Goal: Ask a question: Seek information or help from site administrators or community

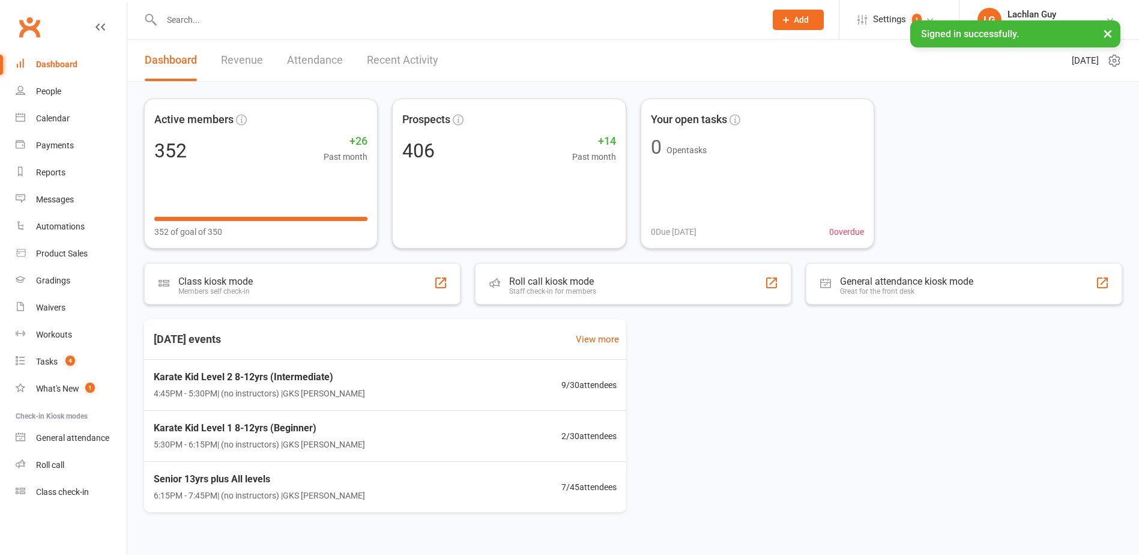
click at [349, 23] on input "text" at bounding box center [457, 19] width 599 height 17
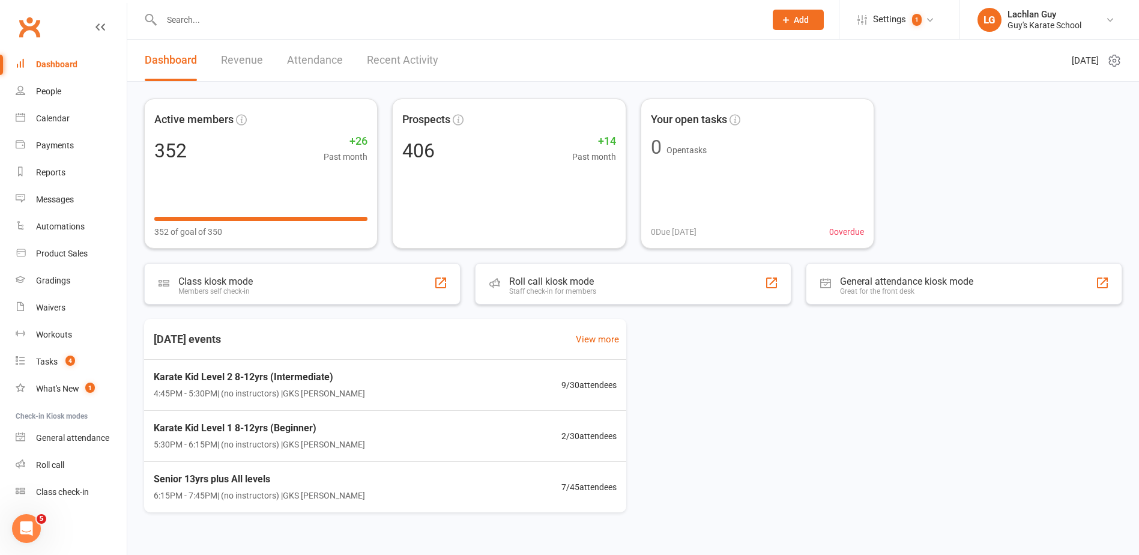
click at [349, 23] on input "text" at bounding box center [457, 19] width 599 height 17
click at [49, 278] on div "Gradings" at bounding box center [53, 281] width 34 height 10
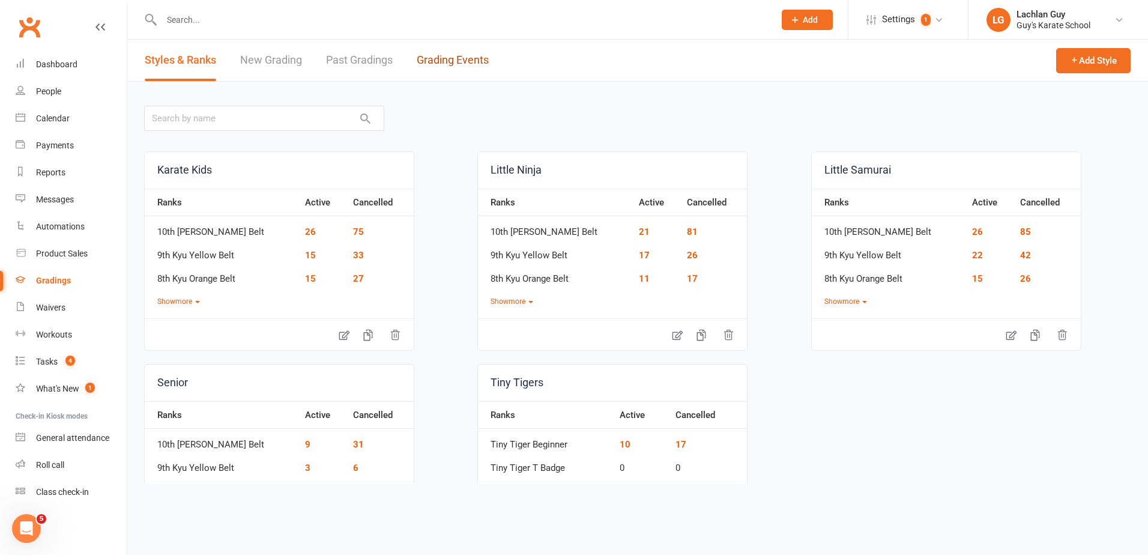
click at [459, 62] on link "Grading Events" at bounding box center [453, 60] width 72 height 41
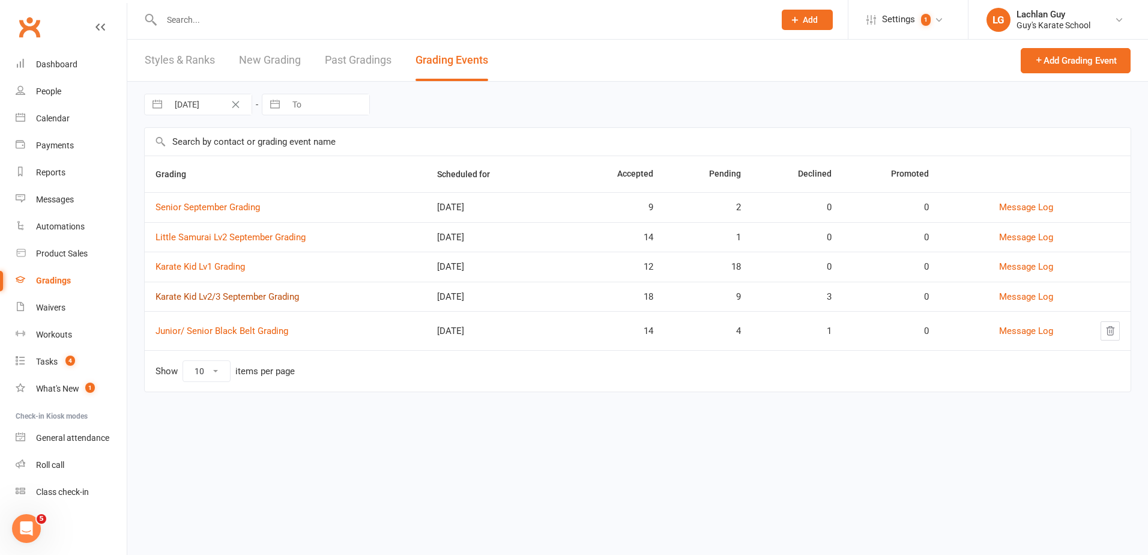
click at [225, 291] on link "Karate Kid Lv2/3 September Grading" at bounding box center [226, 296] width 143 height 11
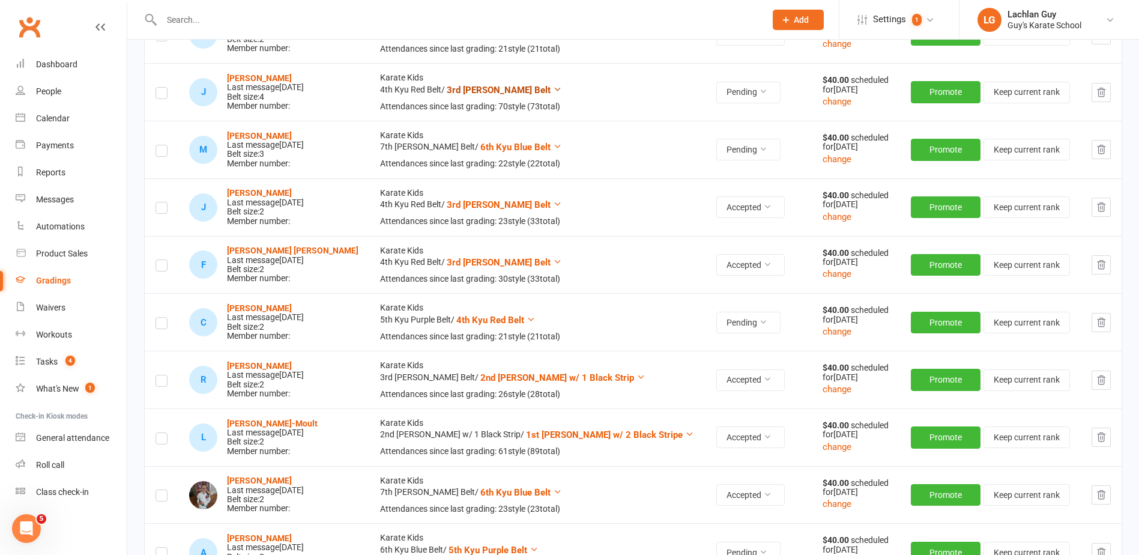
scroll to position [780, 0]
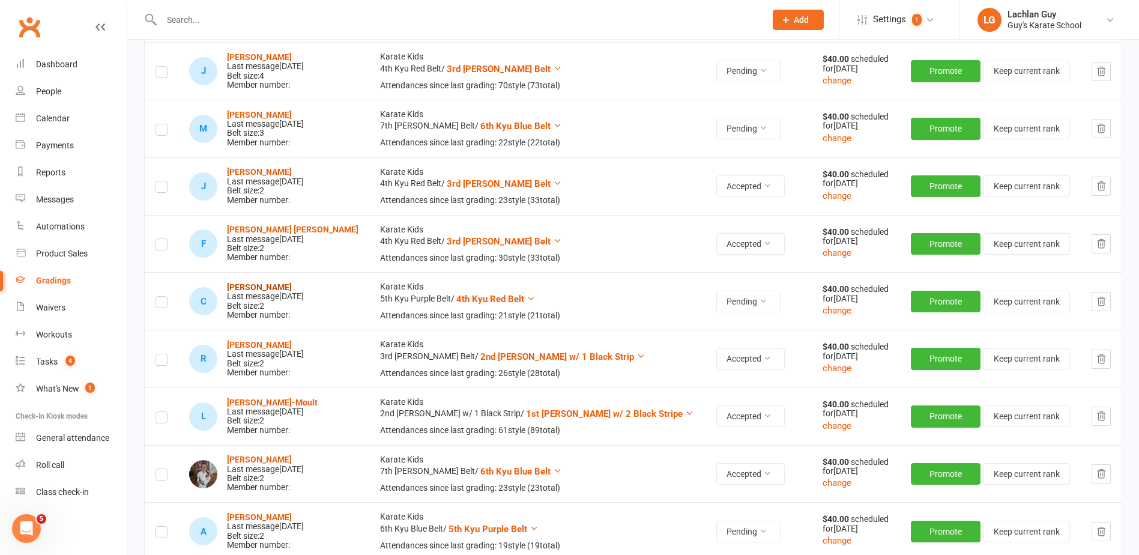
click at [277, 287] on strong "[PERSON_NAME]" at bounding box center [259, 287] width 65 height 10
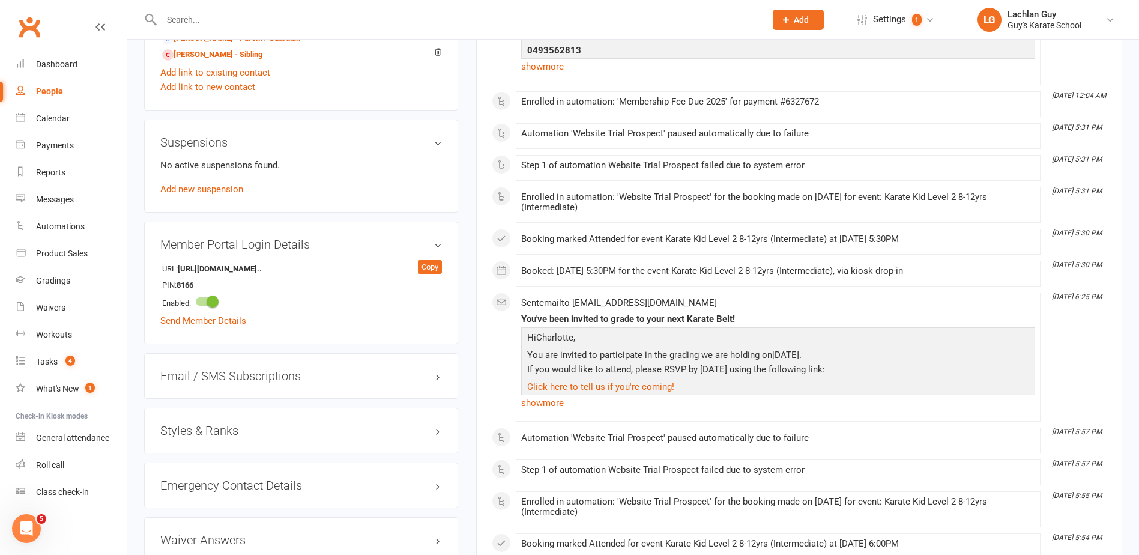
scroll to position [660, 0]
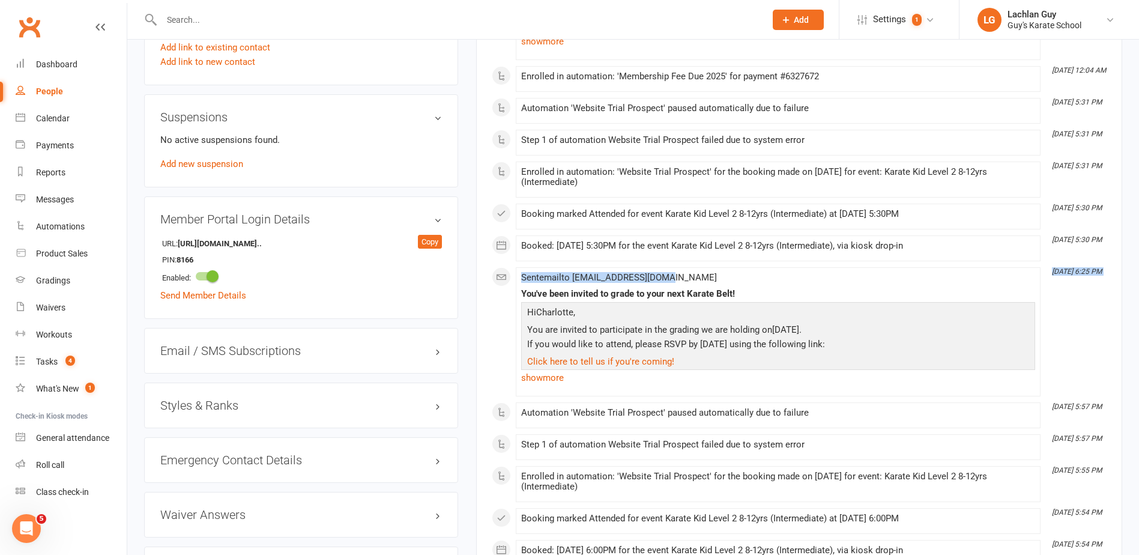
drag, startPoint x: 1052, startPoint y: 273, endPoint x: 1127, endPoint y: 273, distance: 75.6
drag, startPoint x: 1127, startPoint y: 273, endPoint x: 1087, endPoint y: 334, distance: 73.6
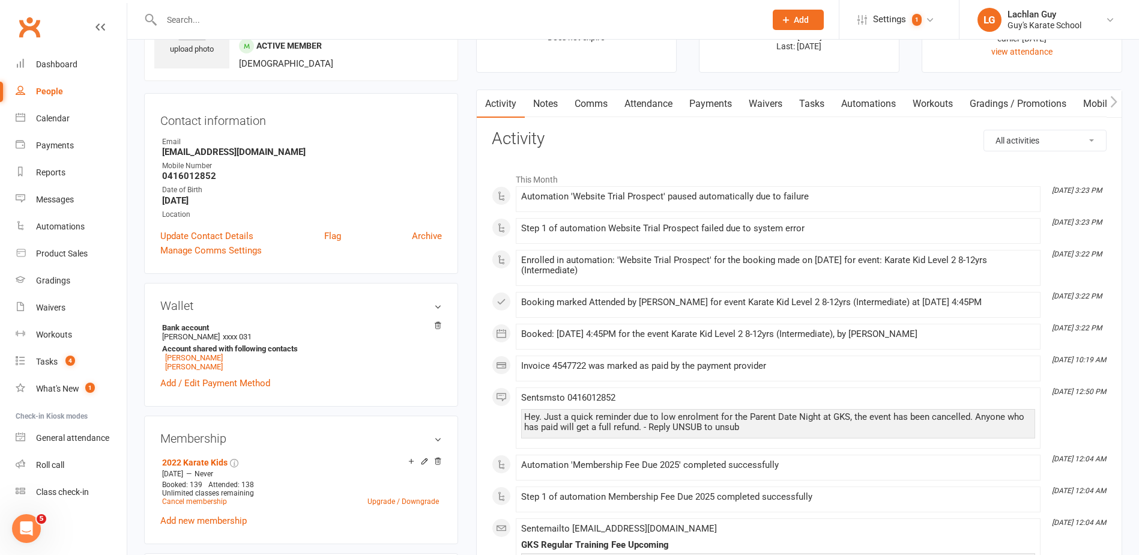
scroll to position [0, 0]
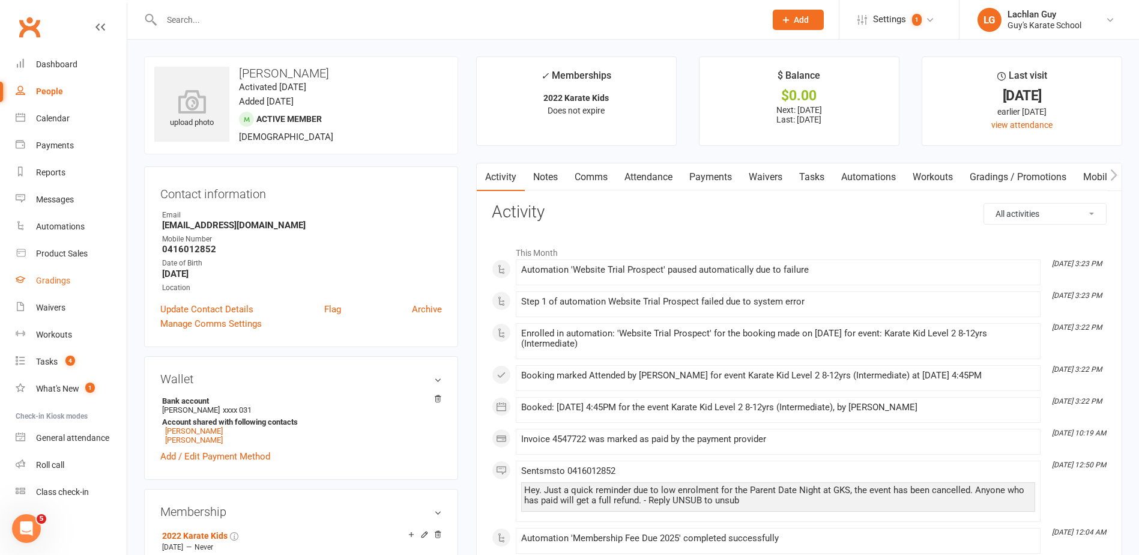
click at [54, 275] on link "Gradings" at bounding box center [71, 280] width 111 height 27
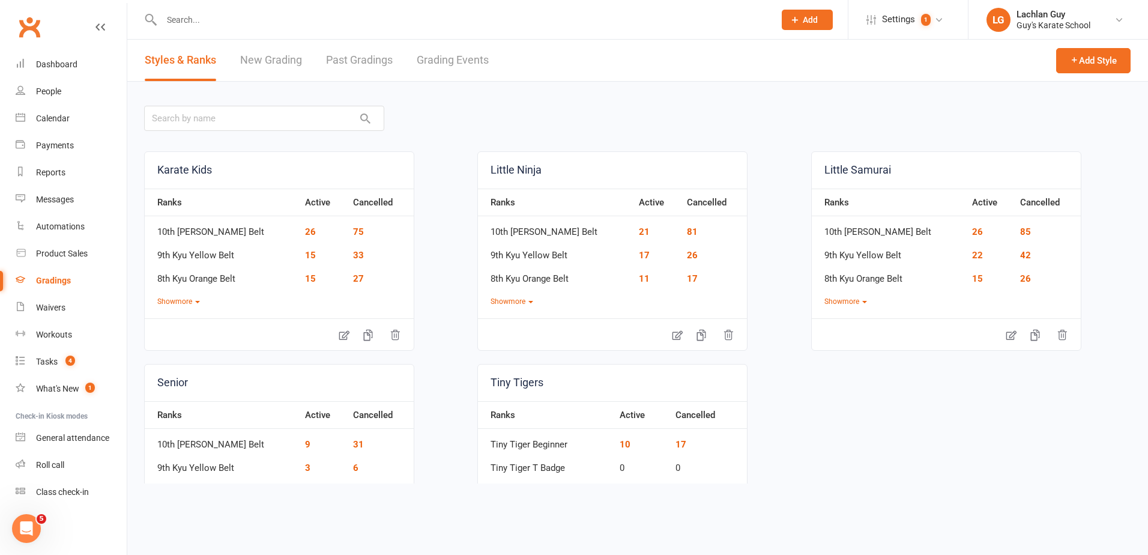
click at [373, 64] on link "Past Gradings" at bounding box center [359, 60] width 67 height 41
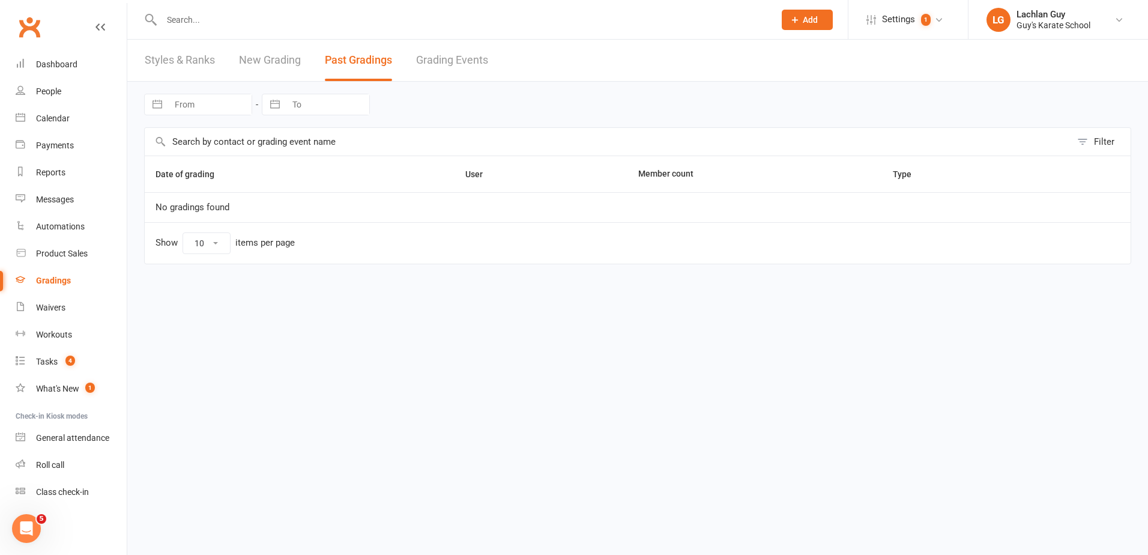
click at [444, 59] on link "Grading Events" at bounding box center [452, 60] width 72 height 41
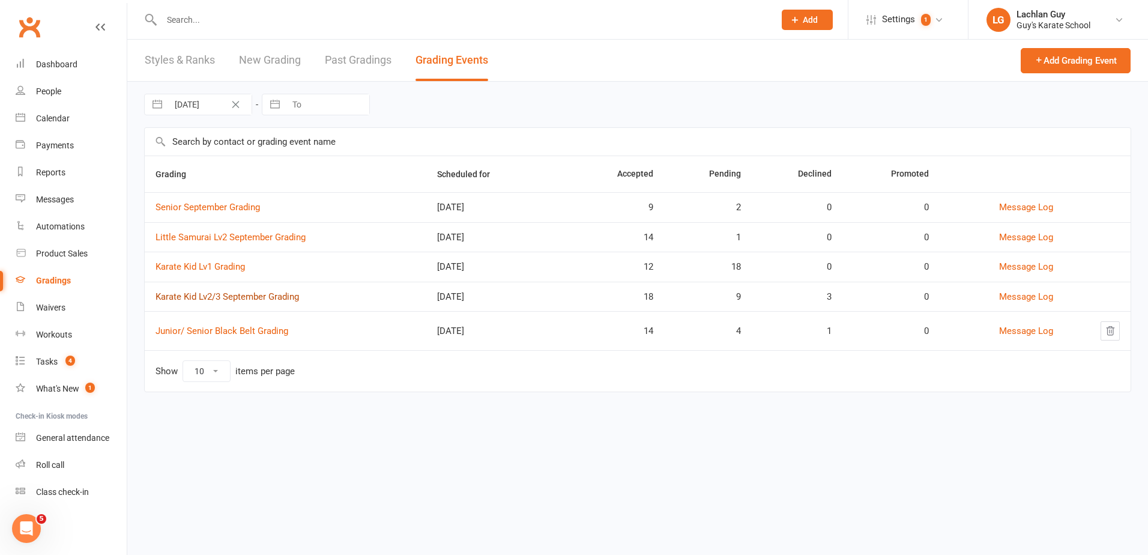
click at [223, 298] on link "Karate Kid Lv2/3 September Grading" at bounding box center [226, 296] width 143 height 11
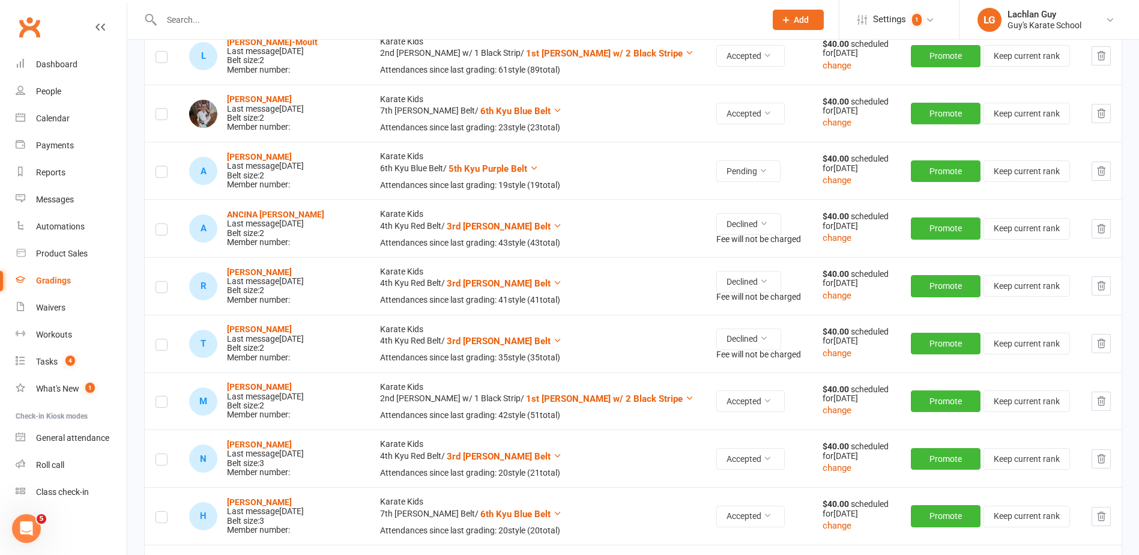
scroll to position [901, 0]
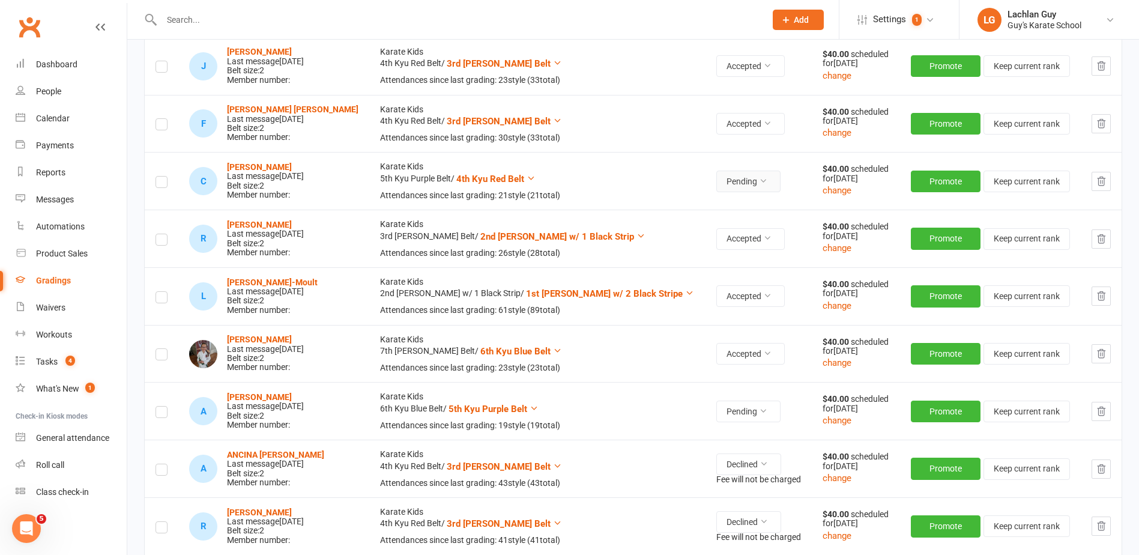
click at [759, 183] on icon at bounding box center [763, 180] width 8 height 8
click at [723, 214] on link "Accepted" at bounding box center [683, 209] width 119 height 24
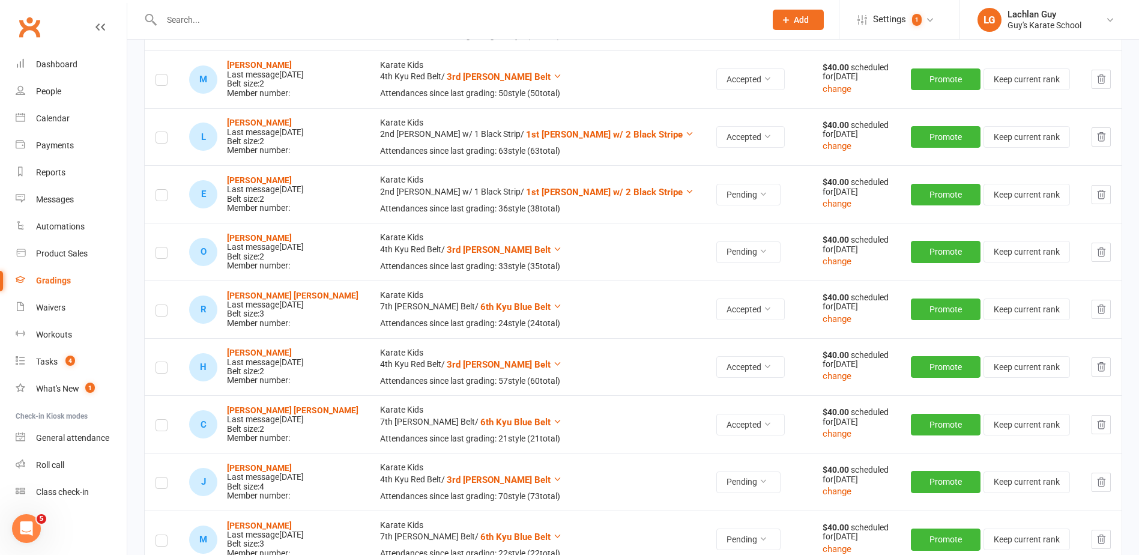
scroll to position [300, 0]
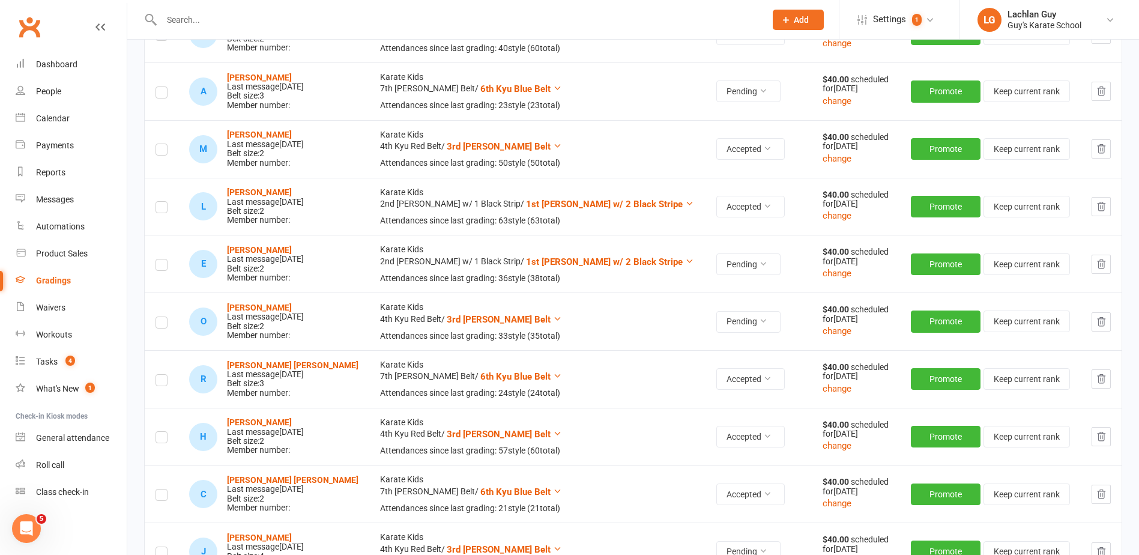
click at [336, 19] on input "text" at bounding box center [457, 19] width 599 height 17
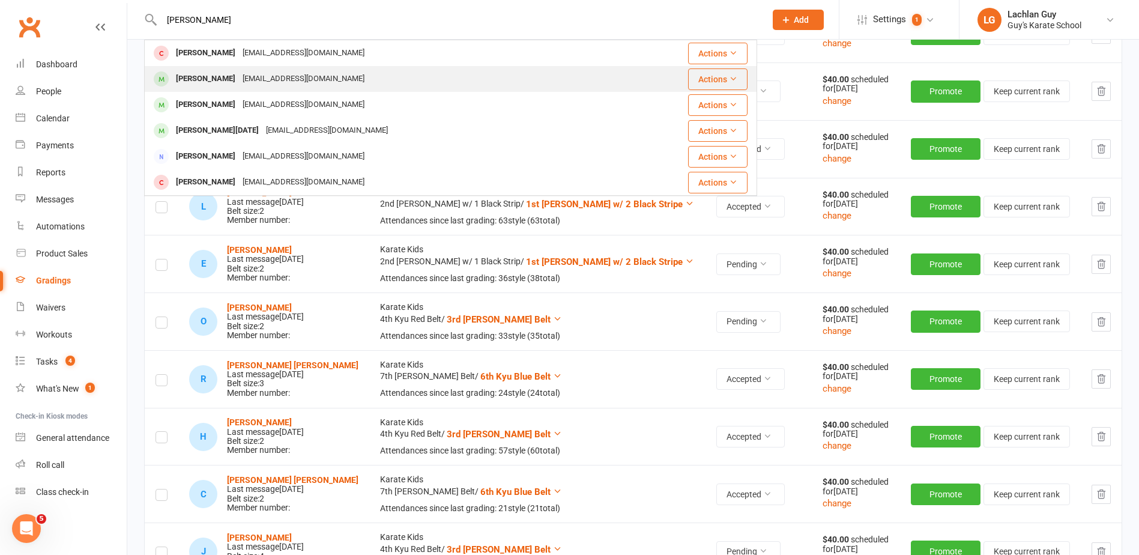
type input "[PERSON_NAME]"
click at [358, 76] on div "[PERSON_NAME] [EMAIL_ADDRESS][DOMAIN_NAME]" at bounding box center [384, 79] width 479 height 25
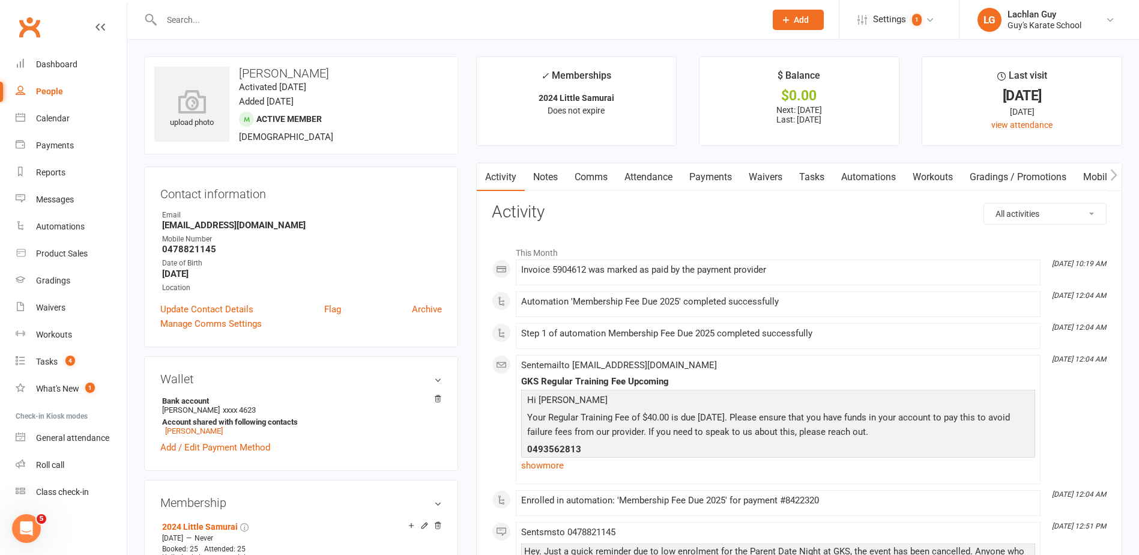
click at [719, 181] on link "Payments" at bounding box center [710, 177] width 59 height 28
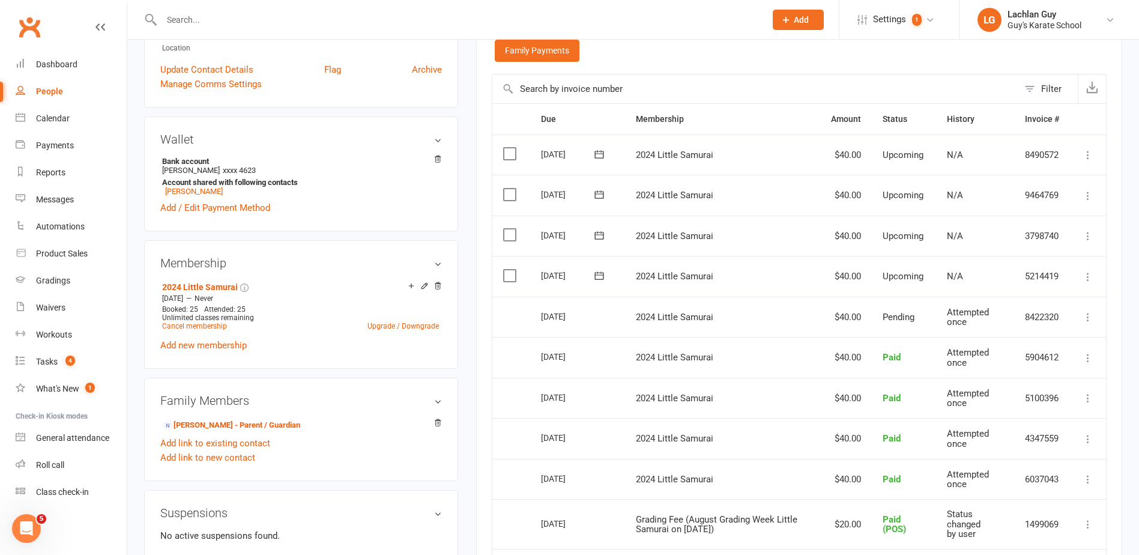
scroll to position [240, 0]
click at [508, 276] on label at bounding box center [511, 275] width 16 height 12
click at [508, 269] on input "checkbox" at bounding box center [507, 269] width 8 height 0
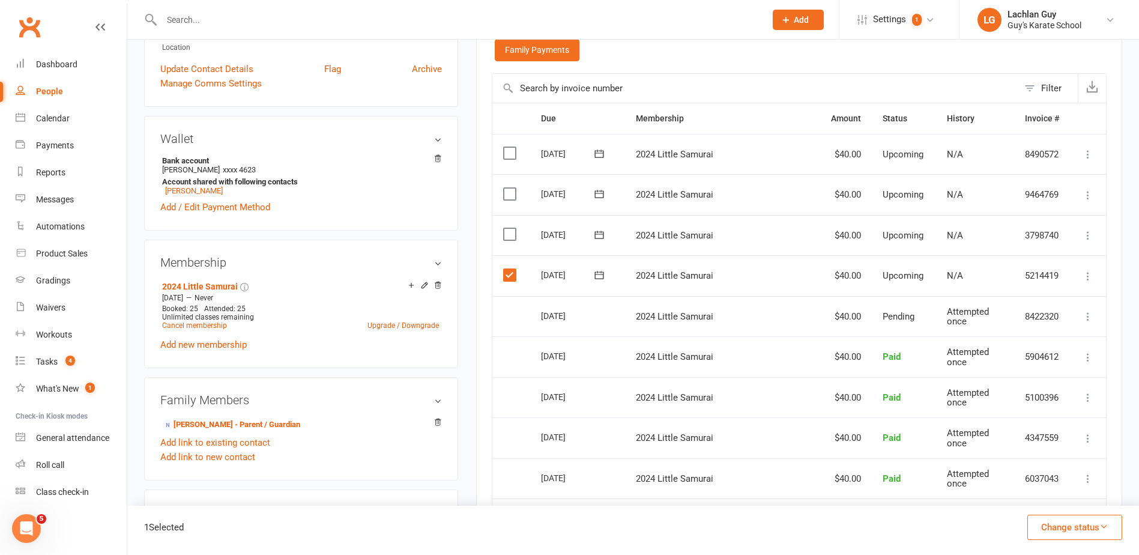
click at [510, 233] on label at bounding box center [511, 234] width 16 height 12
click at [510, 228] on input "checkbox" at bounding box center [507, 228] width 8 height 0
click at [511, 192] on label at bounding box center [511, 194] width 16 height 12
click at [511, 188] on input "checkbox" at bounding box center [507, 188] width 8 height 0
click at [513, 149] on label at bounding box center [511, 153] width 16 height 12
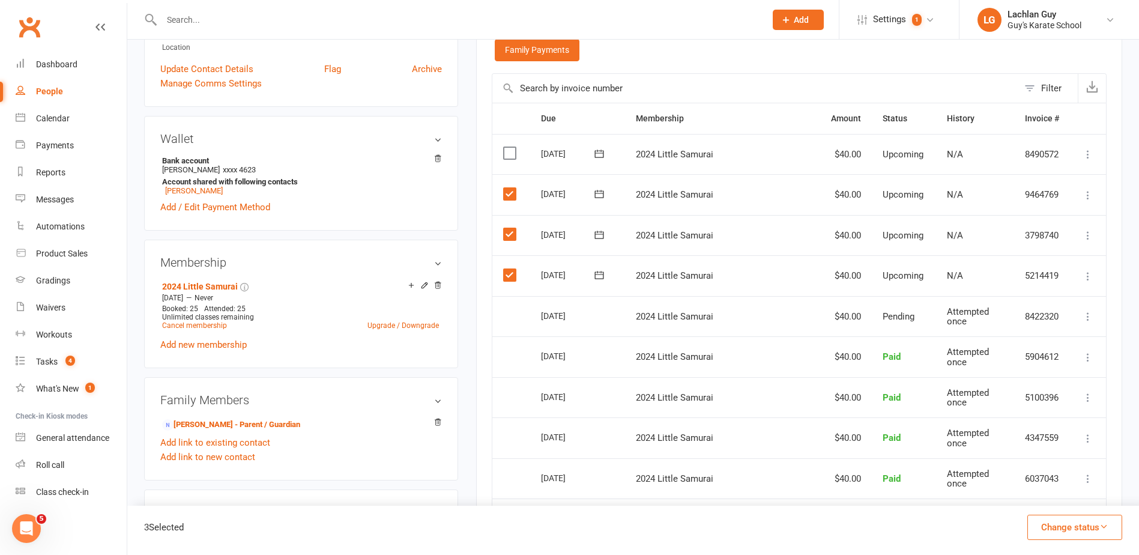
click at [511, 147] on input "checkbox" at bounding box center [507, 147] width 8 height 0
click at [1079, 534] on button "Change status" at bounding box center [1074, 526] width 95 height 25
click at [1073, 495] on link "Skipped" at bounding box center [1062, 495] width 119 height 24
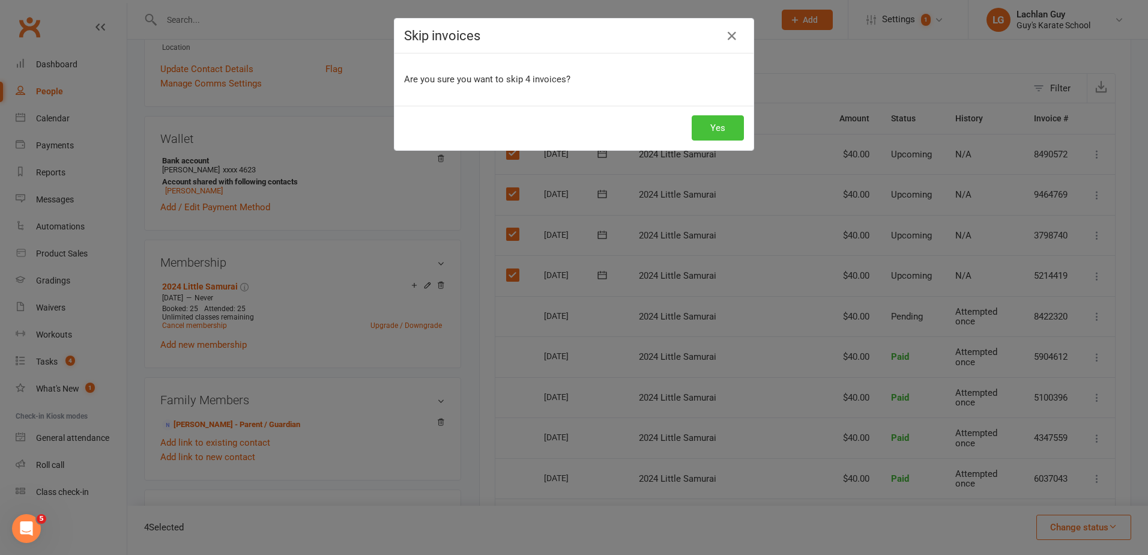
click at [713, 134] on button "Yes" at bounding box center [718, 127] width 52 height 25
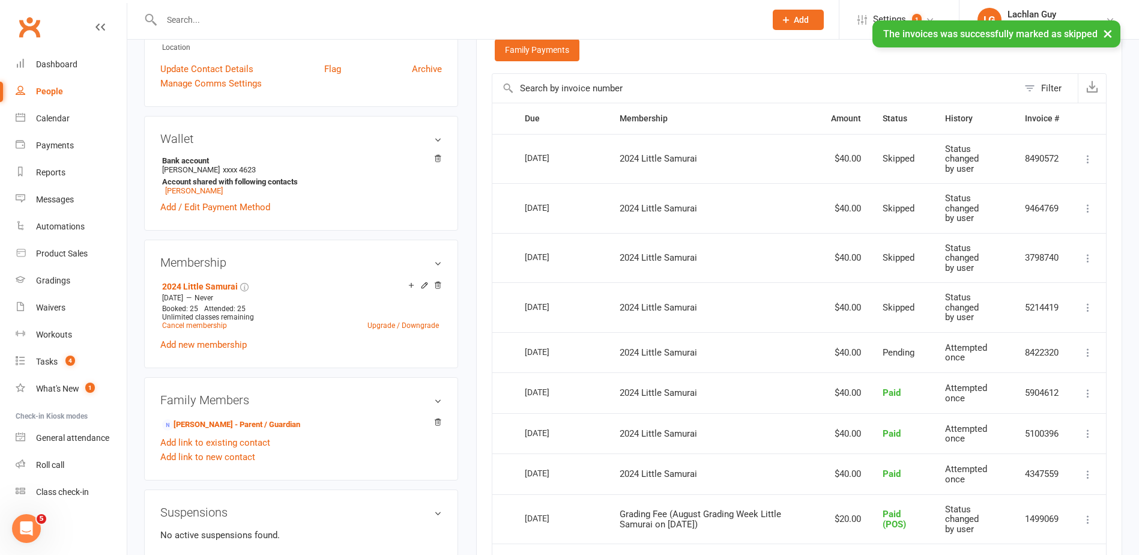
click at [1111, 36] on button "×" at bounding box center [1108, 33] width 22 height 26
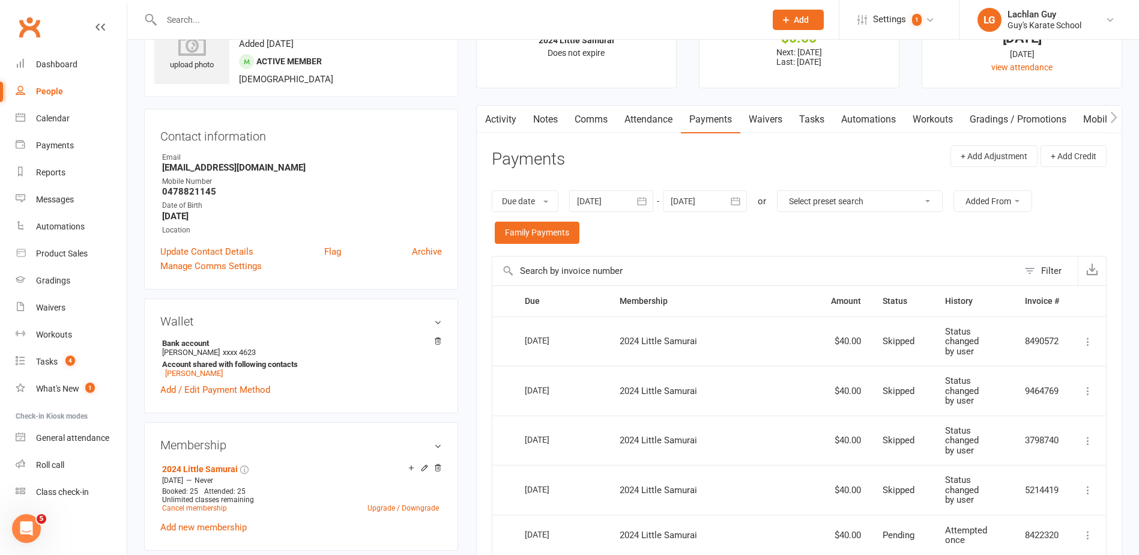
scroll to position [0, 0]
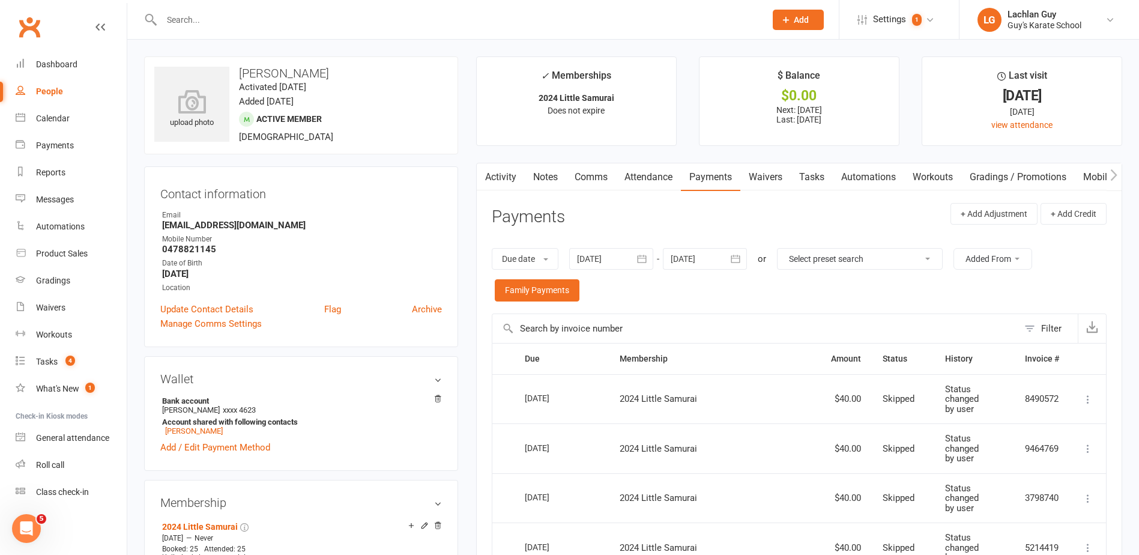
click at [74, 61] on div "Dashboard" at bounding box center [56, 64] width 41 height 10
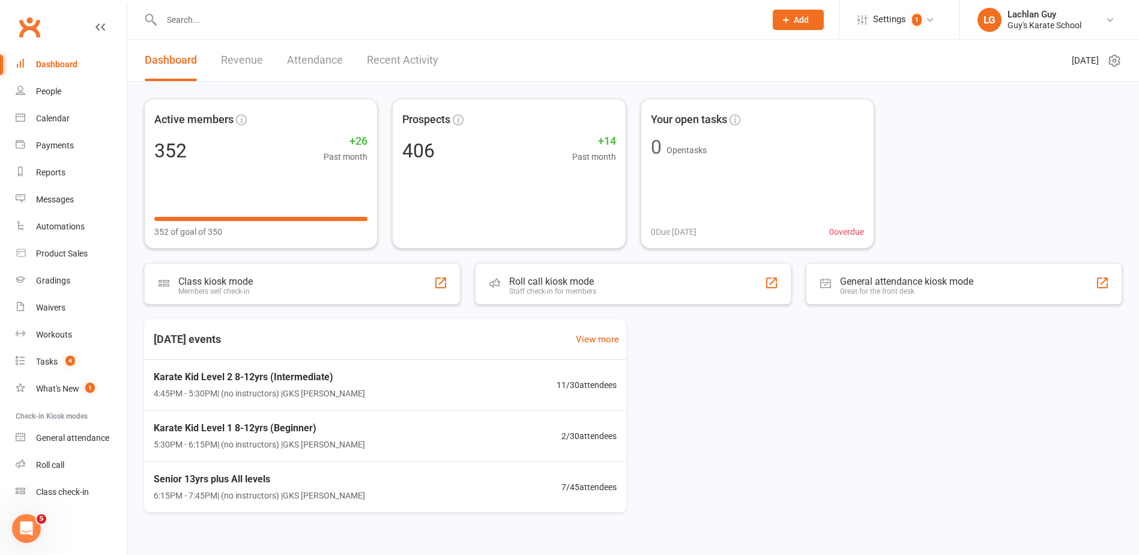
click at [1055, 170] on div "Active members 352 +26 Past month 352 of goal of 350 Prospects 406 +14 Past mon…" at bounding box center [633, 173] width 978 height 150
click at [271, 23] on input "text" at bounding box center [457, 19] width 599 height 17
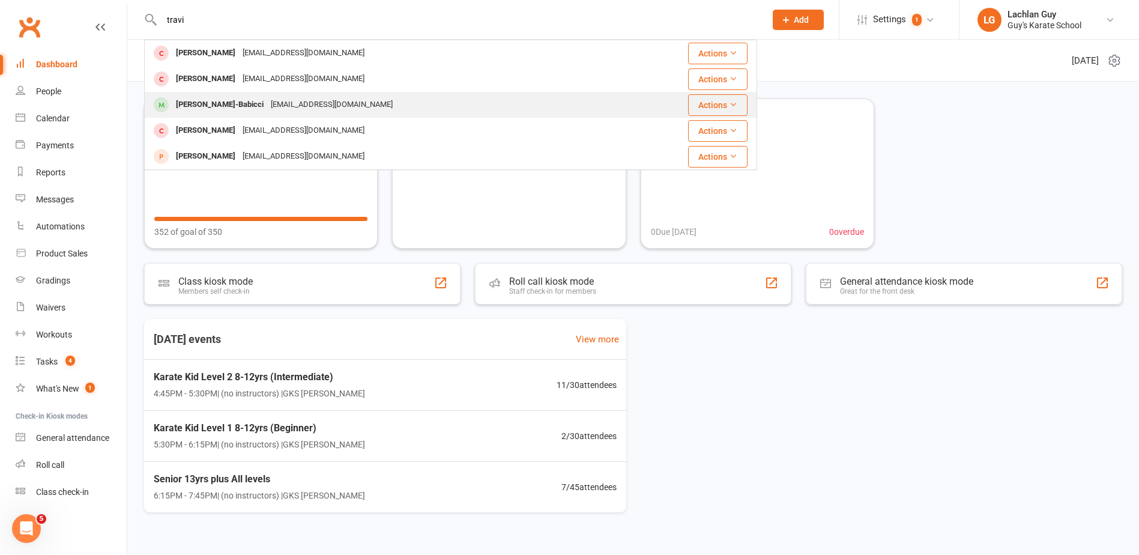
type input "travi"
click at [416, 106] on div "[PERSON_NAME]-Babicci [EMAIL_ADDRESS][DOMAIN_NAME]" at bounding box center [385, 104] width 481 height 25
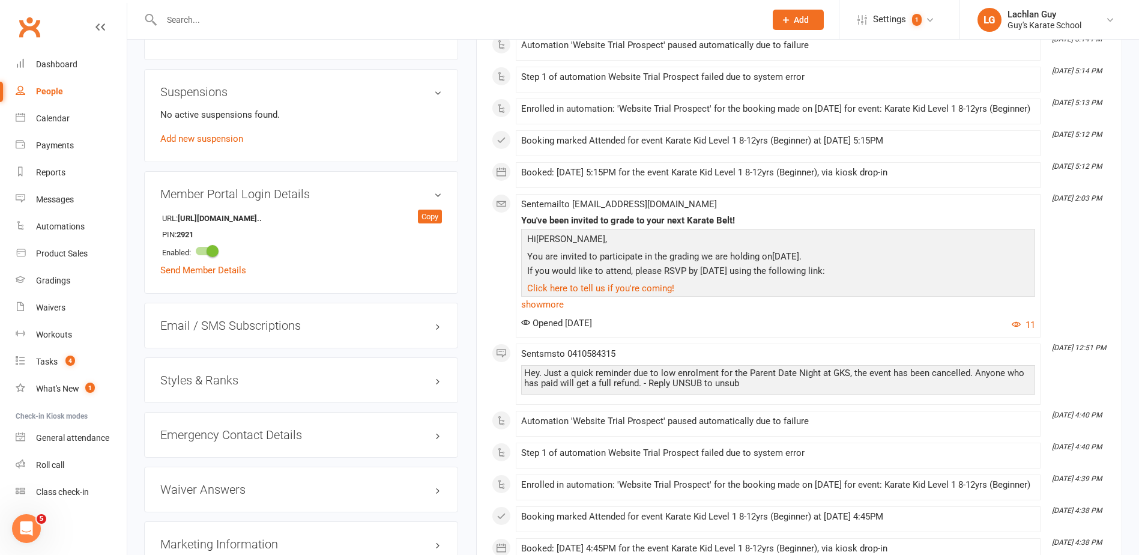
scroll to position [780, 0]
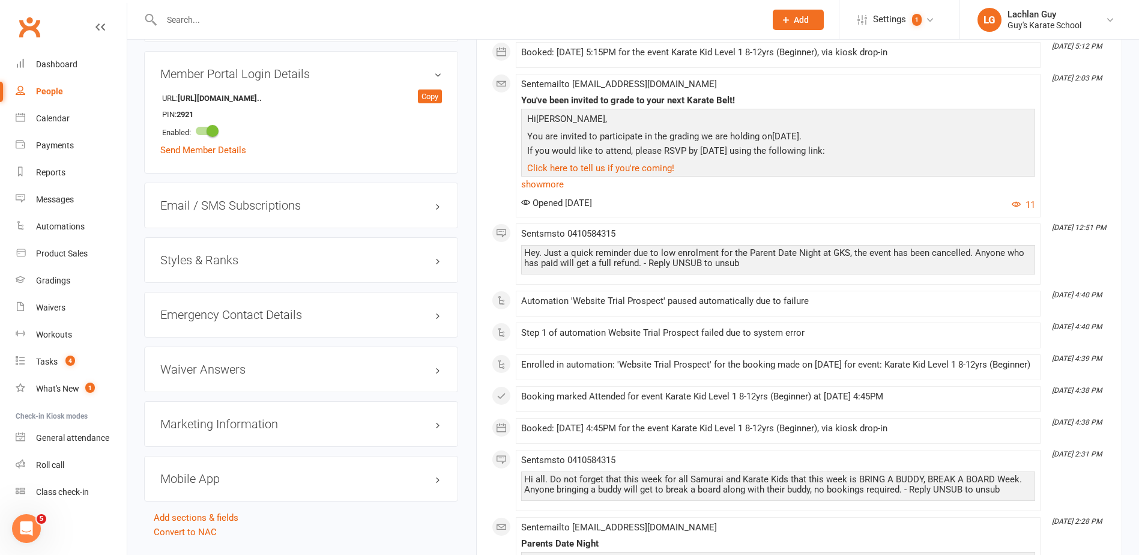
click at [378, 261] on h3 "Styles & Ranks" at bounding box center [301, 259] width 282 height 13
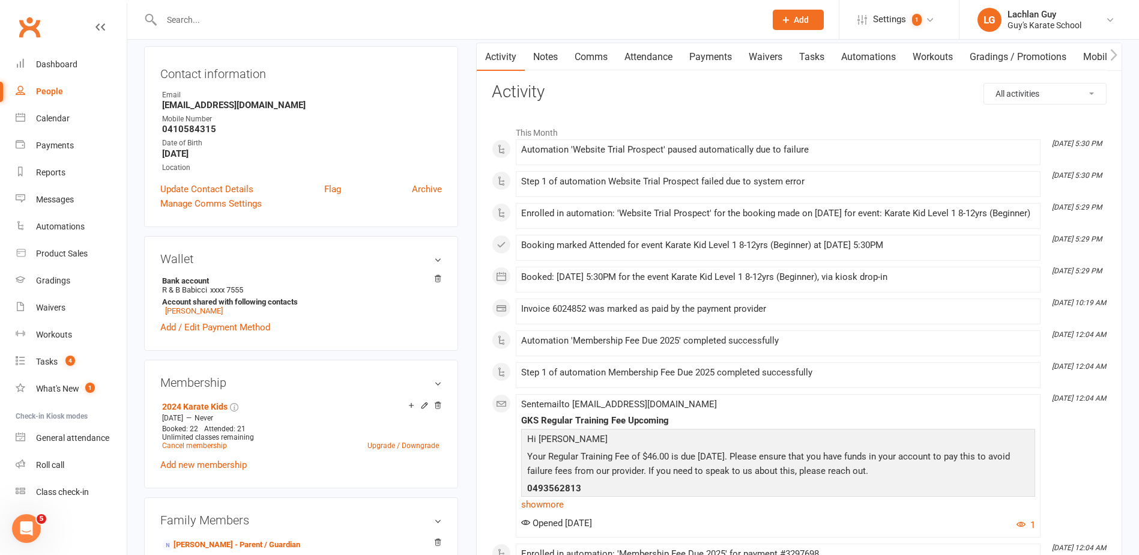
scroll to position [0, 0]
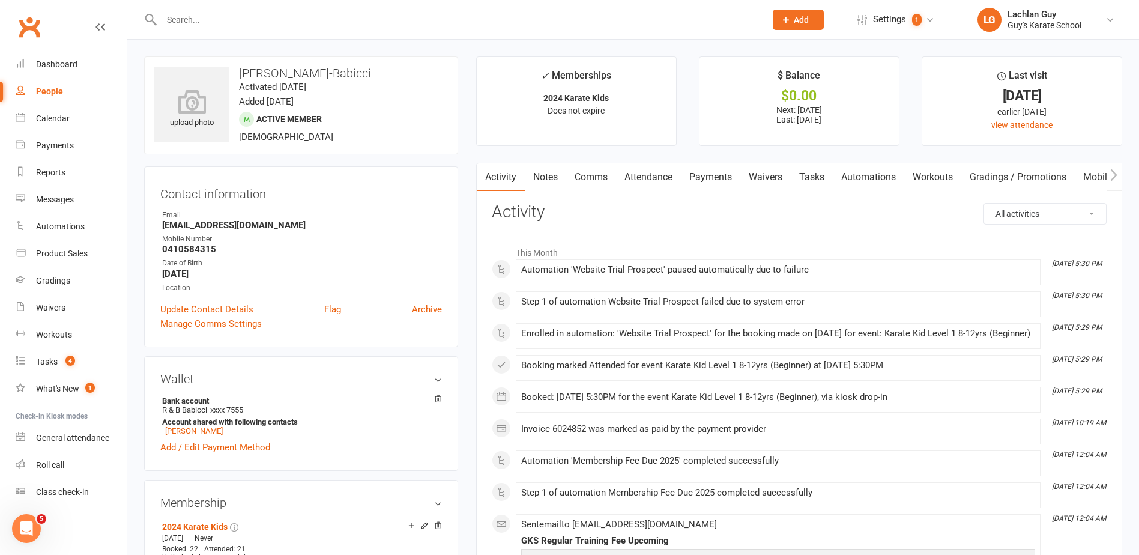
drag, startPoint x: 244, startPoint y: 73, endPoint x: 470, endPoint y: 60, distance: 226.7
click at [916, 116] on ul "✓ Memberships 2024 Karate Kids Does not expire $ Balance $0.00 Next: [DATE] Las…" at bounding box center [799, 100] width 646 height 89
click at [67, 65] on div "Dashboard" at bounding box center [56, 64] width 41 height 10
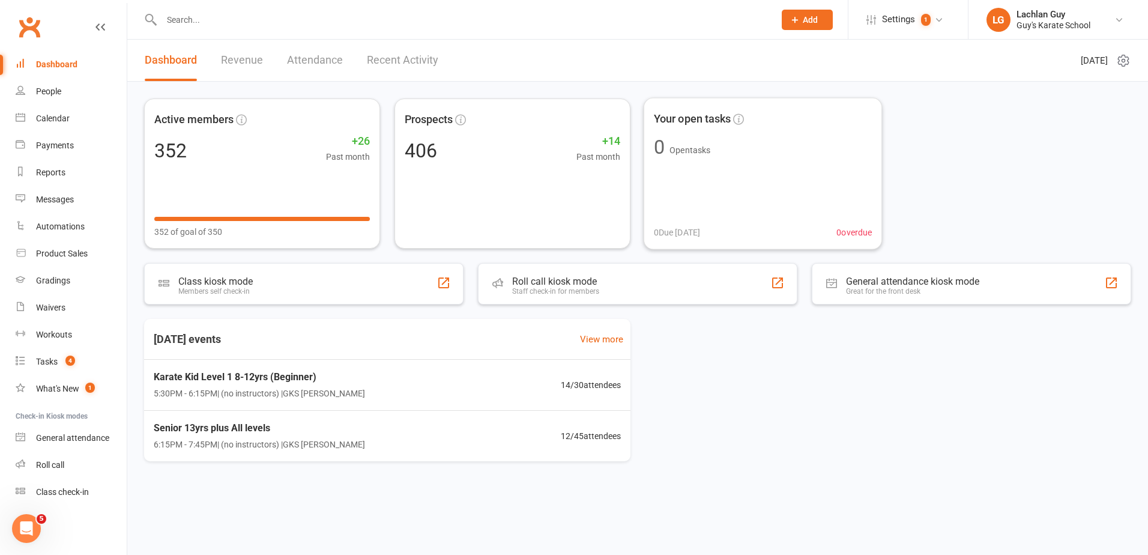
click at [983, 148] on div "Active members 352 +26 Past month 352 of goal of 350 Prospects 406 +14 Past mon…" at bounding box center [637, 173] width 987 height 150
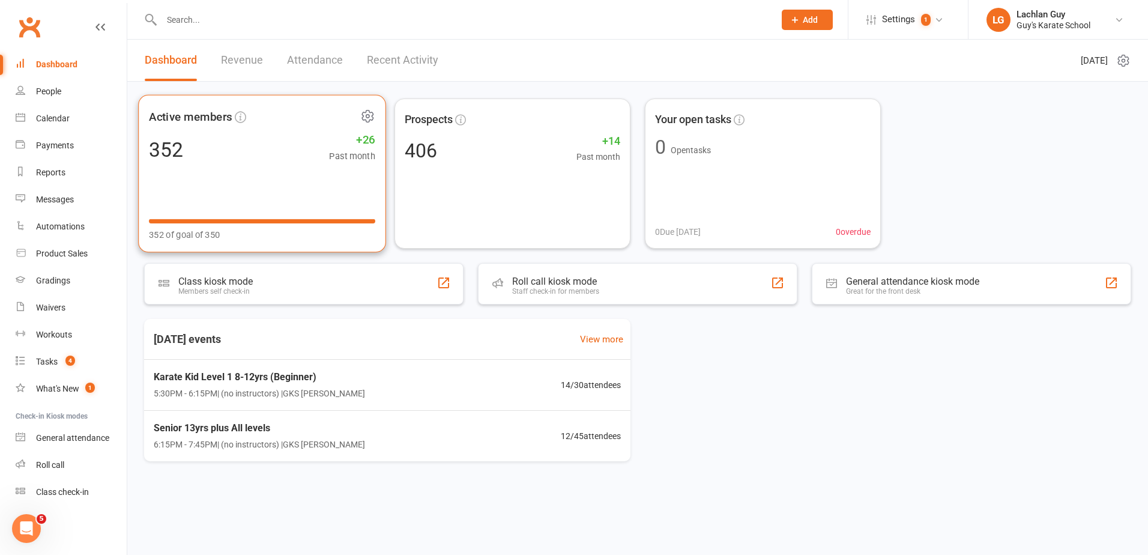
click at [217, 215] on div "352 of goal of 350" at bounding box center [262, 227] width 226 height 29
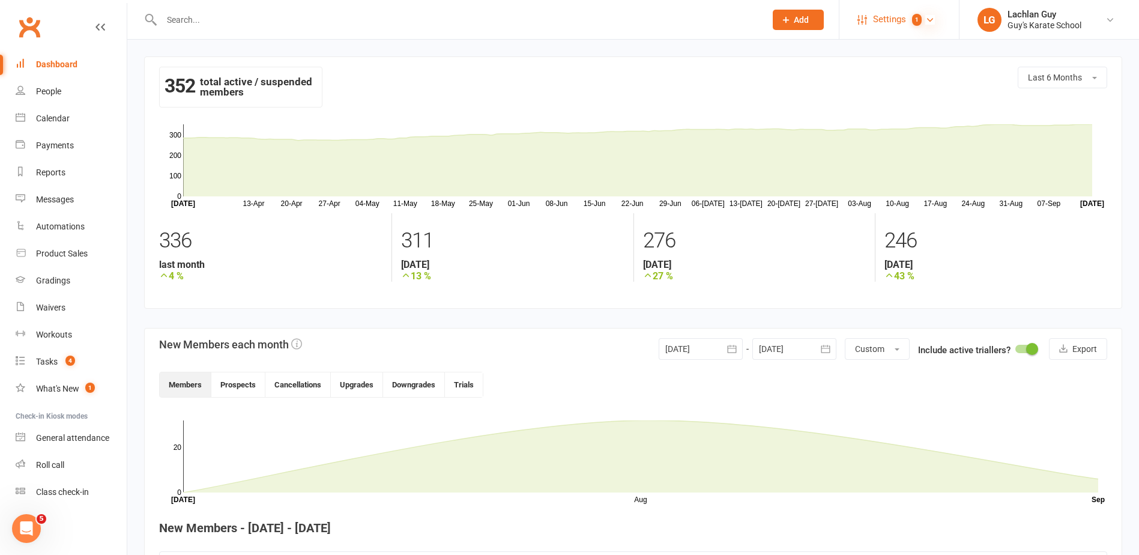
click at [929, 16] on icon at bounding box center [930, 20] width 10 height 10
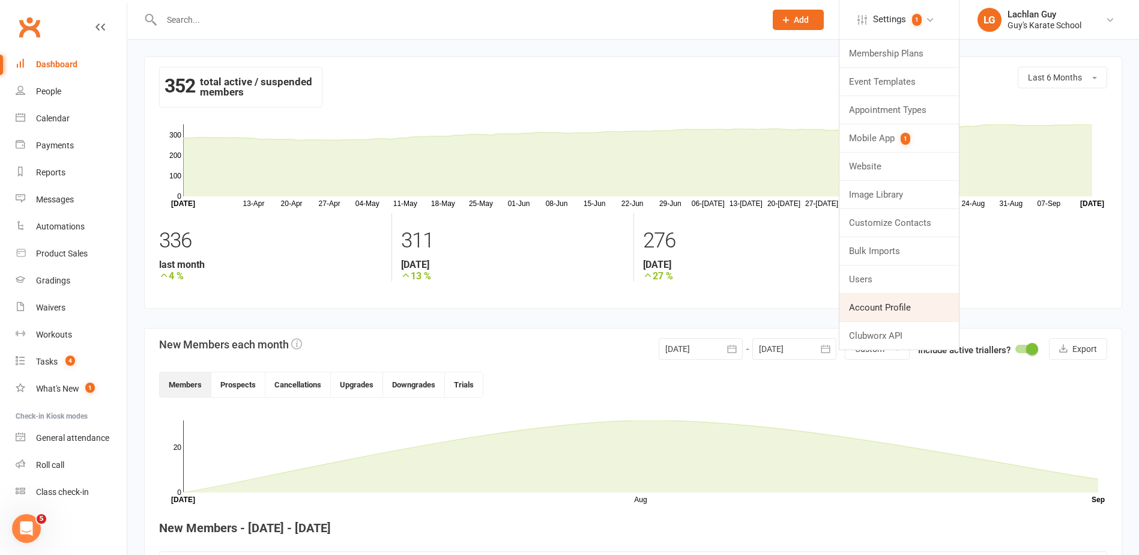
click at [906, 306] on link "Account Profile" at bounding box center [898, 308] width 119 height 28
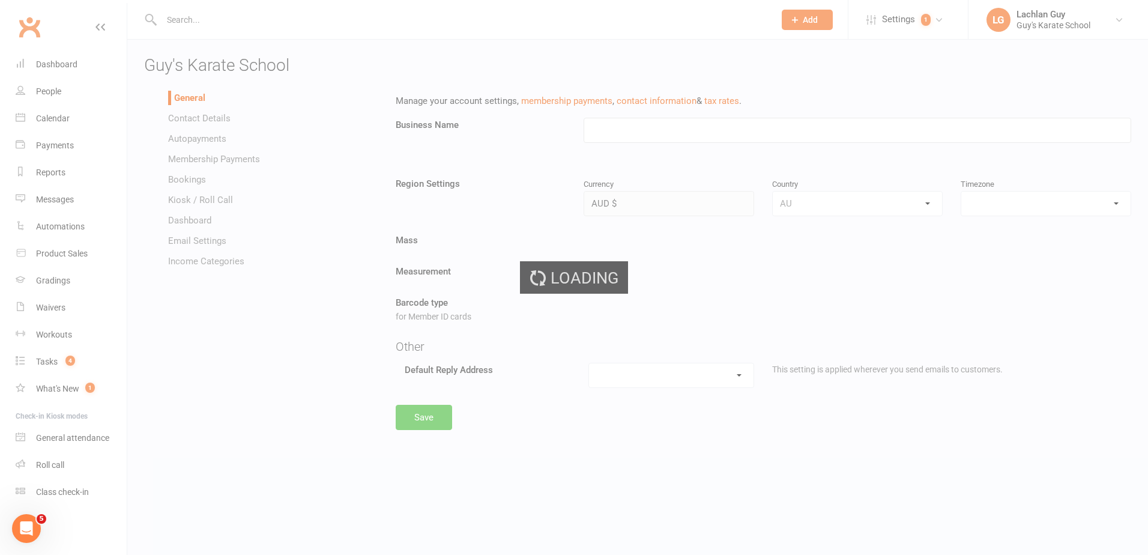
type input "Guy's Karate School"
select select "[GEOGRAPHIC_DATA]/[GEOGRAPHIC_DATA]"
select select "[EMAIL_ADDRESS][DOMAIN_NAME]"
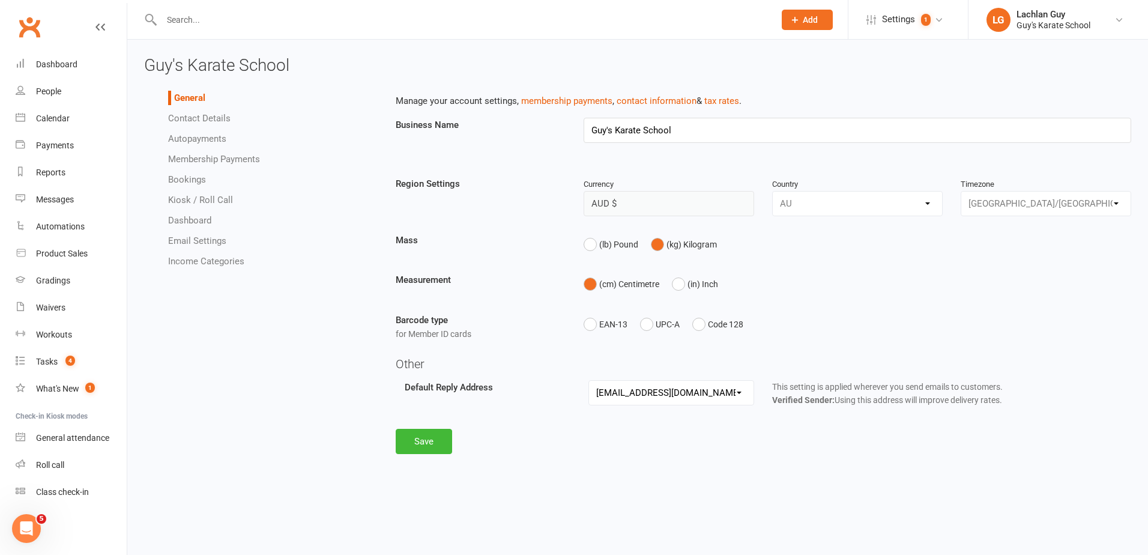
click at [203, 125] on li "Contact Details" at bounding box center [273, 118] width 210 height 14
click at [208, 139] on link "Autopayments" at bounding box center [197, 138] width 58 height 11
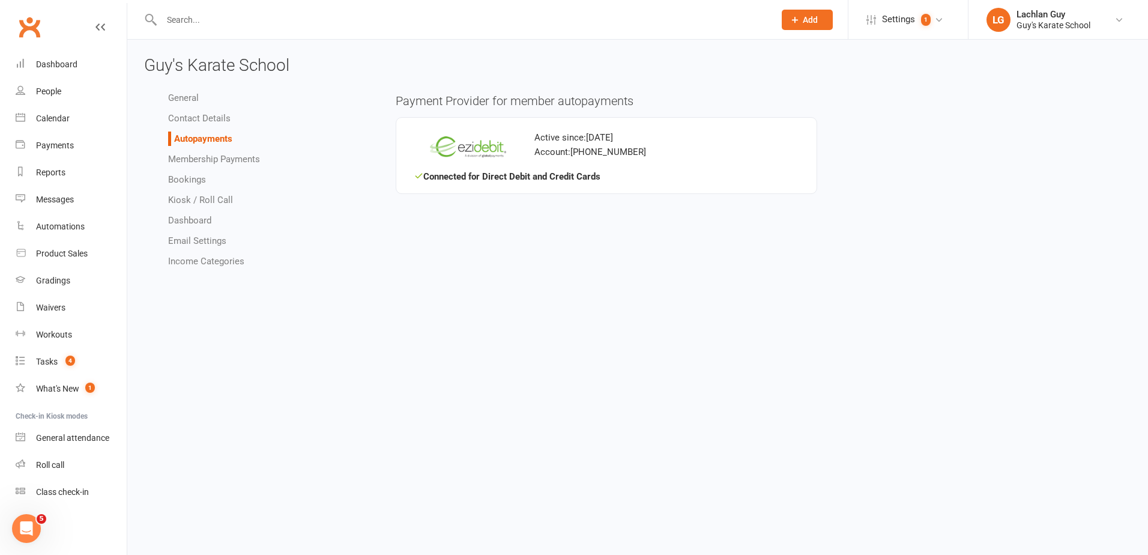
click at [219, 159] on link "Membership Payments" at bounding box center [214, 159] width 92 height 11
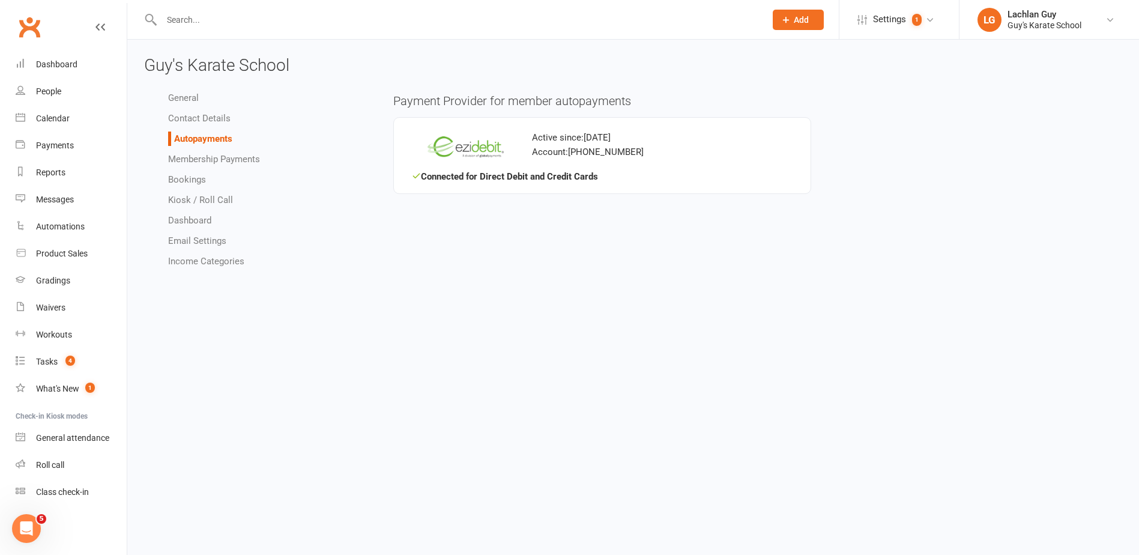
select select "1170"
select select "expire_class_packs_on_booking_creation"
select select "allow_make_up_classes_for_expired_memberships_up_to_90d"
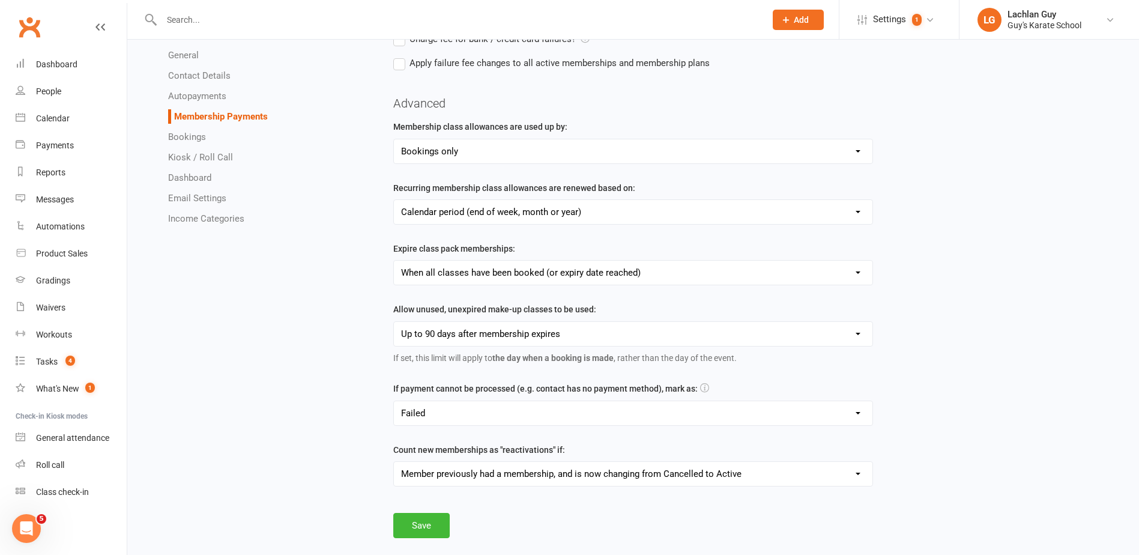
scroll to position [300, 0]
click at [192, 140] on link "Bookings" at bounding box center [187, 136] width 38 height 11
select select "send_booking_confirmation_email_to_none"
select select "send_booking_reminder_to_members"
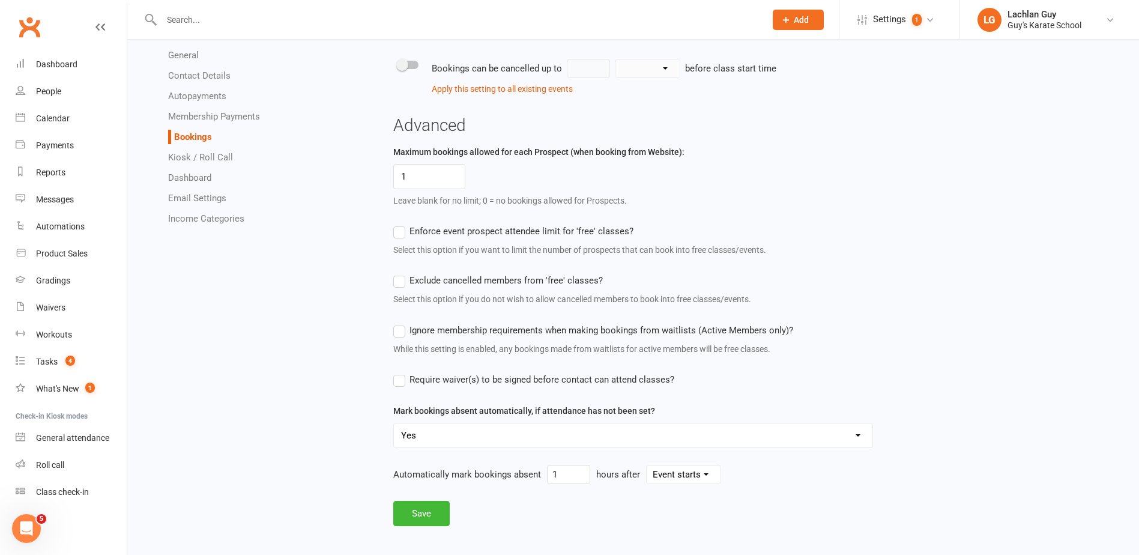
scroll to position [786, 0]
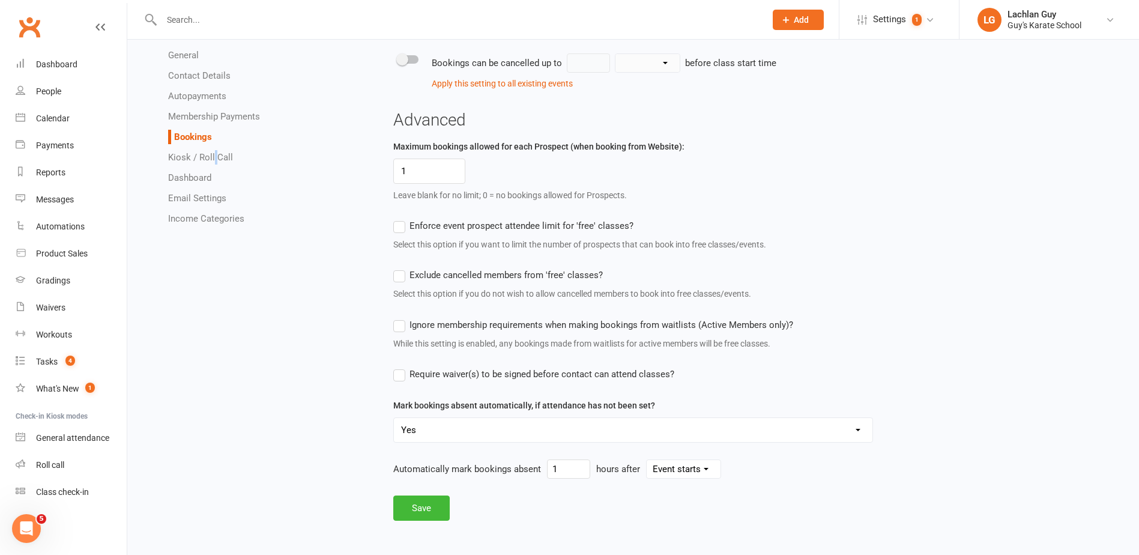
click at [215, 160] on link "Kiosk / Roll Call" at bounding box center [200, 157] width 65 height 11
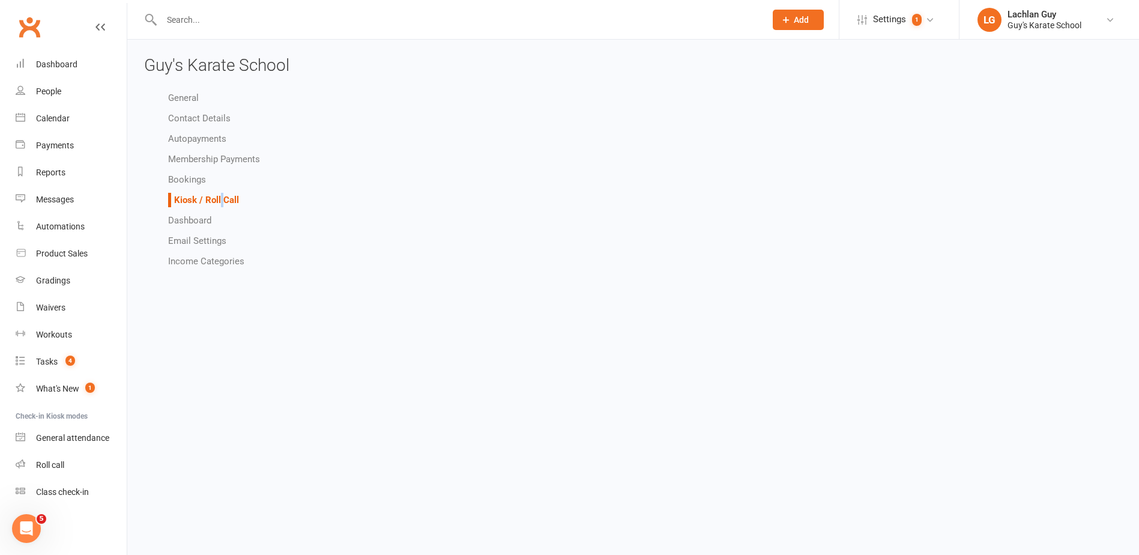
select select "all_attendees_sort_order_checked_in_desc"
select select "checked_in_attendee_sort_order_checked_in_desc"
select select "pending_attendee_sort_order_first_name_asc"
select select "class_kiosk_search_active_members_only"
select select "general_kiosk_search_active_members_only"
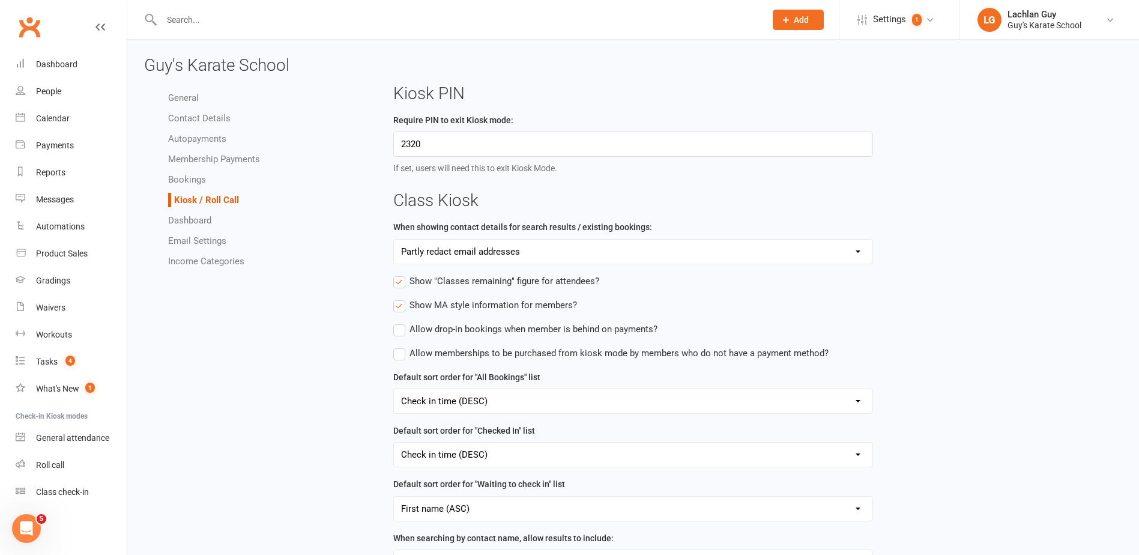
click at [283, 371] on div "General Contact Details Autopayments Membership Payments Bookings Kiosk / Roll …" at bounding box center [633, 497] width 996 height 824
click at [198, 222] on link "Dashboard" at bounding box center [189, 220] width 43 height 11
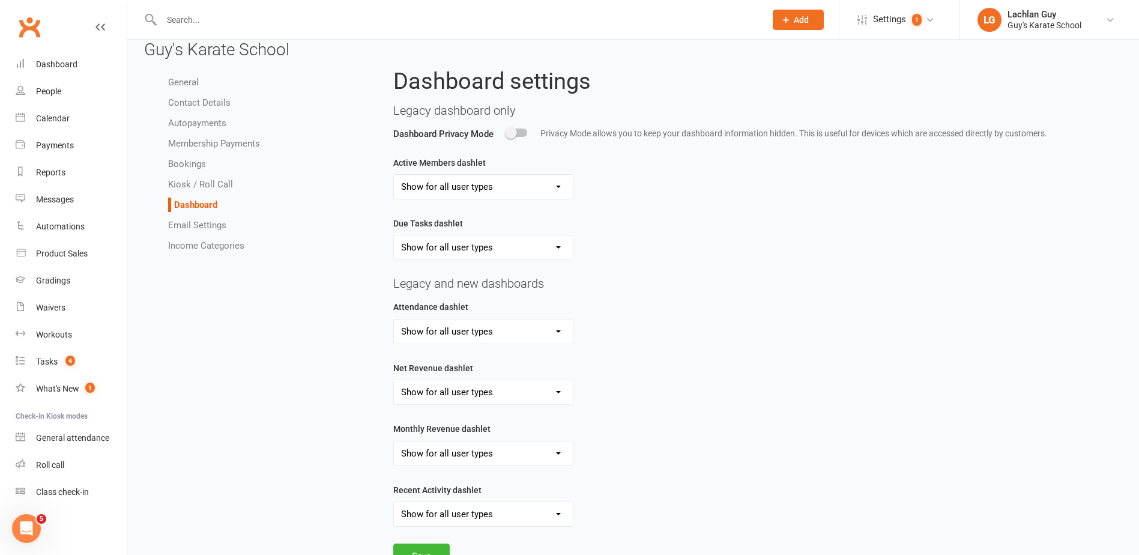
scroll to position [60, 0]
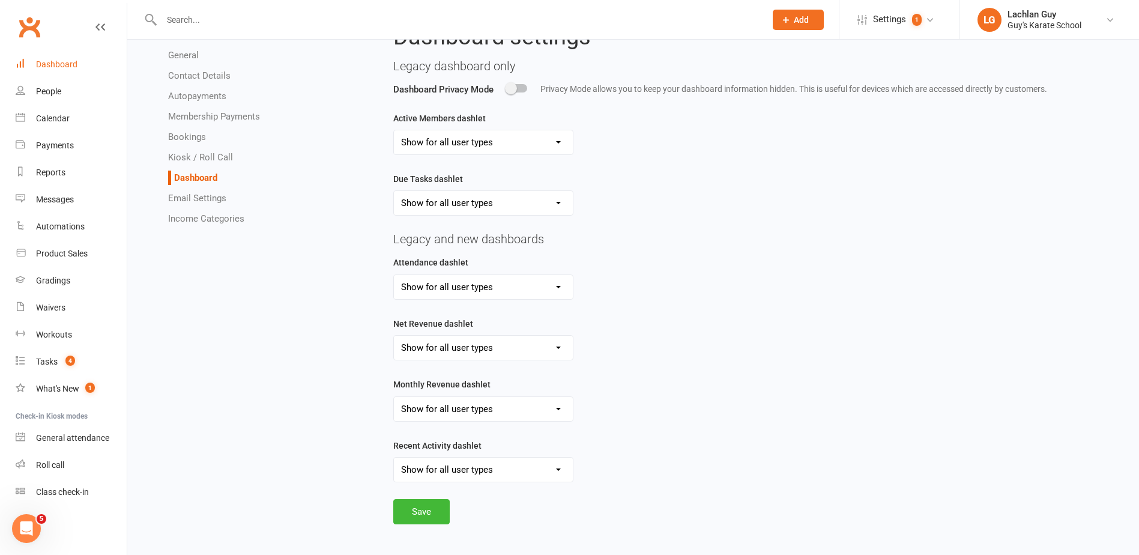
click at [73, 66] on div "Dashboard" at bounding box center [56, 64] width 41 height 10
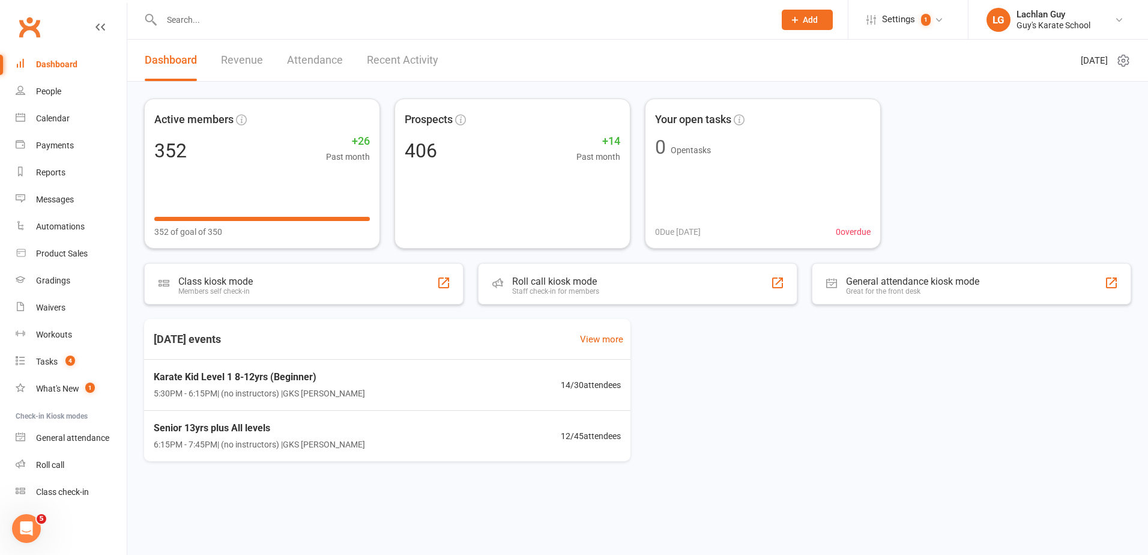
click at [983, 130] on div "Active members 352 +26 Past month 352 of goal of 350 Prospects 406 +14 Past mon…" at bounding box center [637, 173] width 987 height 150
click at [1054, 152] on div "Active members 352 +26 Past month 352 of goal of 350 Prospects 406 +14 Past mon…" at bounding box center [637, 173] width 987 height 150
click at [977, 113] on div "Active members 352 +26 Past month 352 of goal of 350 Prospects 406 +14 Past mon…" at bounding box center [637, 173] width 987 height 150
click at [975, 113] on div "Active members 352 +26 Past month 352 of goal of 350 Prospects 406 +14 Past mon…" at bounding box center [637, 173] width 987 height 150
click at [636, 91] on div "Active members 352 +26 Past month 352 of goal of 350 Prospects 406 +14 Past mon…" at bounding box center [637, 286] width 1021 height 408
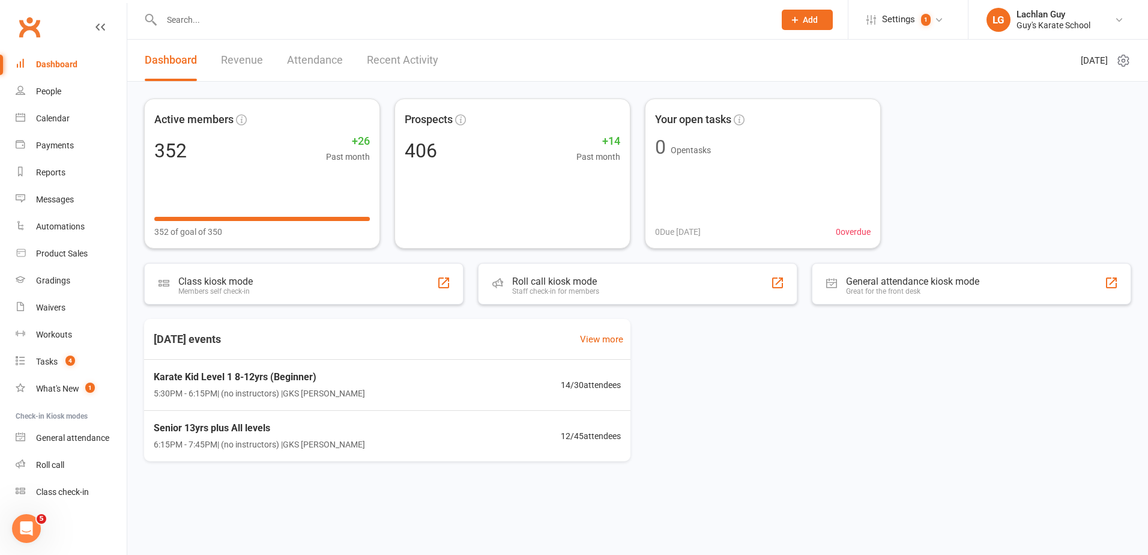
click at [638, 92] on div "Active members 352 +26 Past month 352 of goal of 350 Prospects 406 +14 Past mon…" at bounding box center [637, 286] width 1021 height 408
drag, startPoint x: 962, startPoint y: 103, endPoint x: 944, endPoint y: 106, distance: 19.0
click at [961, 103] on div "Active members 352 +26 Past month 352 of goal of 350 Prospects 406 +14 Past mon…" at bounding box center [637, 173] width 987 height 150
click at [74, 62] on div "Dashboard" at bounding box center [56, 64] width 41 height 10
click at [1009, 116] on div "Active members 352 +26 Past month 352 of goal of 350 Prospects 406 +14 Past mon…" at bounding box center [637, 173] width 987 height 150
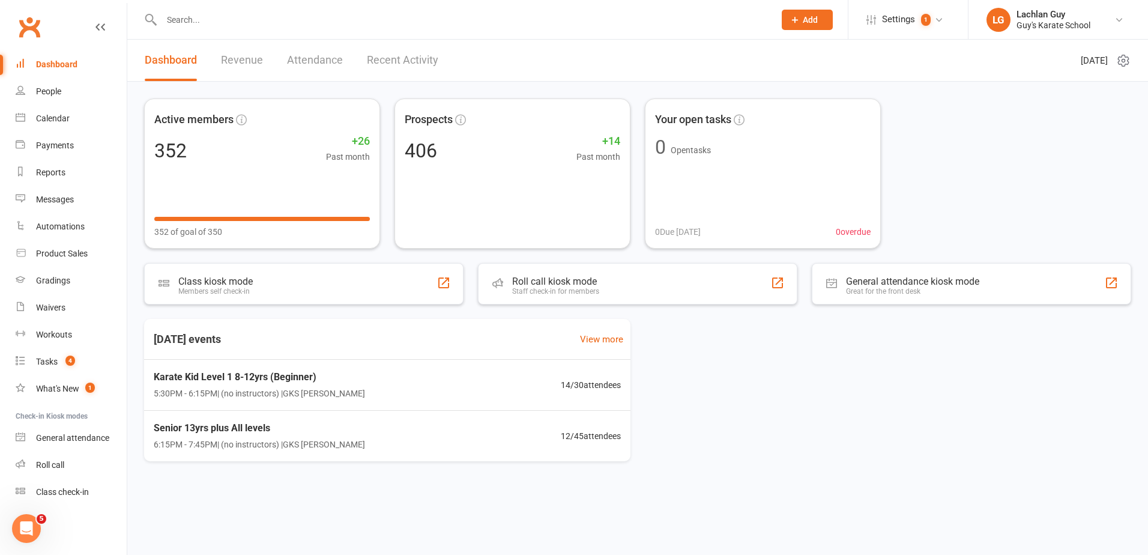
click at [977, 137] on div "Active members 352 +26 Past month 352 of goal of 350 Prospects 406 +14 Past mon…" at bounding box center [637, 173] width 987 height 150
click at [63, 67] on div "Dashboard" at bounding box center [56, 64] width 41 height 10
click at [1005, 147] on div "Active members 352 +26 Past month 352 of goal of 350 Prospects 406 +14 Past mon…" at bounding box center [637, 173] width 987 height 150
click at [1030, 163] on div "Active members 352 +26 Past month 352 of goal of 350 Prospects 406 +14 Past mon…" at bounding box center [637, 173] width 987 height 150
drag, startPoint x: 957, startPoint y: 143, endPoint x: 950, endPoint y: 143, distance: 6.6
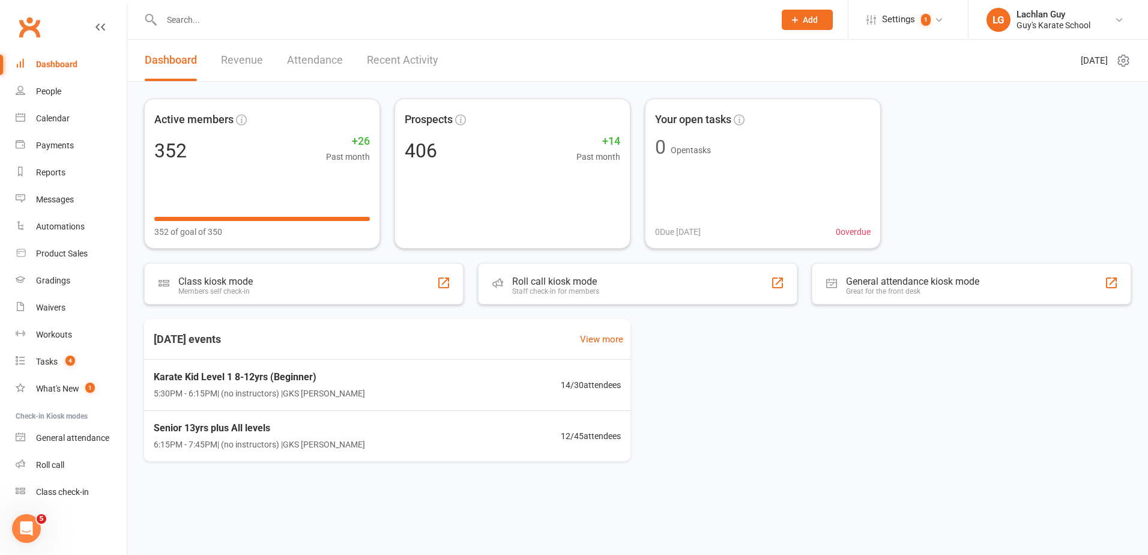
click at [952, 143] on div "Active members 352 +26 Past month 352 of goal of 350 Prospects 406 +14 Past mon…" at bounding box center [637, 173] width 987 height 150
click at [896, 96] on div "Active members 352 +26 Past month 352 of goal of 350 Prospects 406 +14 Past mon…" at bounding box center [637, 286] width 1021 height 408
click at [913, 98] on div "Active members 352 +26 Past month 352 of goal of 350 Prospects 406 +14 Past mon…" at bounding box center [637, 286] width 1021 height 408
click at [913, 115] on div "Active members 352 +26 Past month 352 of goal of 350 Prospects 406 +14 Past mon…" at bounding box center [637, 173] width 987 height 150
click at [1083, 131] on div "Active members 352 +26 Past month 352 of goal of 350 Prospects 406 +14 Past mon…" at bounding box center [637, 173] width 987 height 150
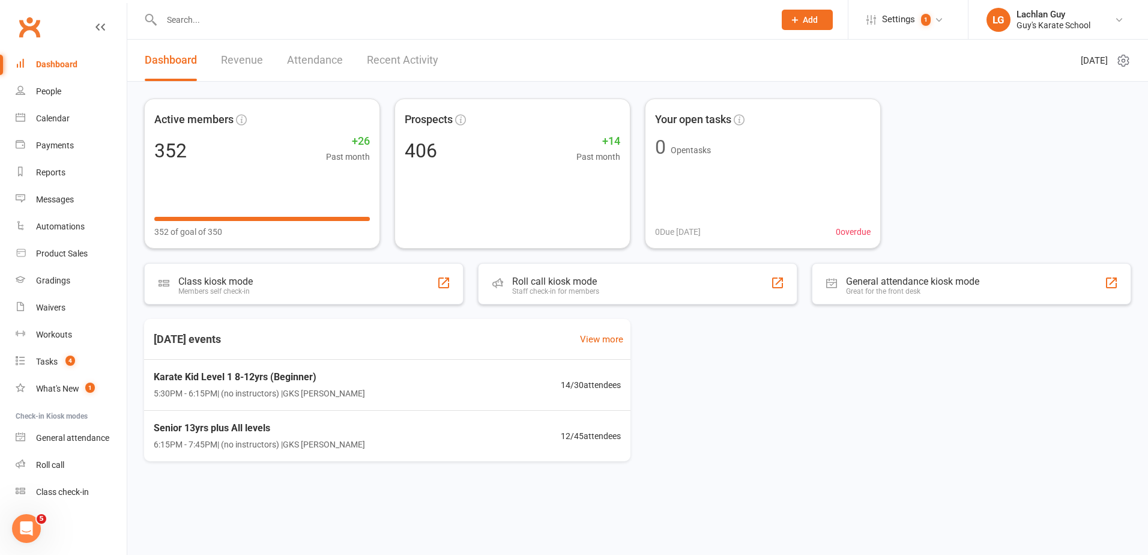
click at [1013, 221] on div "Active members 352 +26 Past month 352 of goal of 350 Prospects 406 +14 Past mon…" at bounding box center [637, 173] width 987 height 150
click at [1083, 131] on div "Active members 352 +26 Past month 352 of goal of 350 Prospects 406 +14 Past mon…" at bounding box center [637, 173] width 987 height 150
click at [1082, 131] on div "Active members 352 +26 Past month 352 of goal of 350 Prospects 406 +14 Past mon…" at bounding box center [637, 173] width 987 height 150
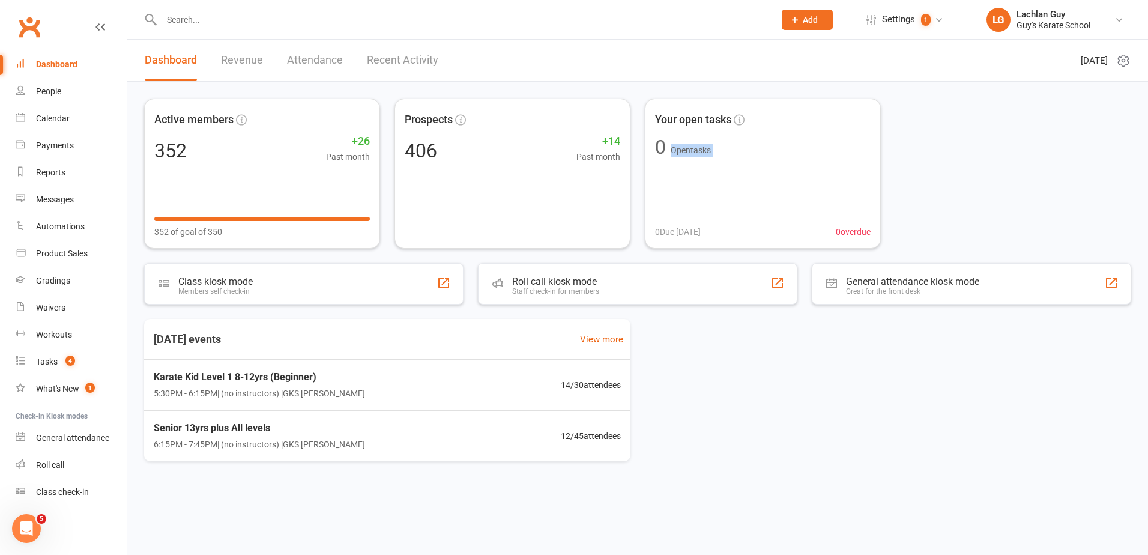
drag, startPoint x: 1082, startPoint y: 131, endPoint x: 1031, endPoint y: 148, distance: 53.5
click at [1040, 137] on div "Active members 352 +26 Past month 352 of goal of 350 Prospects 406 +14 Past mon…" at bounding box center [637, 173] width 987 height 150
click at [946, 127] on div "Active members 352 +26 Past month 352 of goal of 350 Prospects 406 +14 Past mon…" at bounding box center [637, 173] width 987 height 150
click at [58, 71] on link "Dashboard" at bounding box center [71, 64] width 111 height 27
click at [1028, 167] on div "Active members 352 +26 Past month 352 of goal of 350 Prospects 406 +14 Past mon…" at bounding box center [637, 173] width 987 height 150
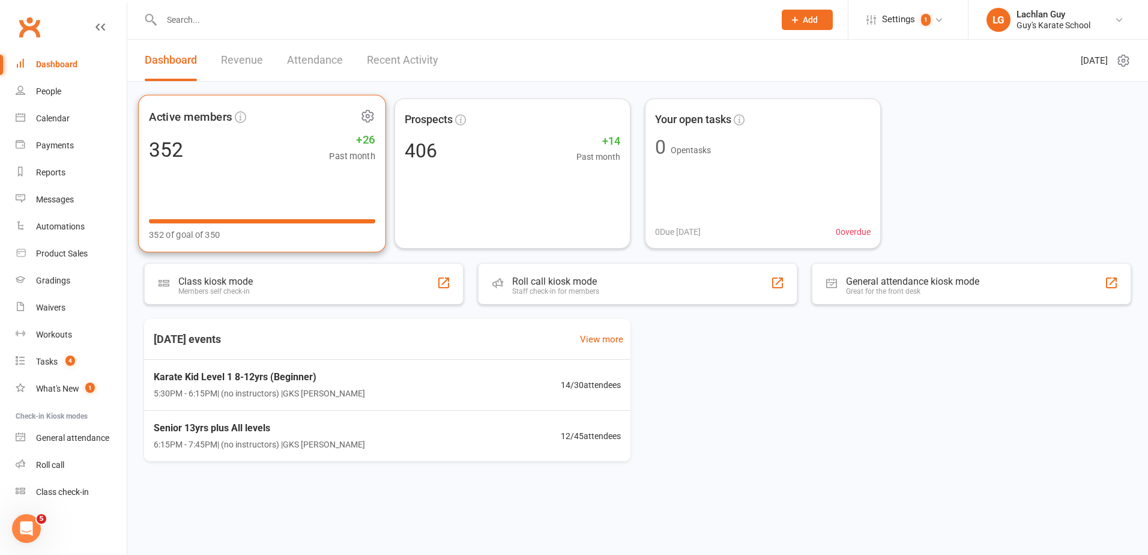
click at [320, 153] on div "352 +26 Past month" at bounding box center [262, 149] width 226 height 27
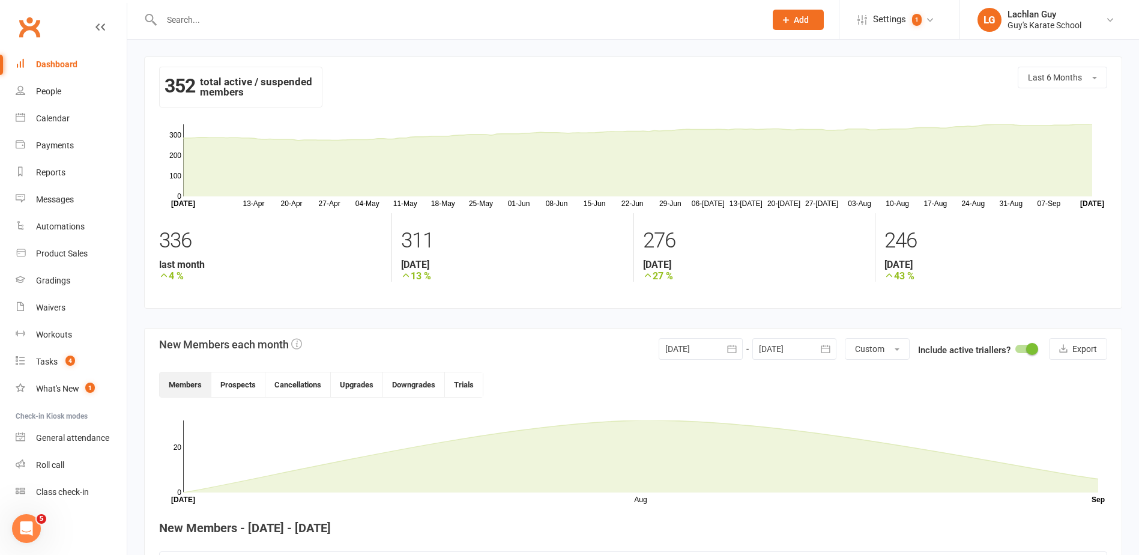
click at [198, 84] on div "352 total active / suspended members" at bounding box center [240, 87] width 163 height 41
click at [193, 84] on strong "352" at bounding box center [179, 86] width 31 height 18
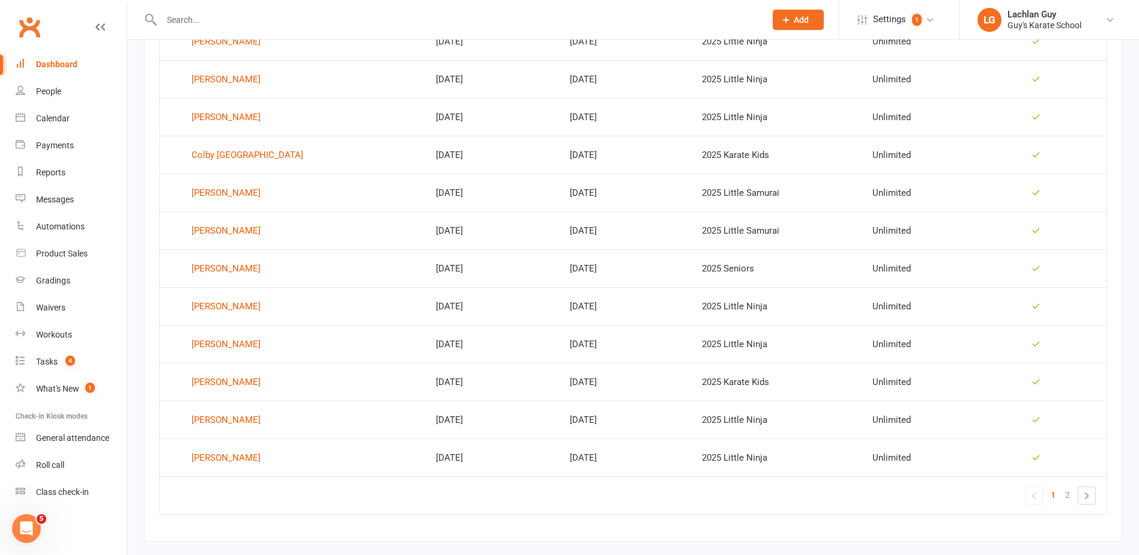
scroll to position [697, 0]
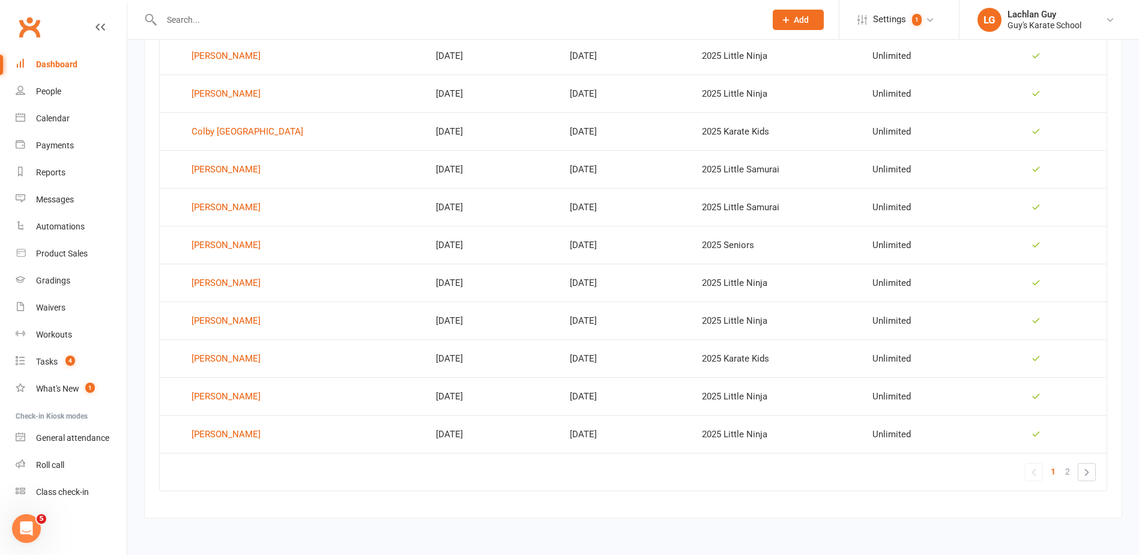
click at [70, 62] on div "Dashboard" at bounding box center [56, 64] width 41 height 10
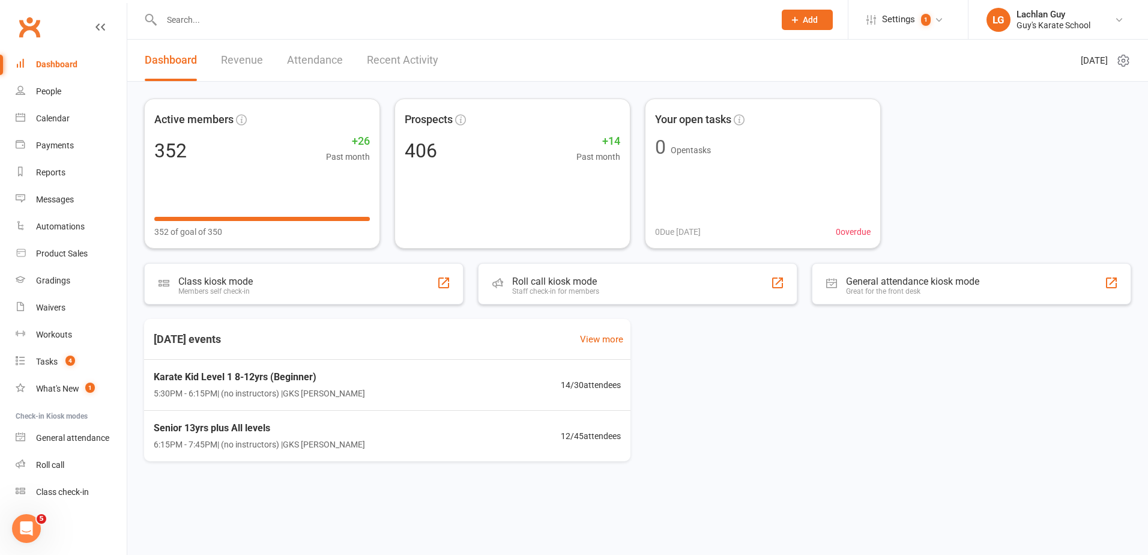
click at [1048, 179] on div "Active members 352 +26 Past month 352 of goal of 350 Prospects 406 +14 Past mon…" at bounding box center [637, 173] width 987 height 150
click at [1024, 179] on div "Active members 352 +26 Past month 352 of goal of 350 Prospects 406 +14 Past mon…" at bounding box center [637, 173] width 987 height 150
click at [910, 104] on div "Active members 352 +26 Past month 352 of goal of 350 Prospects 406 +14 Past mon…" at bounding box center [637, 173] width 987 height 150
click at [955, 143] on div "Active members 352 +26 Past month 352 of goal of 350 Prospects 406 +14 Past mon…" at bounding box center [637, 173] width 987 height 150
click at [921, 116] on div "Active members 352 +26 Past month 352 of goal of 350 Prospects 406 +14 Past mon…" at bounding box center [637, 173] width 987 height 150
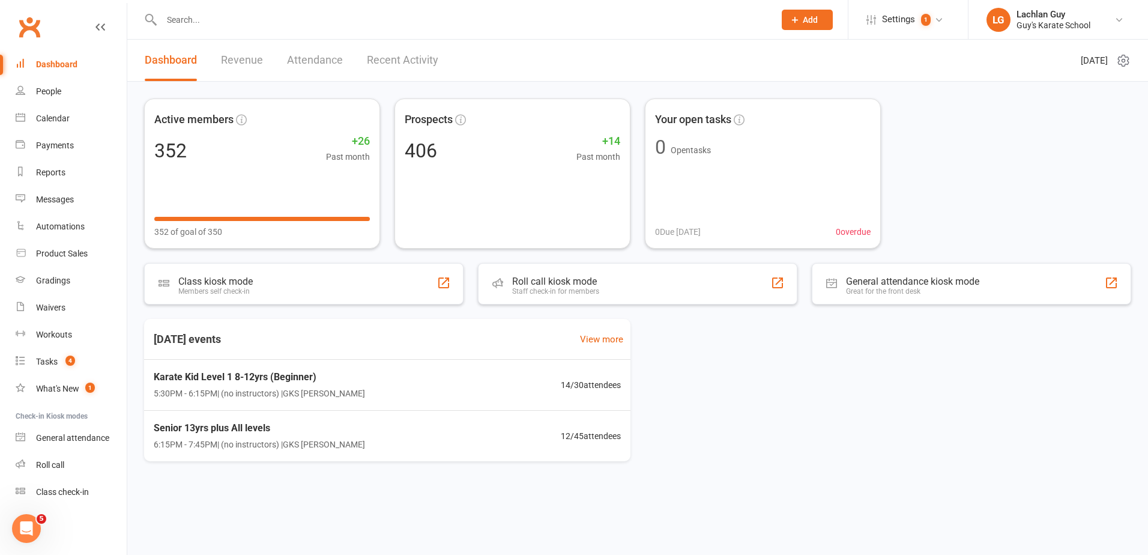
click at [909, 98] on div "Active members 352 +26 Past month 352 of goal of 350 Prospects 406 +14 Past mon…" at bounding box center [637, 173] width 987 height 150
click at [898, 107] on div "Active members 352 +26 Past month 352 of goal of 350 Prospects 406 +14 Past mon…" at bounding box center [637, 173] width 987 height 150
click at [895, 109] on div "Active members 352 +26 Past month 352 of goal of 350 Prospects 406 +14 Past mon…" at bounding box center [637, 173] width 987 height 150
click at [892, 110] on div "Active members 352 +26 Past month 352 of goal of 350 Prospects 406 +14 Past mon…" at bounding box center [637, 173] width 987 height 150
click at [922, 100] on div "Active members 352 +26 Past month 352 of goal of 350 Prospects 406 +14 Past mon…" at bounding box center [637, 173] width 987 height 150
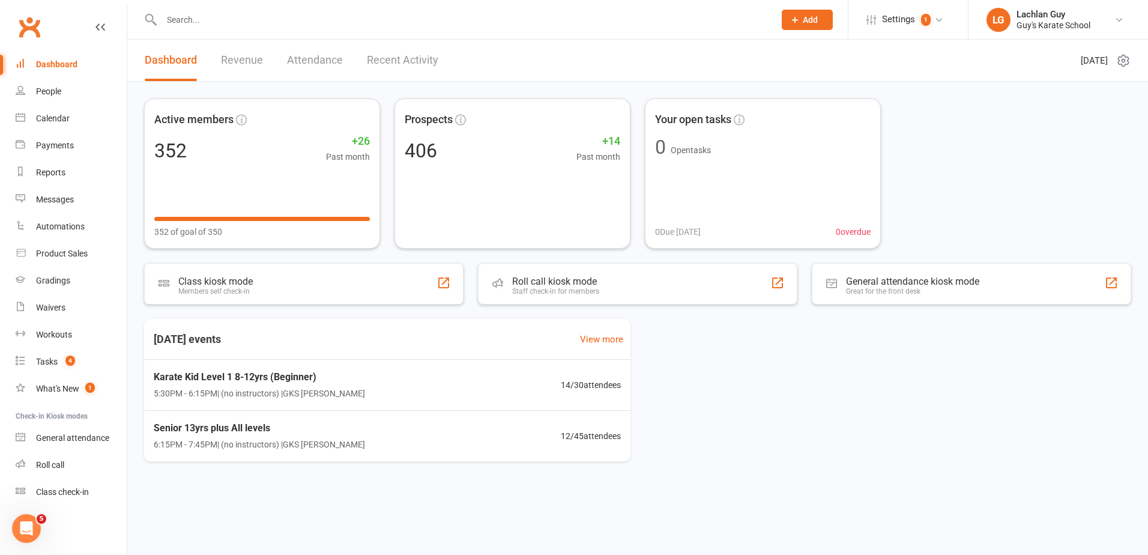
drag, startPoint x: 922, startPoint y: 100, endPoint x: 898, endPoint y: 98, distance: 23.5
click at [898, 98] on div "Active members 352 +26 Past month 352 of goal of 350 Prospects 406 +14 Past mon…" at bounding box center [637, 286] width 1021 height 408
click at [901, 98] on div "Active members 352 +26 Past month 352 of goal of 350 Prospects 406 +14 Past mon…" at bounding box center [637, 286] width 1021 height 408
click at [49, 364] on div "Tasks" at bounding box center [47, 362] width 22 height 10
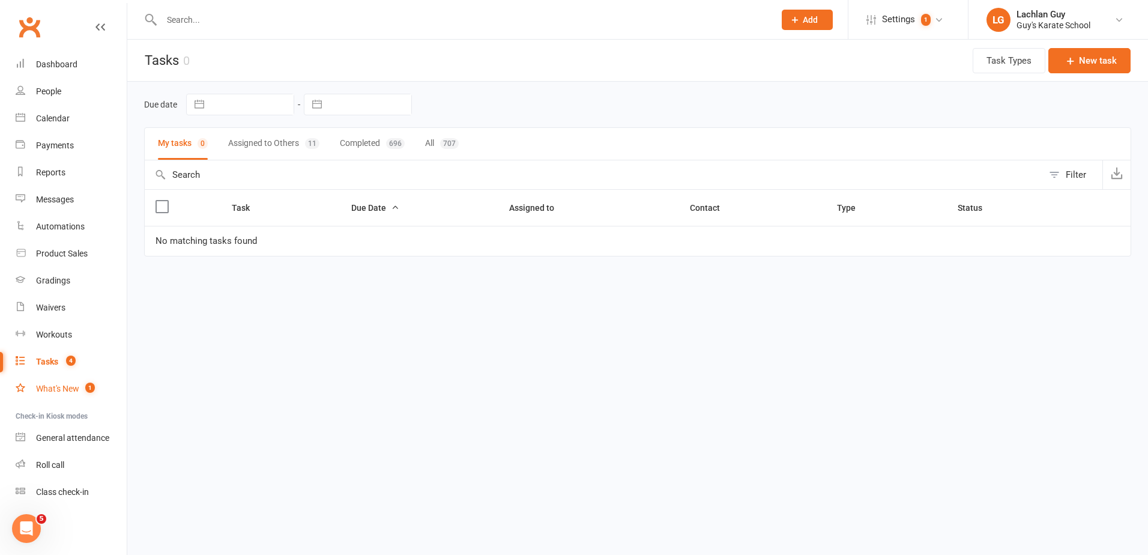
click at [43, 385] on div "What's New" at bounding box center [57, 389] width 43 height 10
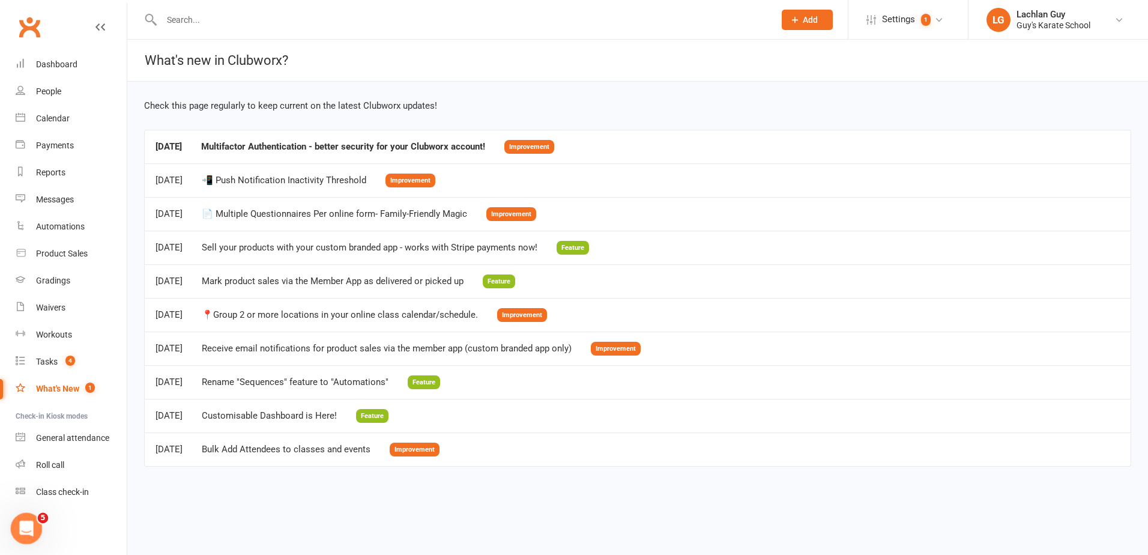
click at [22, 522] on icon "Open Intercom Messenger" at bounding box center [25, 527] width 20 height 20
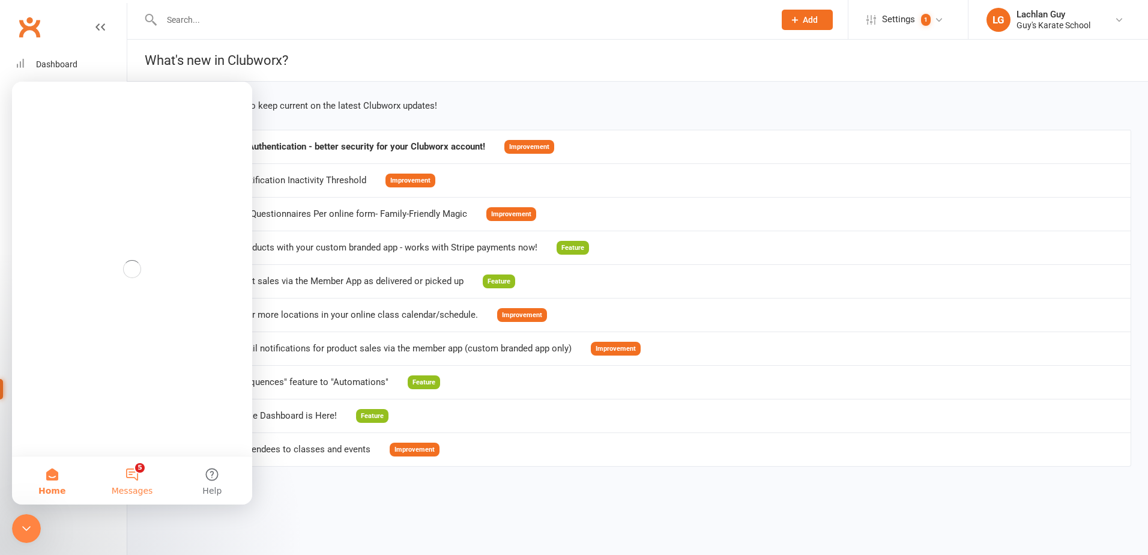
click at [136, 473] on button "5 Messages" at bounding box center [132, 480] width 80 height 48
click at [56, 474] on button "Home" at bounding box center [52, 480] width 80 height 48
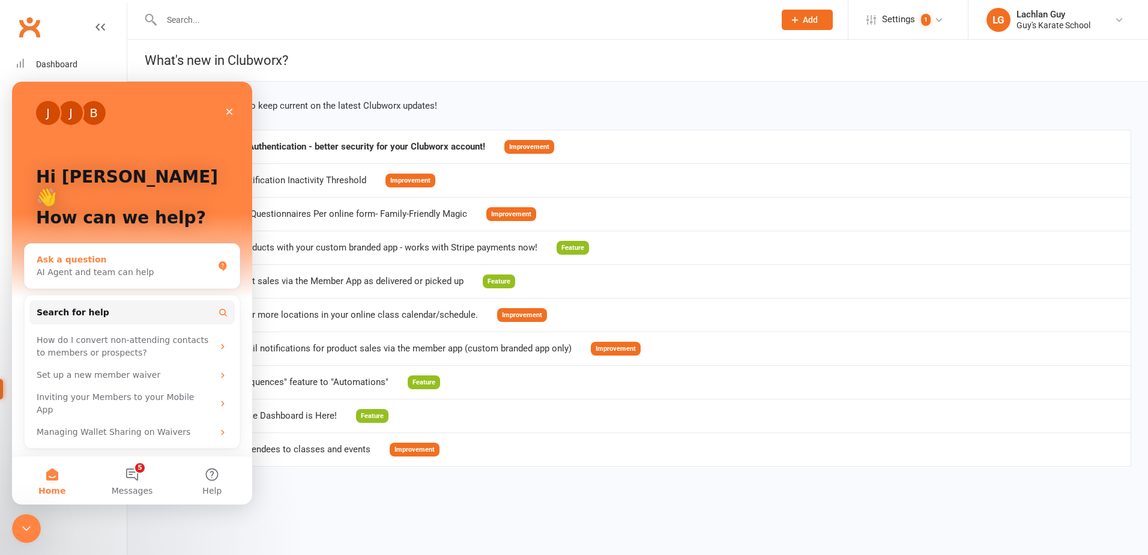
click at [149, 266] on div "AI Agent and team can help" at bounding box center [125, 272] width 176 height 13
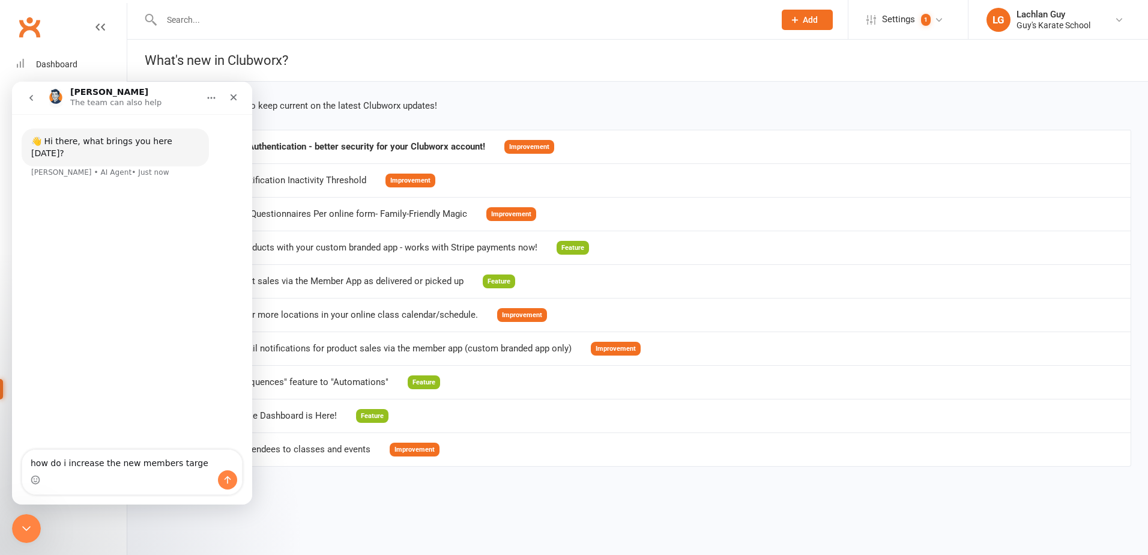
type textarea "how do i increase the new members target"
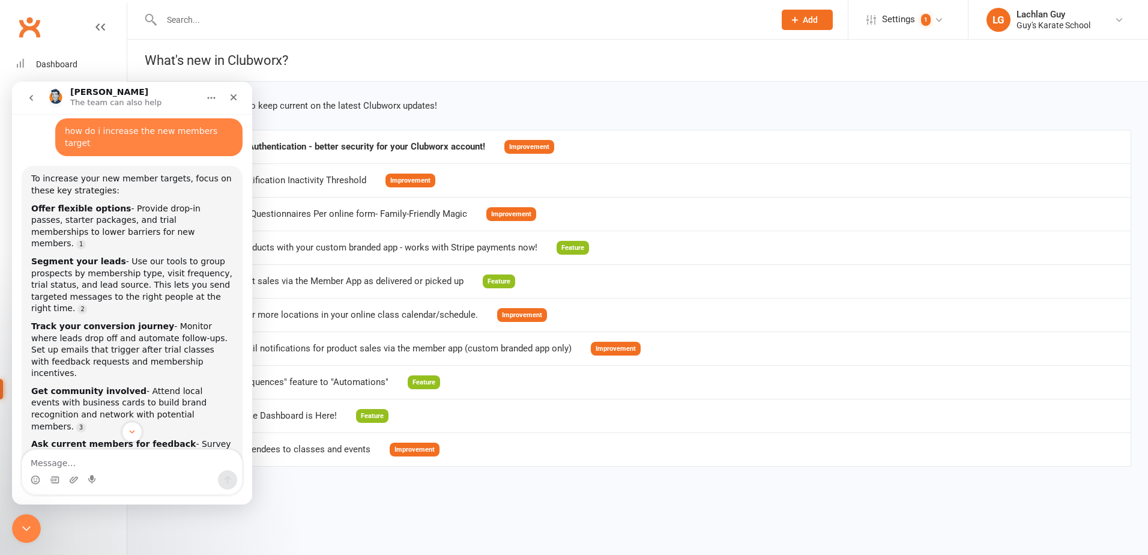
scroll to position [124, 0]
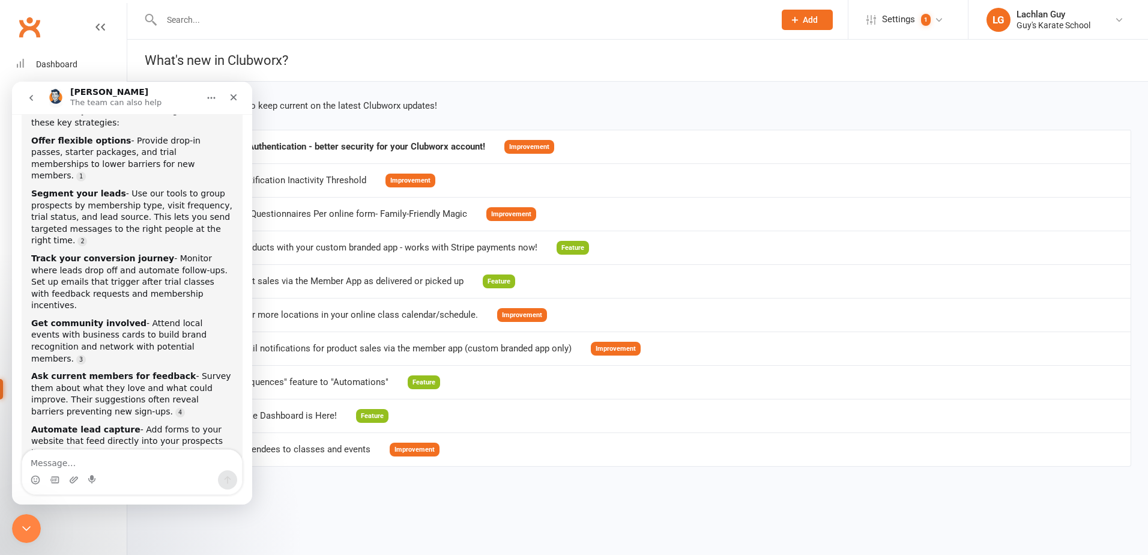
click at [164, 457] on textarea "Message…" at bounding box center [132, 460] width 220 height 20
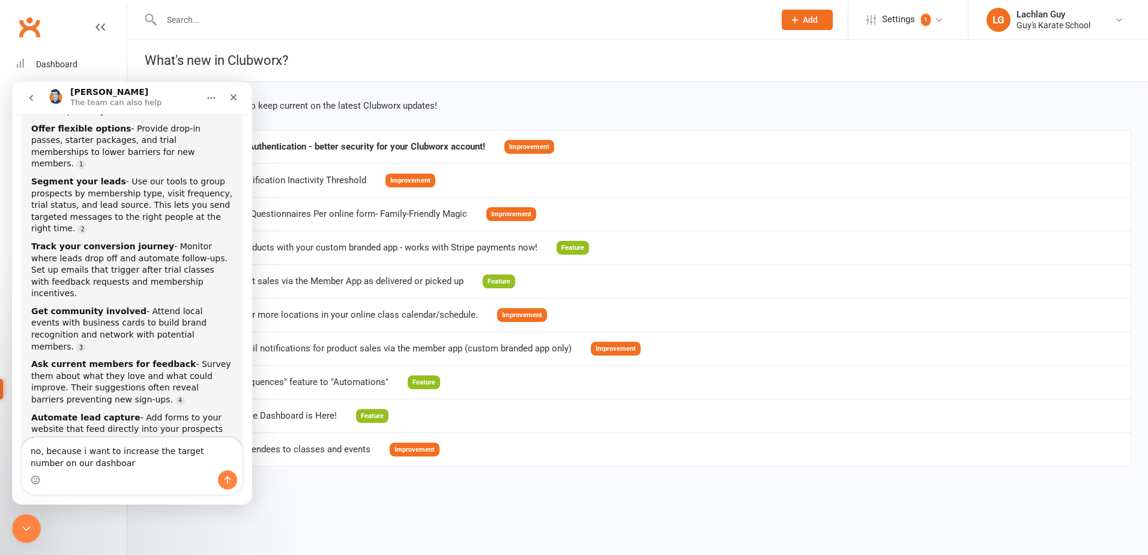
type textarea "no, because i want to increase the target number on our dashboard"
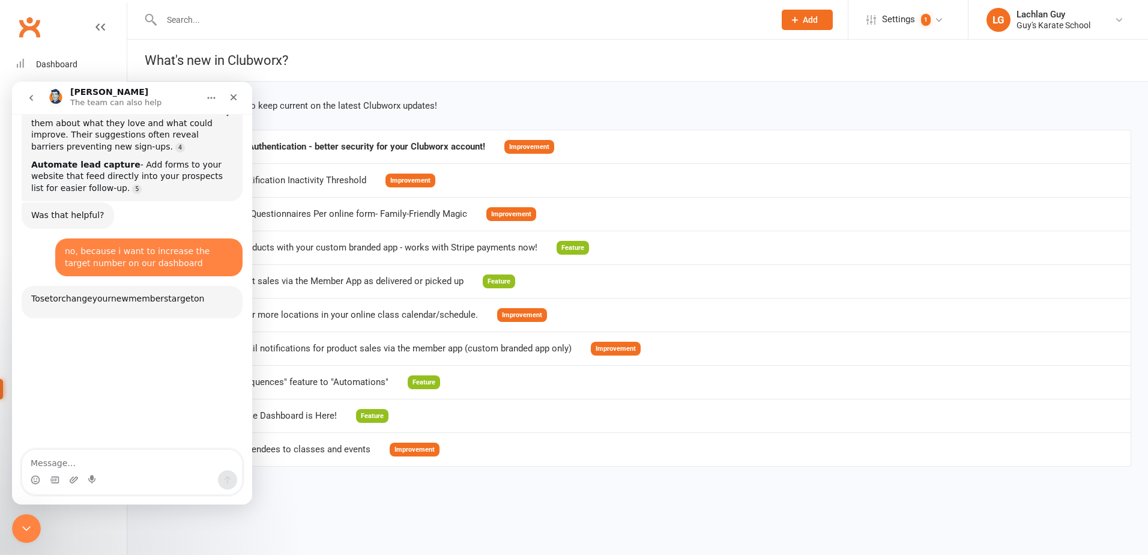
scroll to position [447, 0]
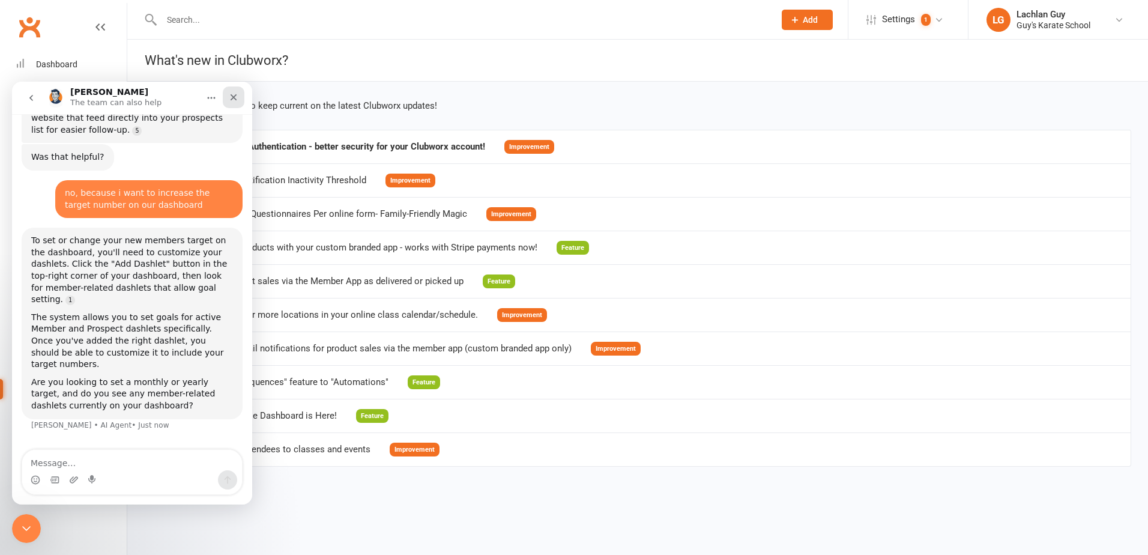
click at [240, 94] on div "Close" at bounding box center [234, 97] width 22 height 22
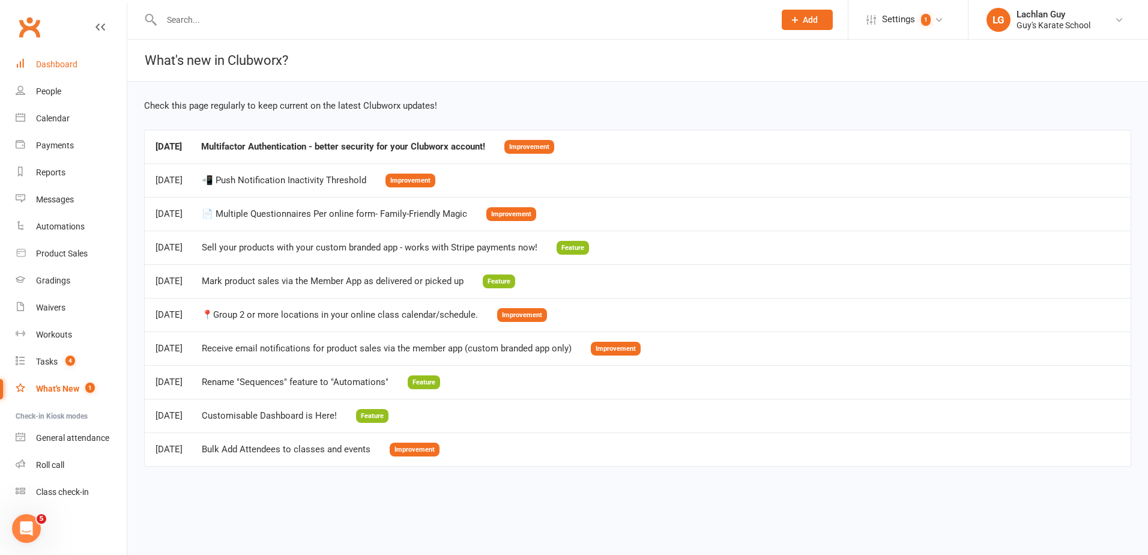
scroll to position [349, 0]
click at [59, 70] on link "Dashboard" at bounding box center [71, 64] width 111 height 27
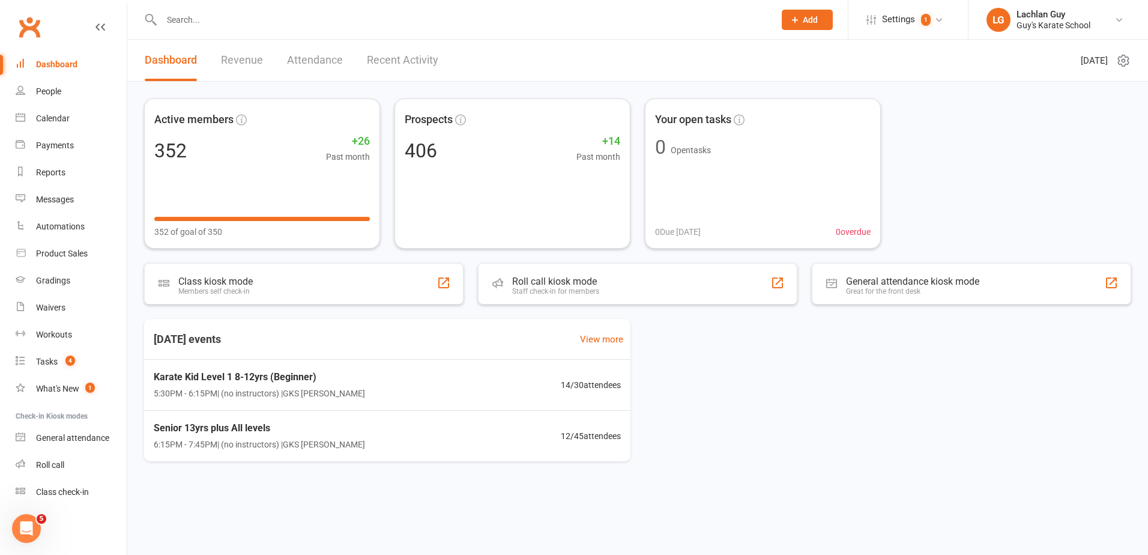
click at [1123, 68] on div "[DATE]" at bounding box center [1106, 60] width 50 height 41
click at [1126, 63] on icon at bounding box center [1123, 60] width 14 height 14
click at [1094, 88] on link "Choose my dashlets" at bounding box center [1070, 84] width 119 height 24
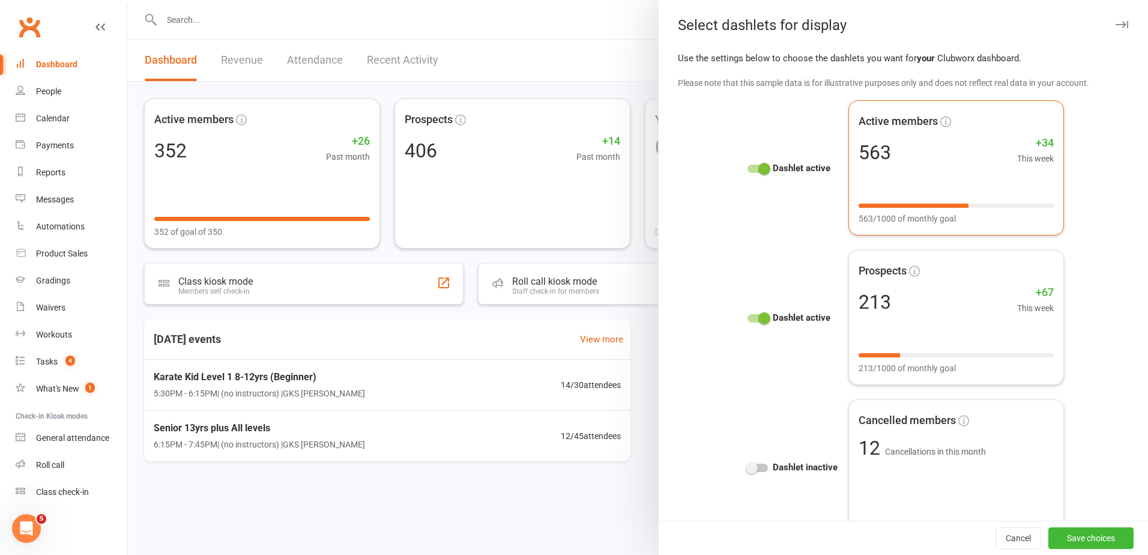
click at [935, 167] on div "Active members 563 +34 This week 563/1000 of monthly goal" at bounding box center [956, 167] width 216 height 135
click at [940, 122] on icon at bounding box center [945, 121] width 11 height 11
click at [965, 194] on div "Active members 563 +34 This week 563/1000 of monthly goal" at bounding box center [956, 167] width 216 height 135
click at [966, 194] on div "Active members 563 +34 This week 563/1000 of monthly goal" at bounding box center [956, 167] width 216 height 135
drag, startPoint x: 966, startPoint y: 194, endPoint x: 955, endPoint y: 220, distance: 28.0
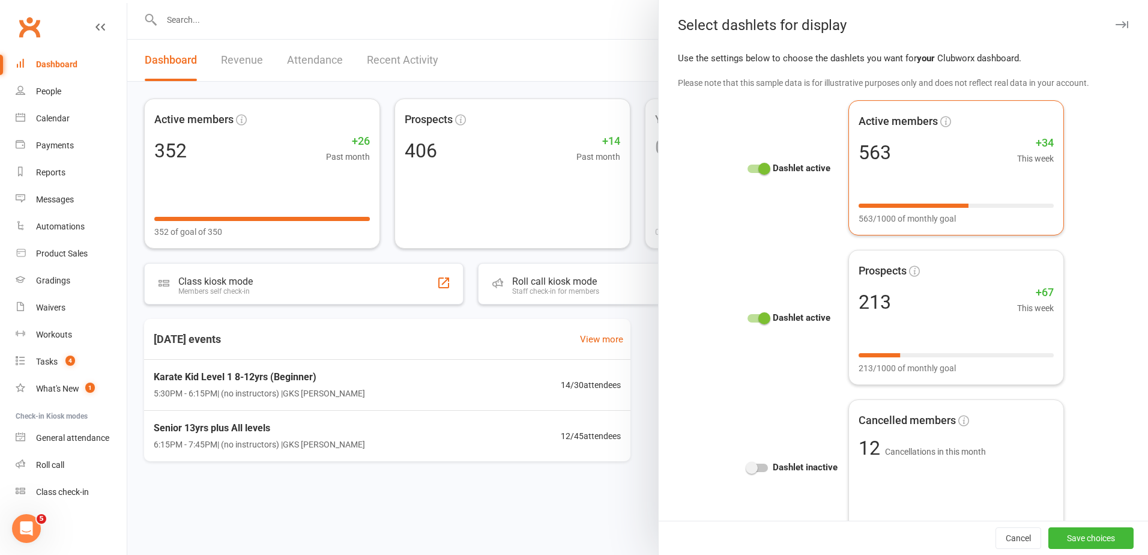
click at [955, 220] on div "563/1000 of monthly goal" at bounding box center [955, 218] width 195 height 13
click at [947, 220] on div "563/1000 of monthly goal" at bounding box center [955, 218] width 195 height 13
click at [950, 219] on div "563/1000 of monthly goal" at bounding box center [955, 218] width 195 height 13
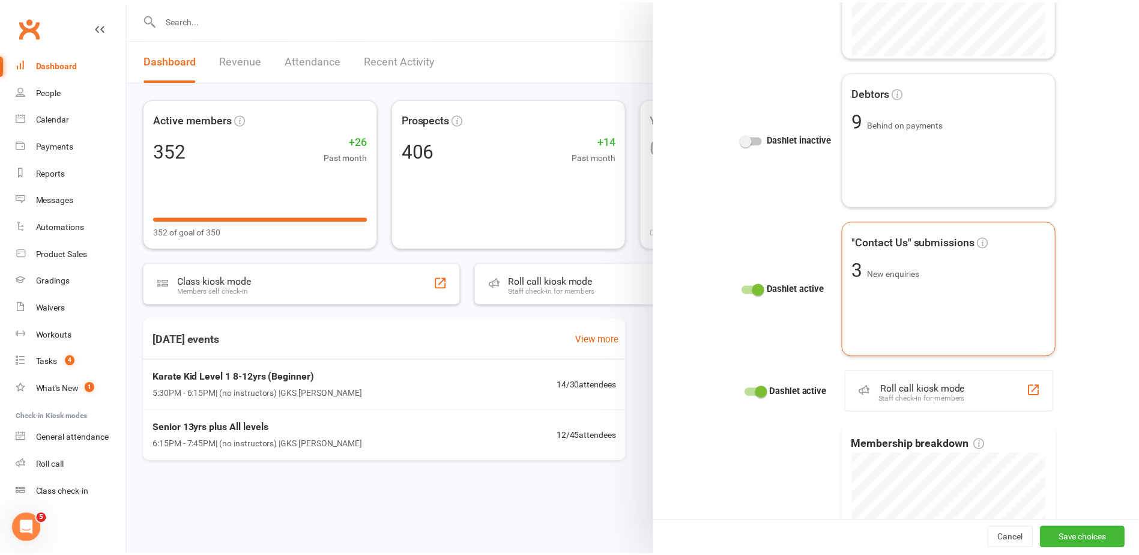
scroll to position [1272, 0]
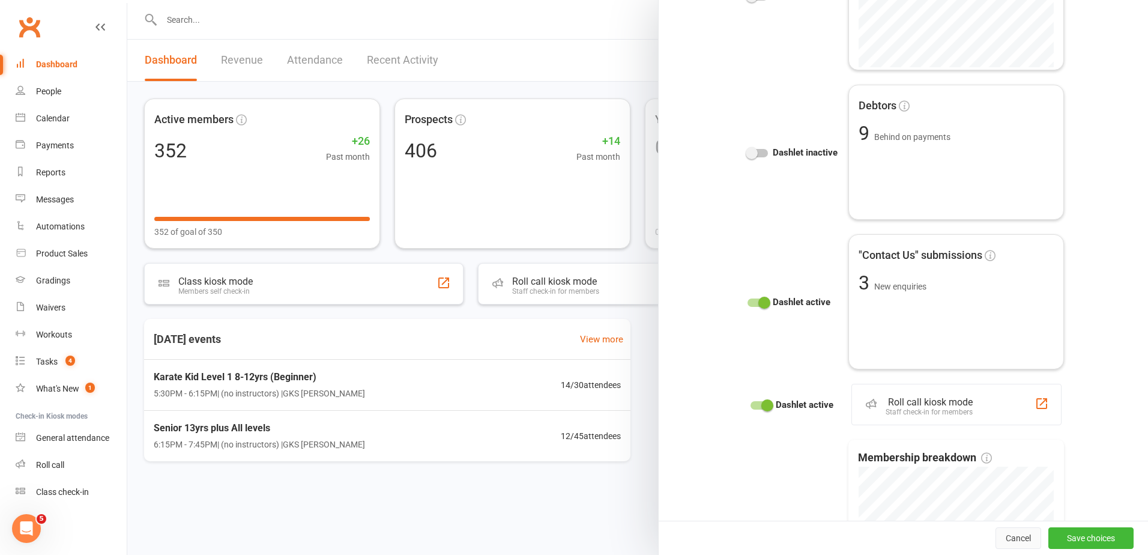
click at [995, 539] on button "Cancel" at bounding box center [1018, 538] width 46 height 22
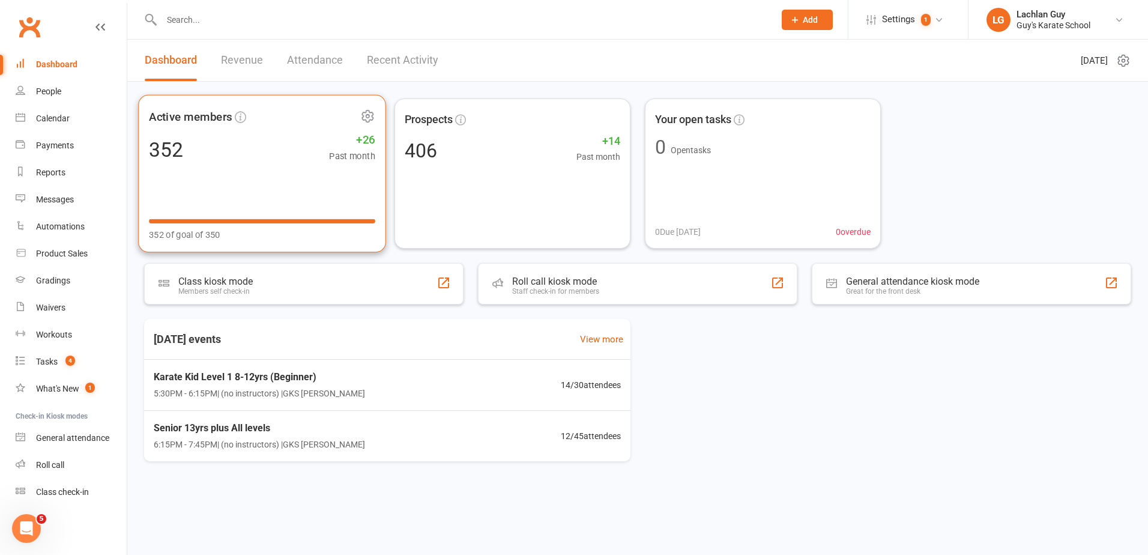
click at [315, 137] on div "352 +26 Past month" at bounding box center [262, 149] width 226 height 27
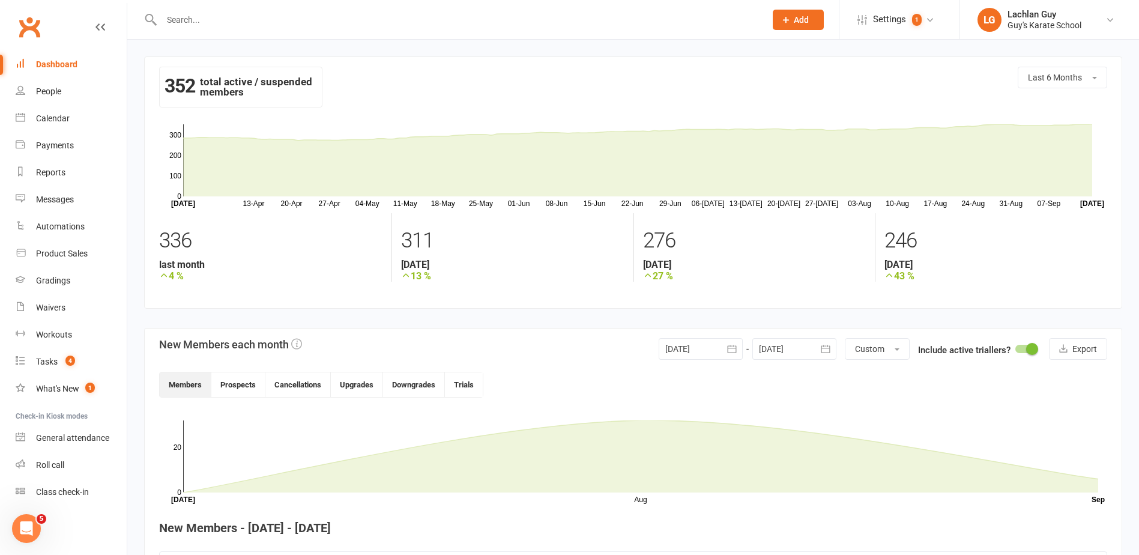
drag, startPoint x: 24, startPoint y: 54, endPoint x: 31, endPoint y: 60, distance: 9.4
click at [24, 54] on link "Dashboard" at bounding box center [71, 64] width 111 height 27
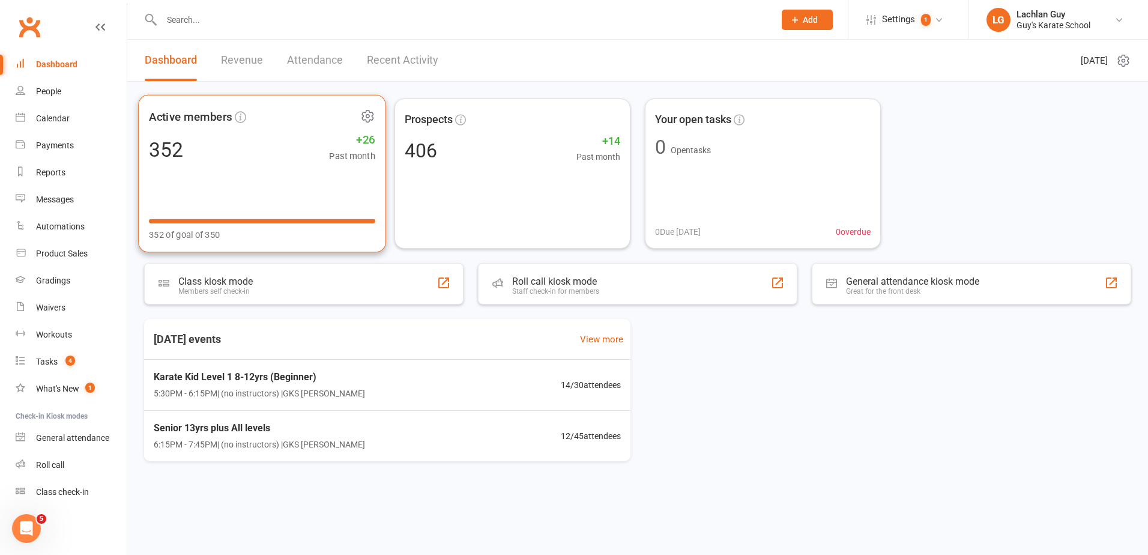
click at [365, 113] on icon at bounding box center [367, 116] width 15 height 15
click at [197, 239] on span "352 of goal of 350" at bounding box center [184, 235] width 71 height 14
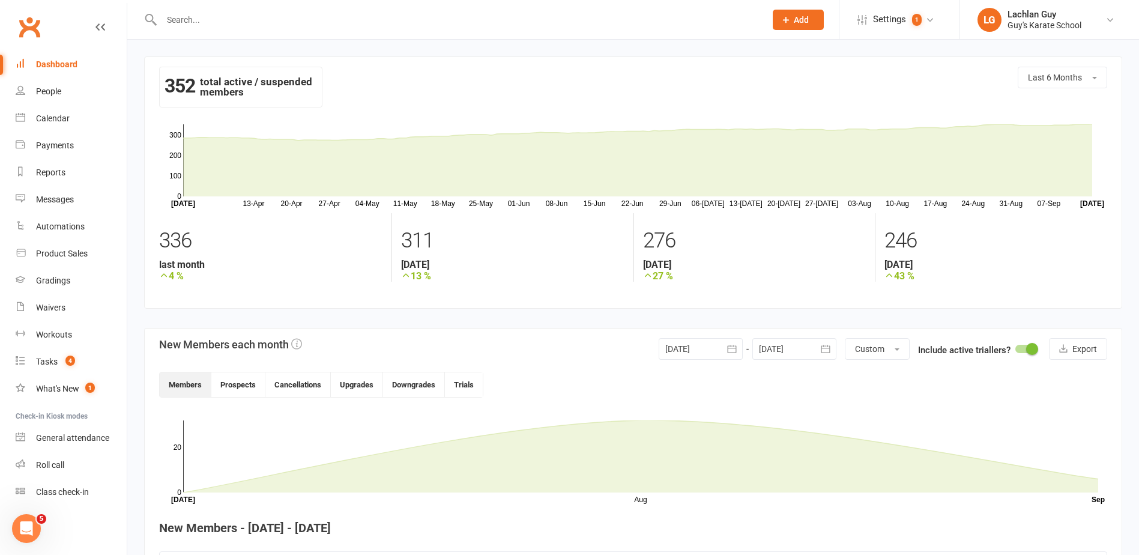
click at [208, 83] on div "352 total active / suspended members" at bounding box center [240, 87] width 163 height 41
click at [18, 528] on icon "Open Intercom Messenger" at bounding box center [25, 527] width 20 height 20
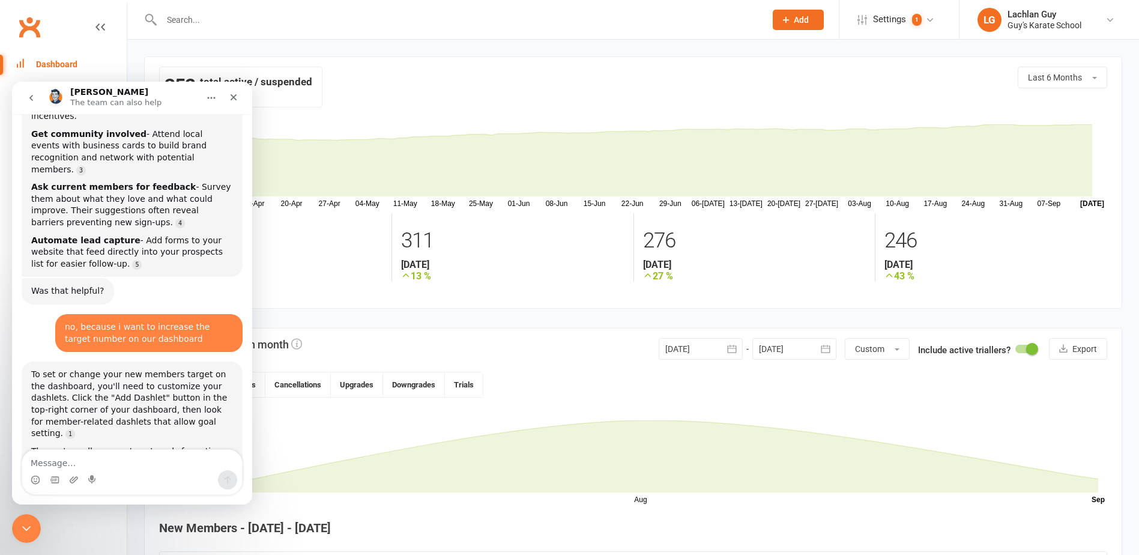
scroll to position [349, 0]
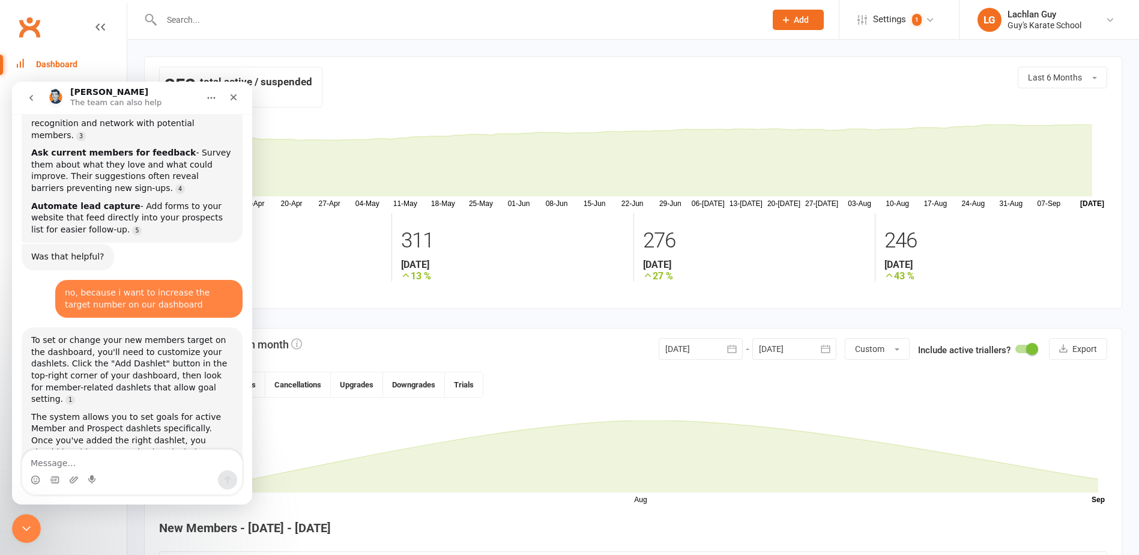
drag, startPoint x: 217, startPoint y: 313, endPoint x: 186, endPoint y: 354, distance: 51.4
click at [186, 411] on div "The system allows you to set goals for active Member and Prospect dashlets spec…" at bounding box center [132, 440] width 202 height 59
click at [238, 92] on div "Close" at bounding box center [234, 97] width 22 height 22
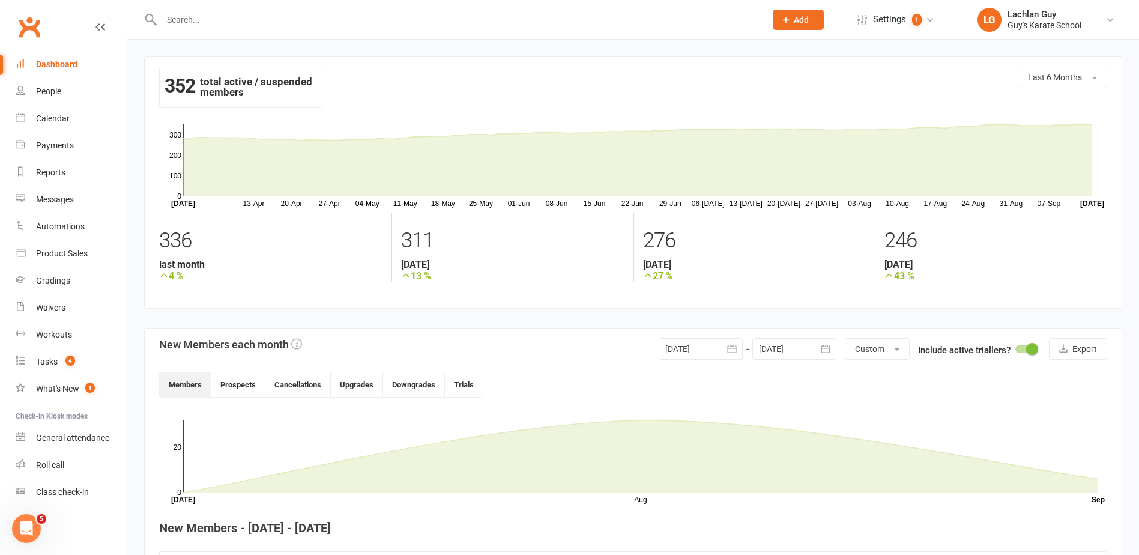
click at [81, 64] on link "Dashboard" at bounding box center [71, 64] width 111 height 27
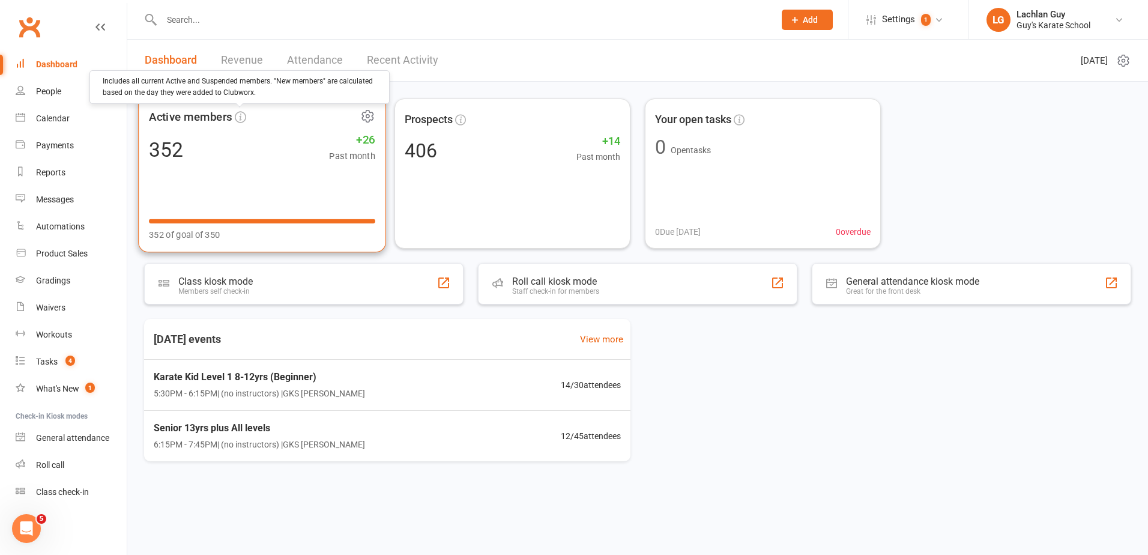
click at [239, 113] on icon at bounding box center [240, 116] width 11 height 11
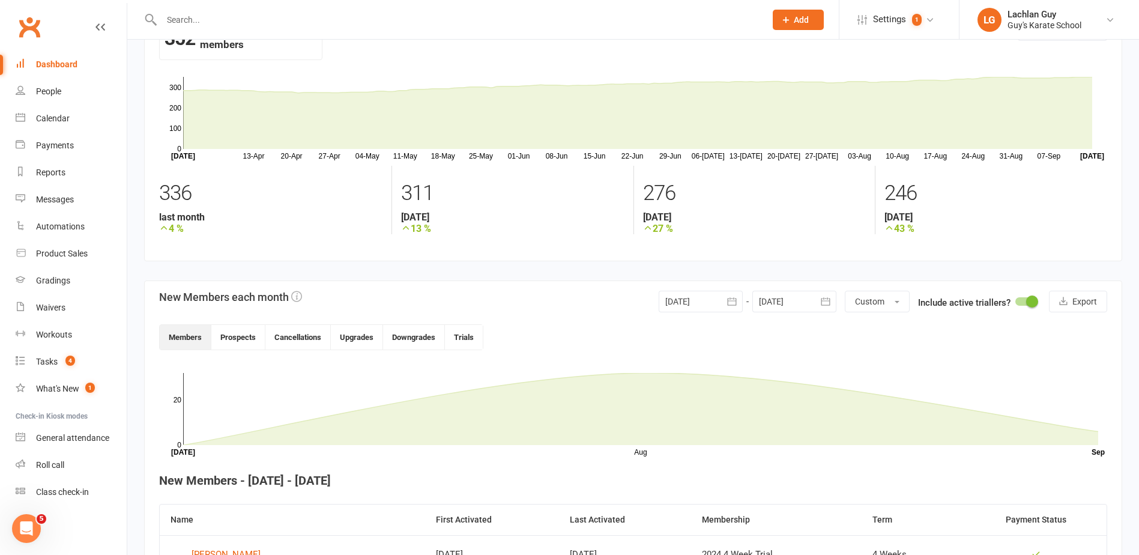
scroll to position [120, 0]
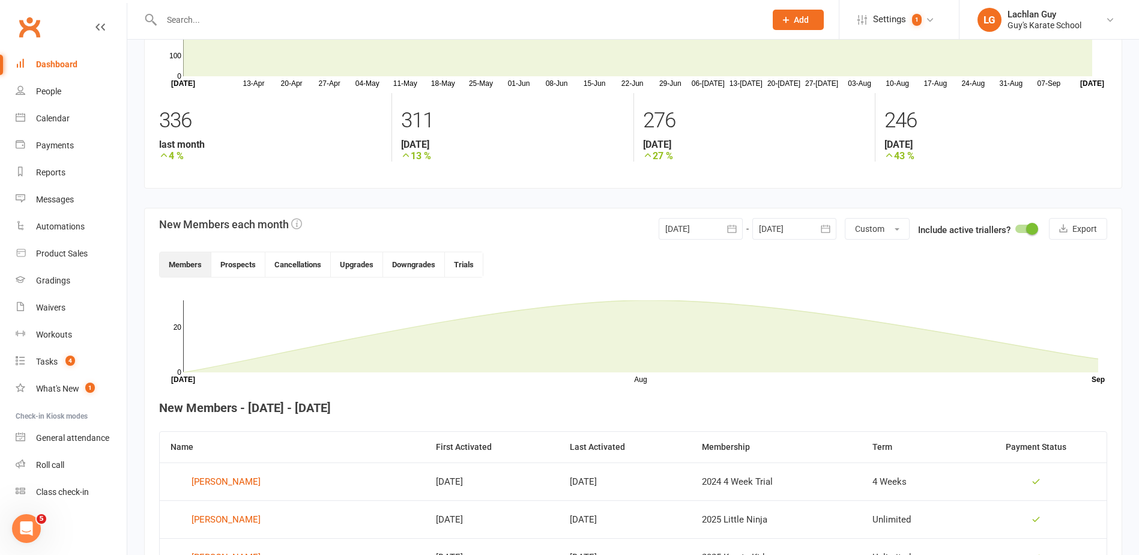
drag, startPoint x: 871, startPoint y: 318, endPoint x: 1127, endPoint y: 247, distance: 265.2
click at [1127, 247] on div "352 total active / suspended members Last 6 Months [DATE]-[DATE]-[DATE]-[DATE]-…" at bounding box center [633, 517] width 1012 height 1195
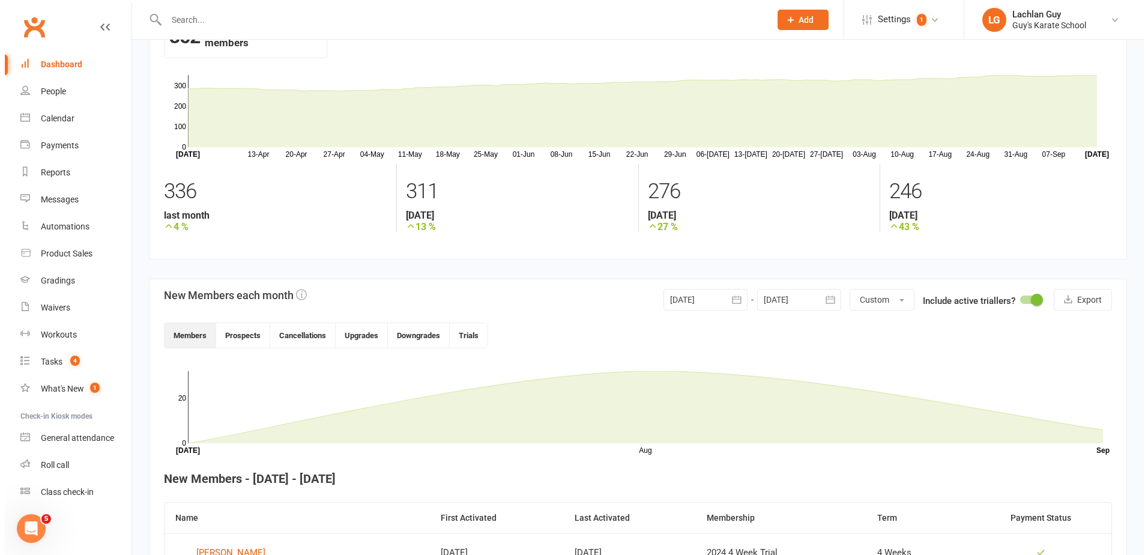
scroll to position [0, 0]
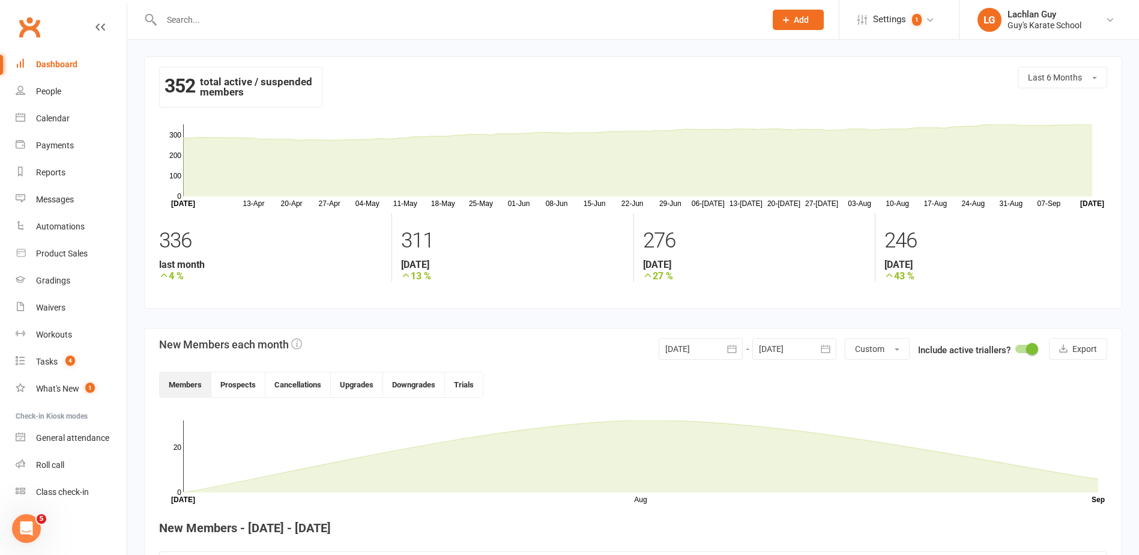
click at [199, 82] on div "352 total active / suspended members" at bounding box center [240, 87] width 163 height 41
click at [53, 61] on div "Dashboard" at bounding box center [56, 64] width 41 height 10
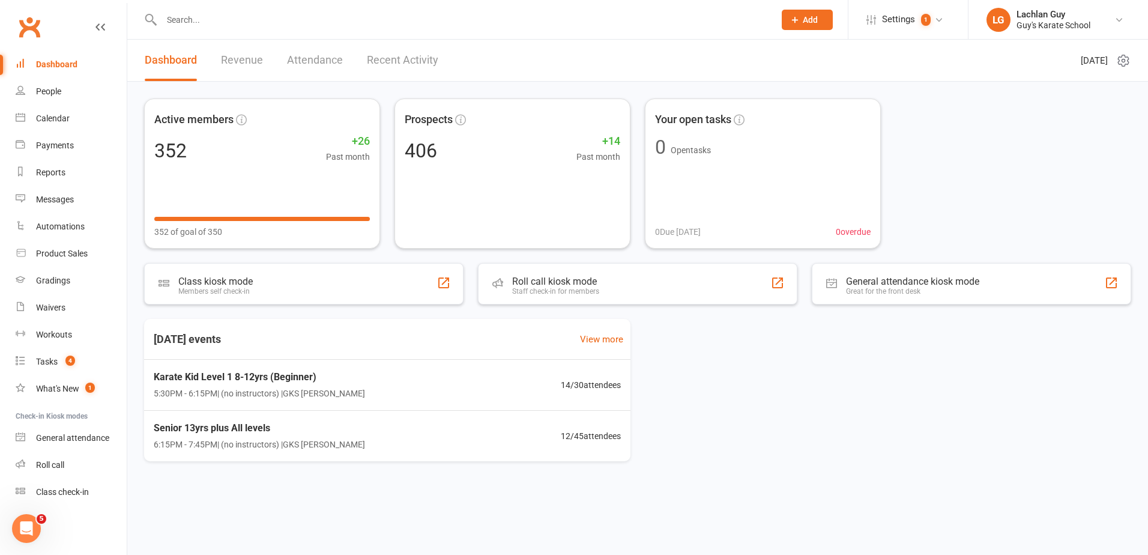
click at [1127, 60] on icon at bounding box center [1123, 60] width 10 height 11
click at [1070, 88] on link "Choose my dashlets" at bounding box center [1070, 84] width 119 height 24
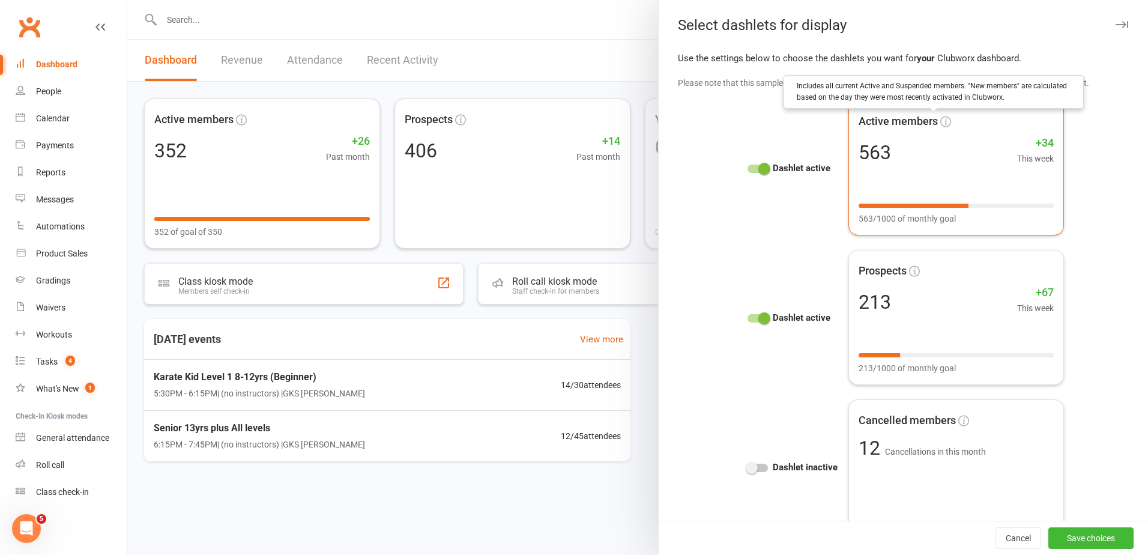
click at [940, 123] on icon at bounding box center [945, 121] width 11 height 11
click at [917, 146] on div "563 +34 This week" at bounding box center [955, 152] width 195 height 26
click at [747, 167] on div at bounding box center [757, 168] width 20 height 8
click at [747, 167] on input "checkbox" at bounding box center [747, 167] width 0 height 0
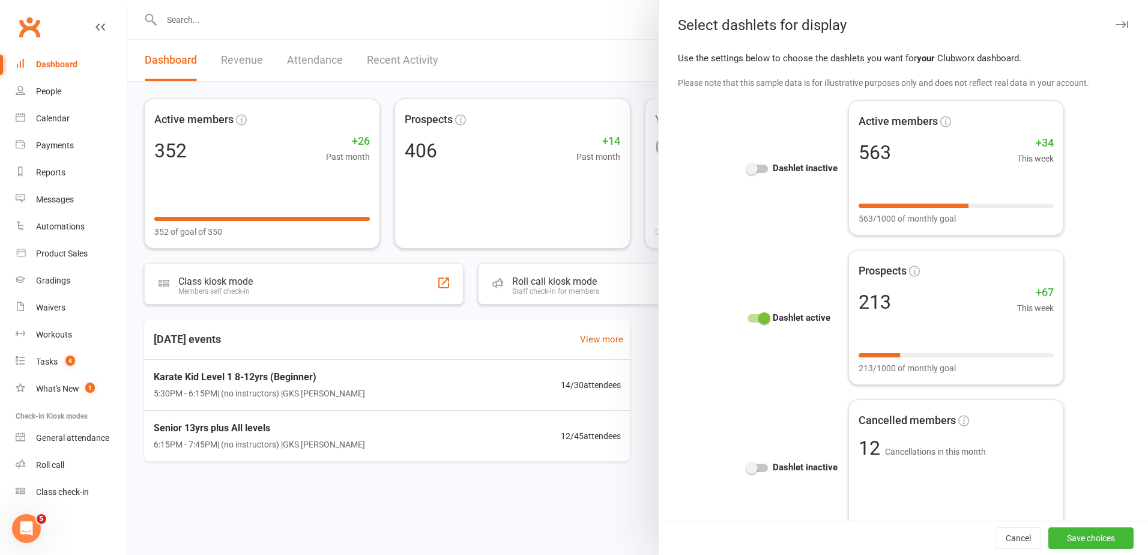
click at [746, 167] on span at bounding box center [752, 169] width 12 height 12
click at [747, 167] on input "checkbox" at bounding box center [747, 167] width 0 height 0
click at [929, 142] on div "563 +34 This week" at bounding box center [955, 152] width 195 height 26
click at [952, 164] on div "563 +34 This week" at bounding box center [955, 152] width 195 height 26
click at [953, 164] on div "563 +34 This week" at bounding box center [955, 152] width 195 height 26
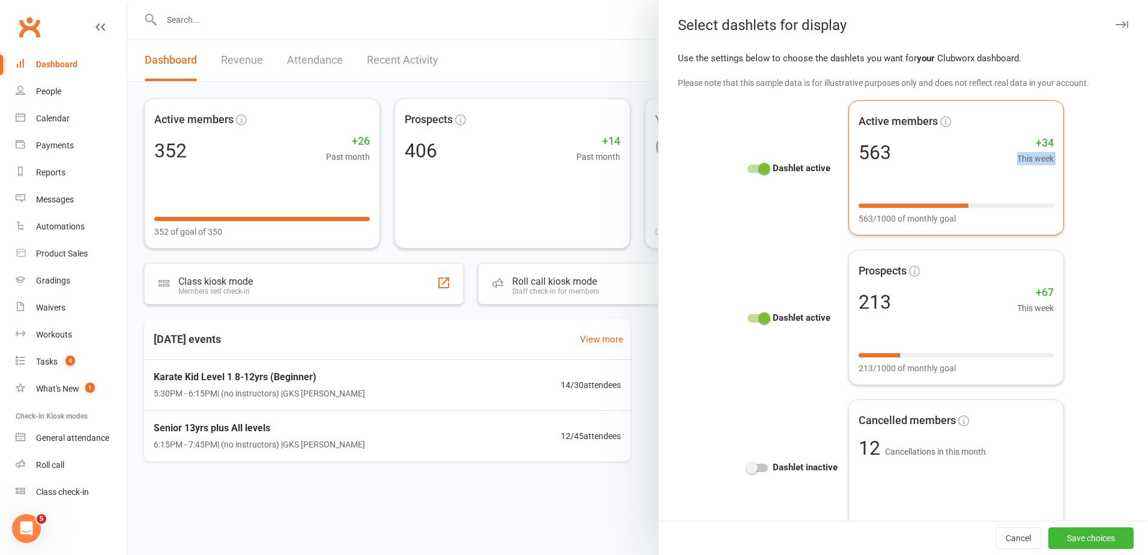
click at [953, 164] on div "563 +34 This week" at bounding box center [955, 152] width 195 height 26
drag, startPoint x: 953, startPoint y: 164, endPoint x: 904, endPoint y: 229, distance: 81.0
click at [904, 229] on div "Active members 563 +34 This week 563/1000 of monthly goal" at bounding box center [956, 167] width 216 height 135
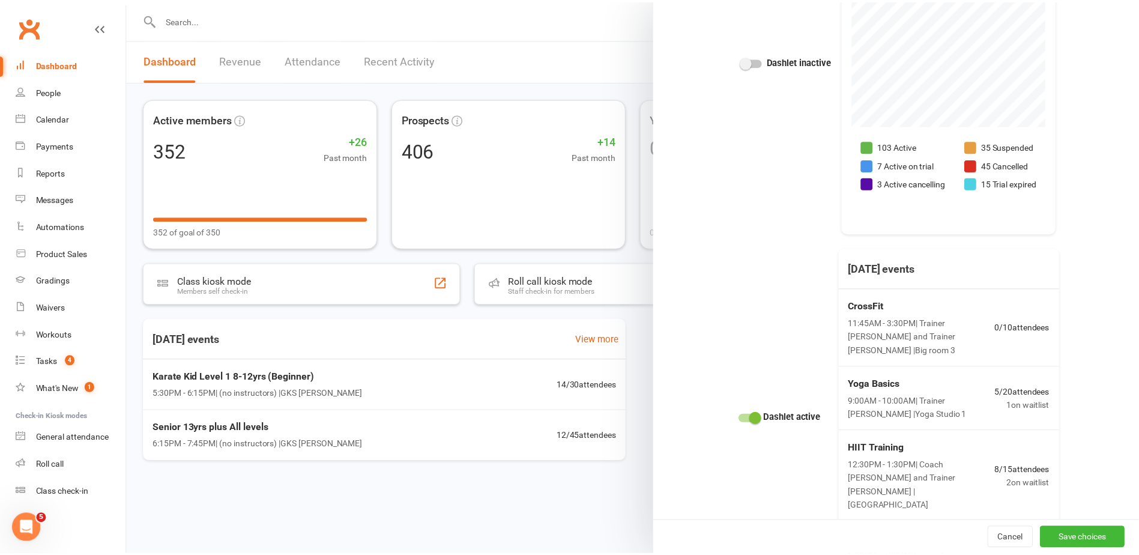
scroll to position [1872, 0]
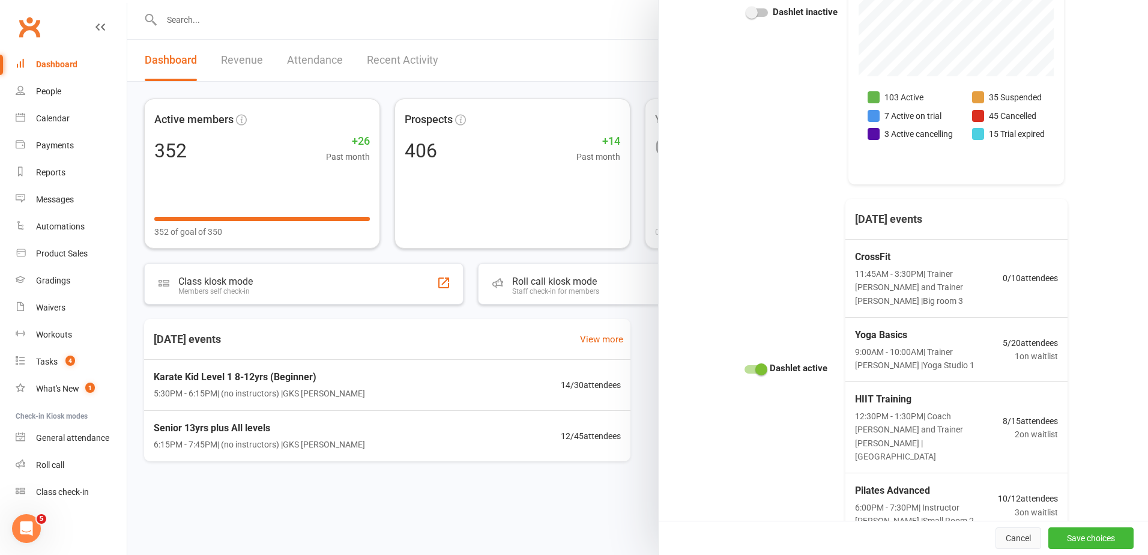
click at [998, 540] on button "Cancel" at bounding box center [1018, 538] width 46 height 22
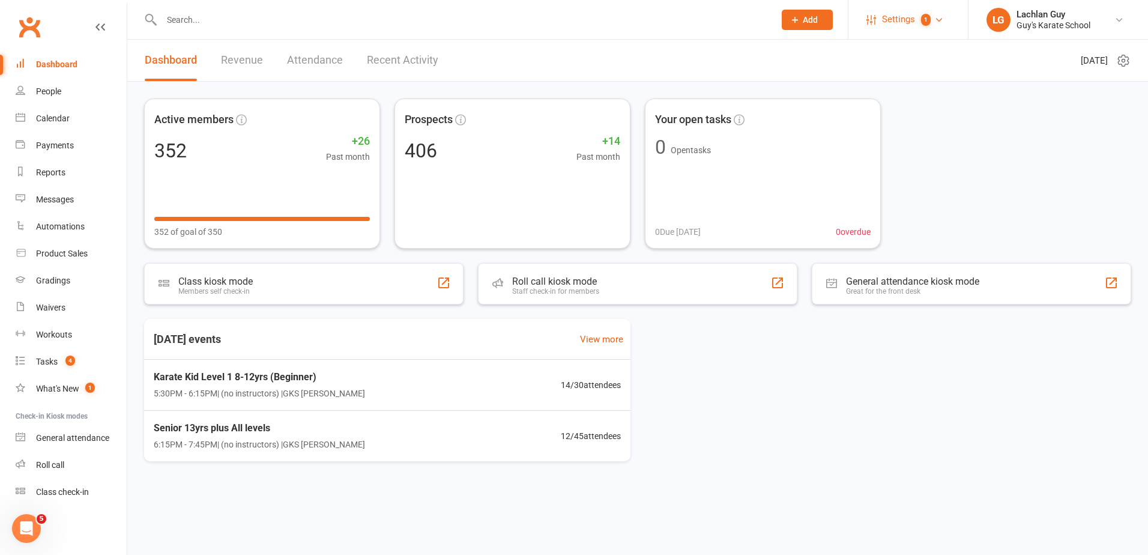
click at [947, 19] on link "Settings 1" at bounding box center [907, 19] width 83 height 27
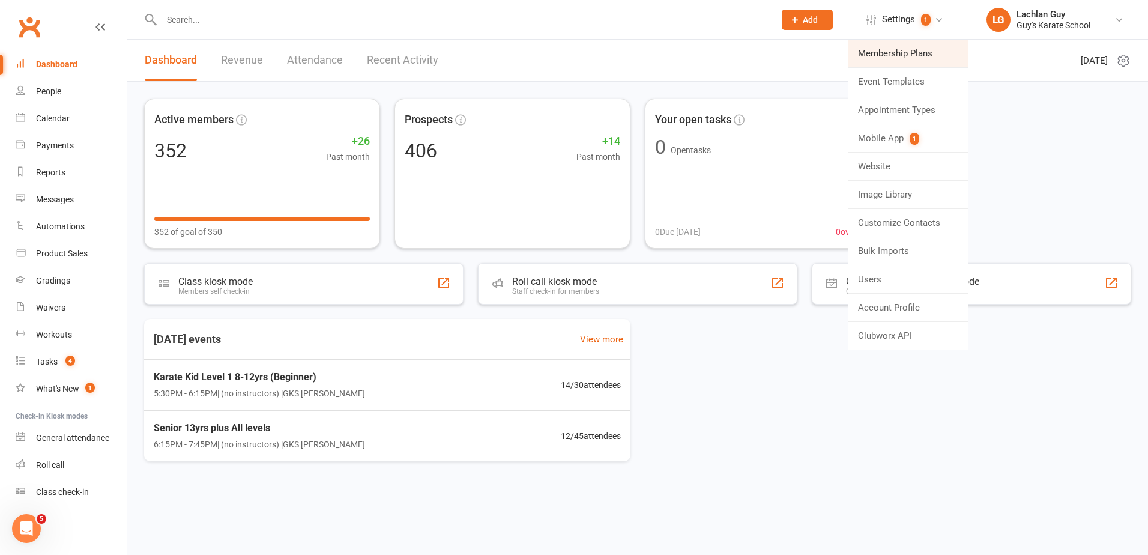
click at [907, 58] on link "Membership Plans" at bounding box center [907, 54] width 119 height 28
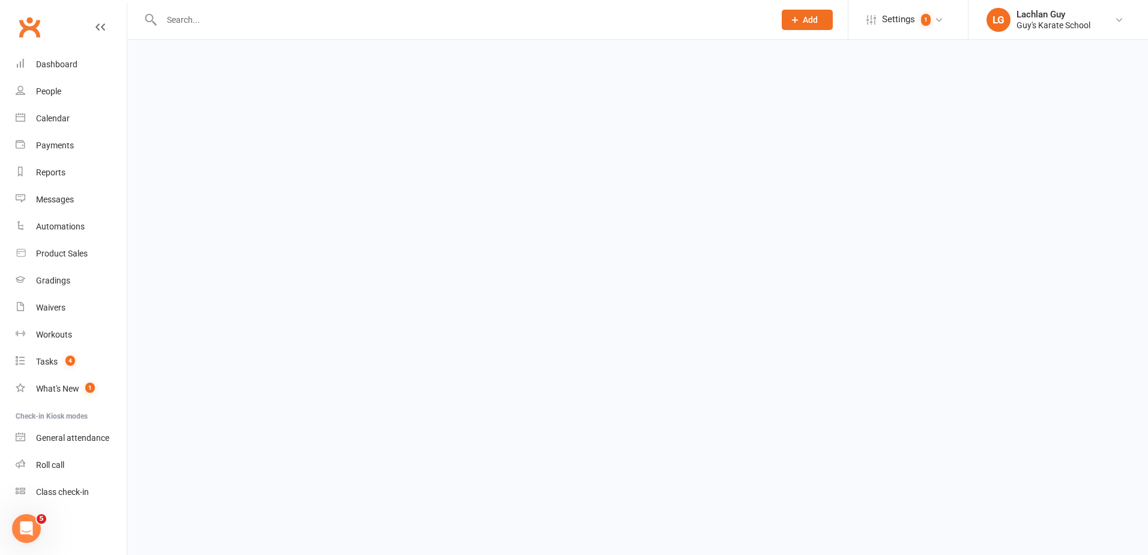
select select "50"
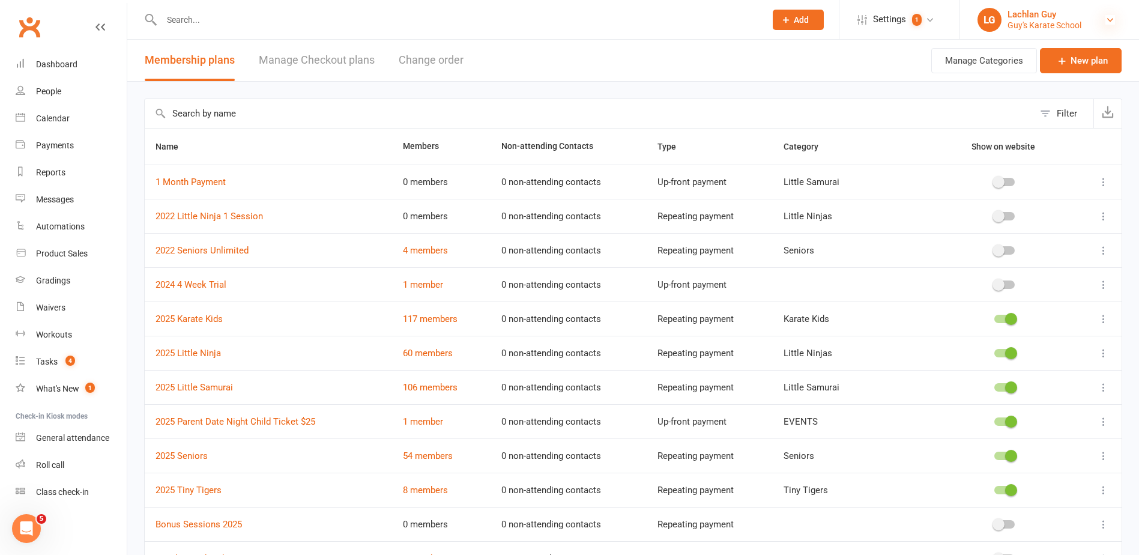
click at [1114, 23] on icon at bounding box center [1110, 20] width 10 height 10
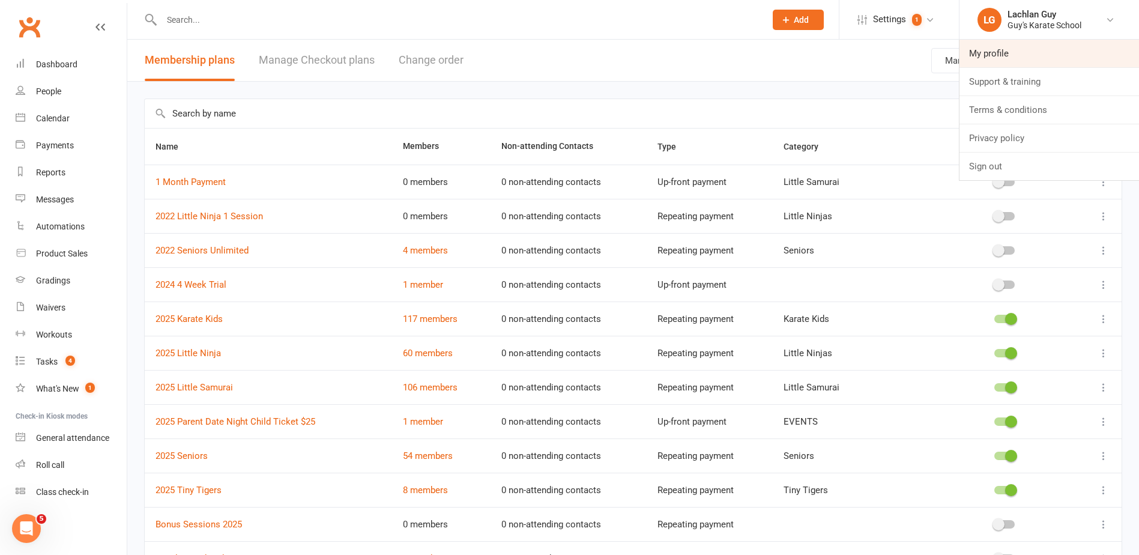
click at [1006, 58] on link "My profile" at bounding box center [1049, 54] width 180 height 28
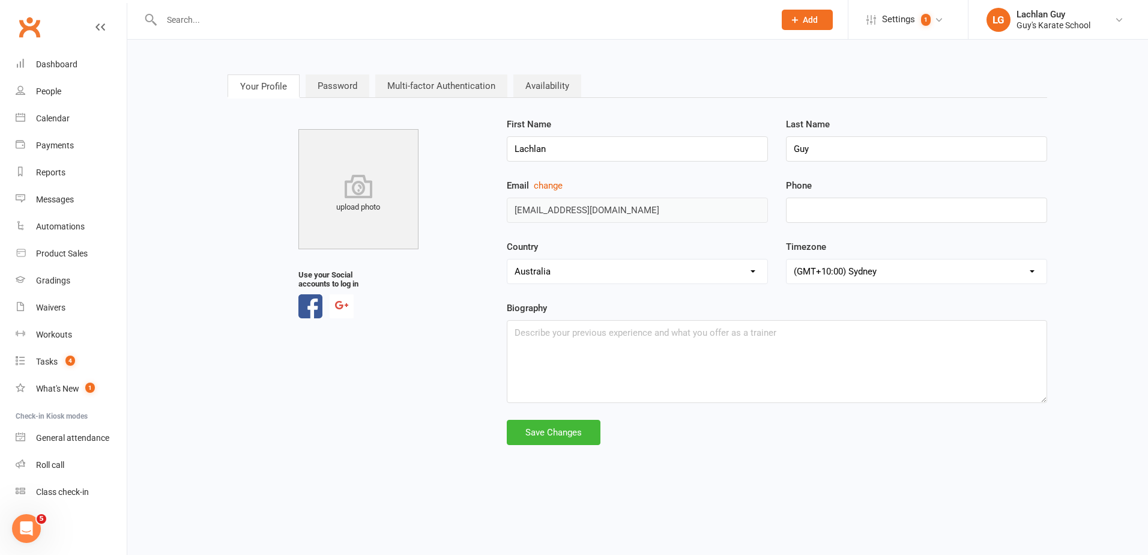
click at [962, 22] on li "Settings 1 Membership Plans Event Templates Appointment Types Mobile App 1 Webs…" at bounding box center [908, 19] width 120 height 39
click at [940, 26] on link "Settings 1" at bounding box center [907, 19] width 83 height 27
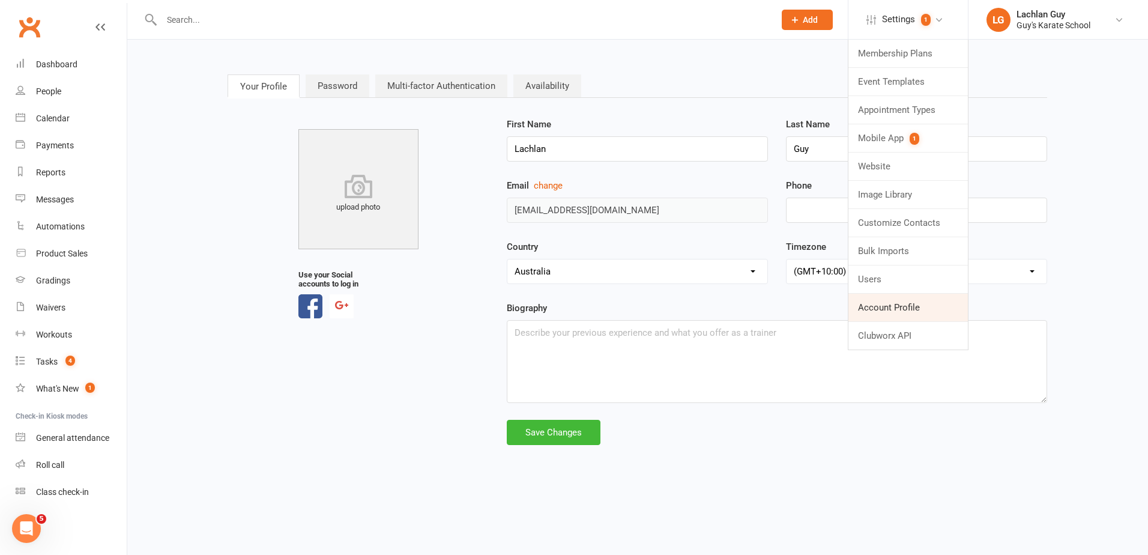
click at [917, 310] on link "Account Profile" at bounding box center [907, 308] width 119 height 28
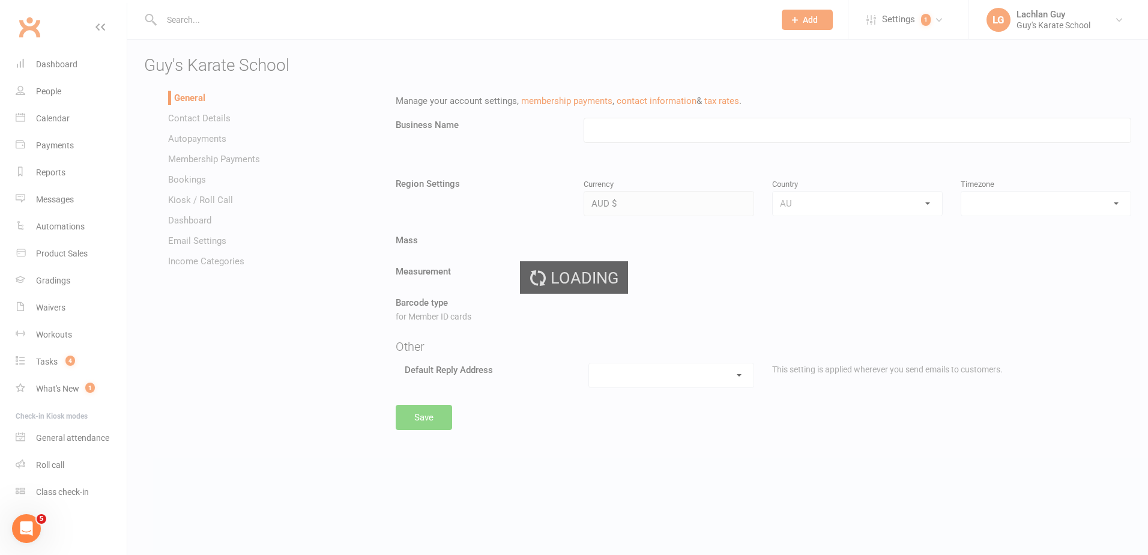
type input "Guy's Karate School"
select select "[GEOGRAPHIC_DATA]/[GEOGRAPHIC_DATA]"
select select "[EMAIL_ADDRESS][DOMAIN_NAME]"
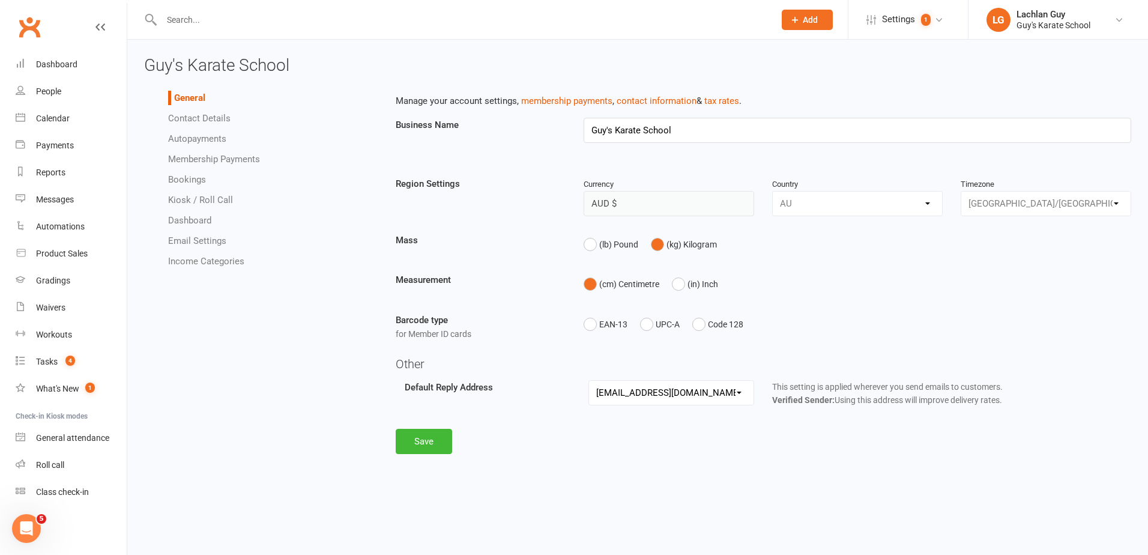
click at [185, 261] on link "Income Categories" at bounding box center [206, 261] width 76 height 11
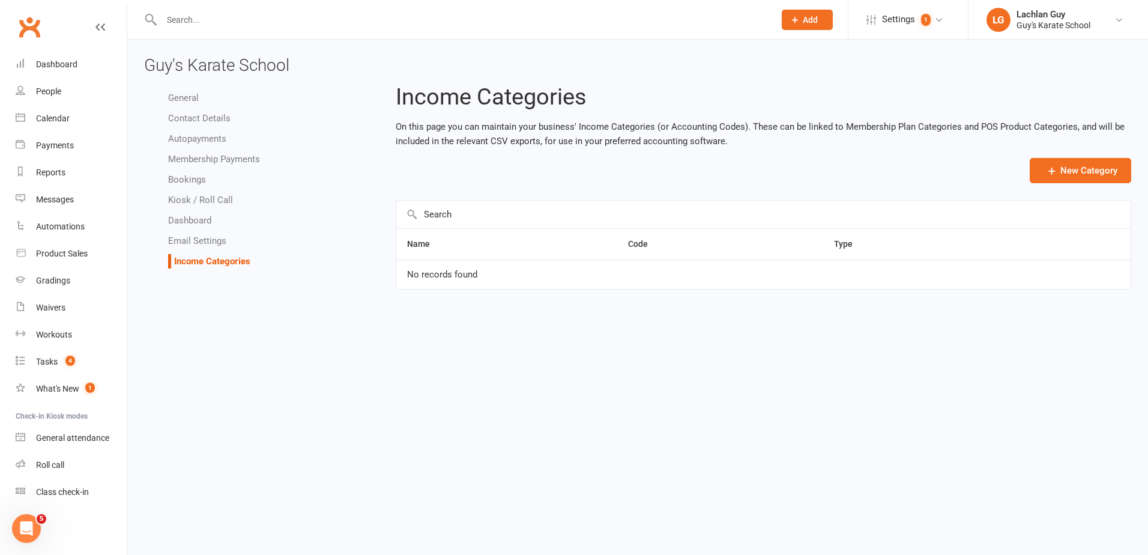
click at [187, 237] on link "Email Settings" at bounding box center [197, 240] width 58 height 11
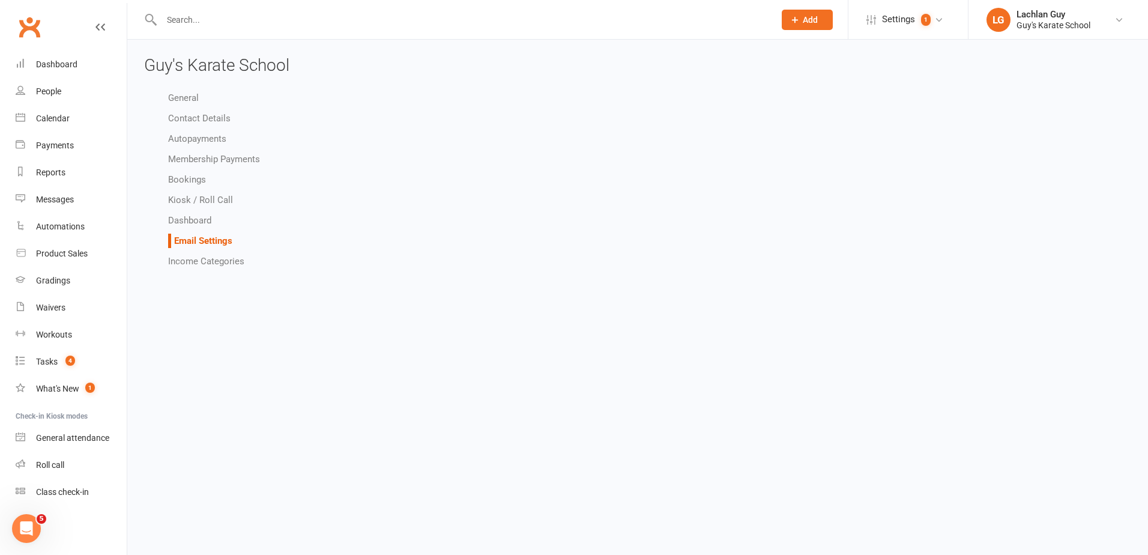
click at [188, 221] on link "Dashboard" at bounding box center [189, 220] width 43 height 11
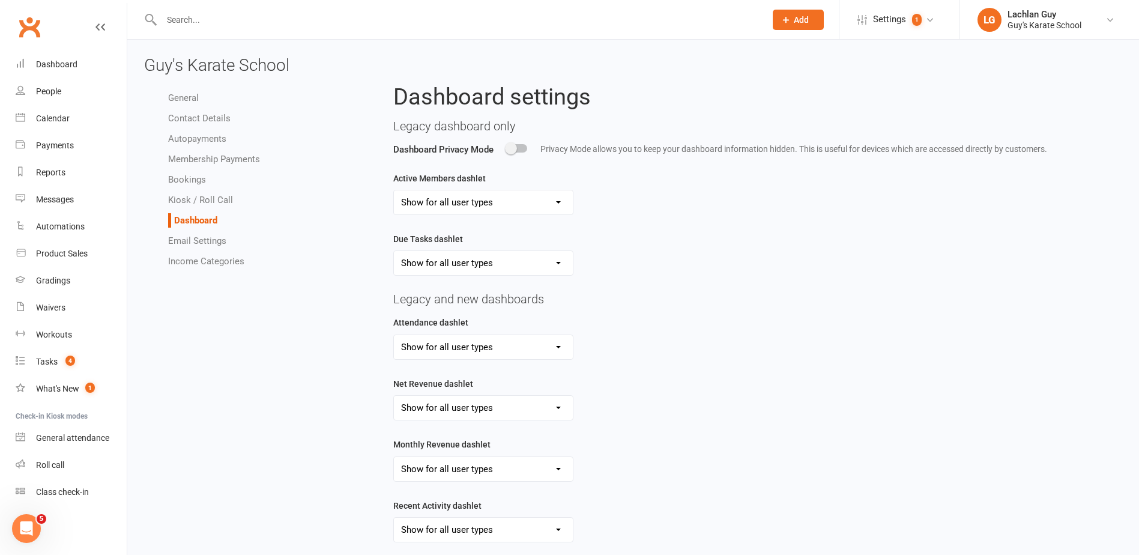
click at [217, 195] on link "Kiosk / Roll Call" at bounding box center [200, 200] width 65 height 11
select select "all_attendees_sort_order_checked_in_desc"
select select "checked_in_attendee_sort_order_checked_in_desc"
select select "pending_attendee_sort_order_first_name_asc"
select select "class_kiosk_search_active_members_only"
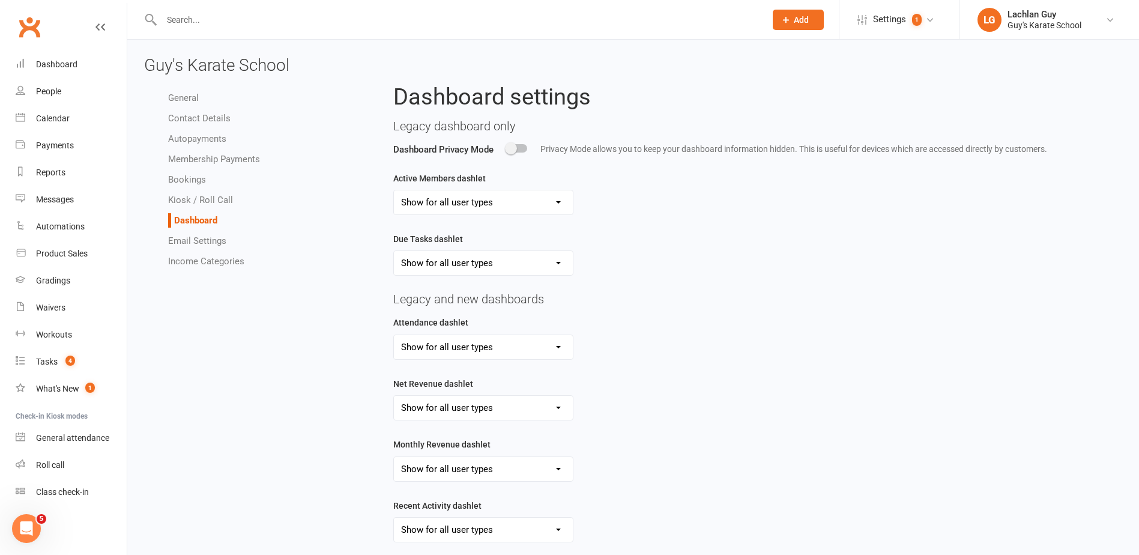
select select "general_kiosk_search_active_members_only"
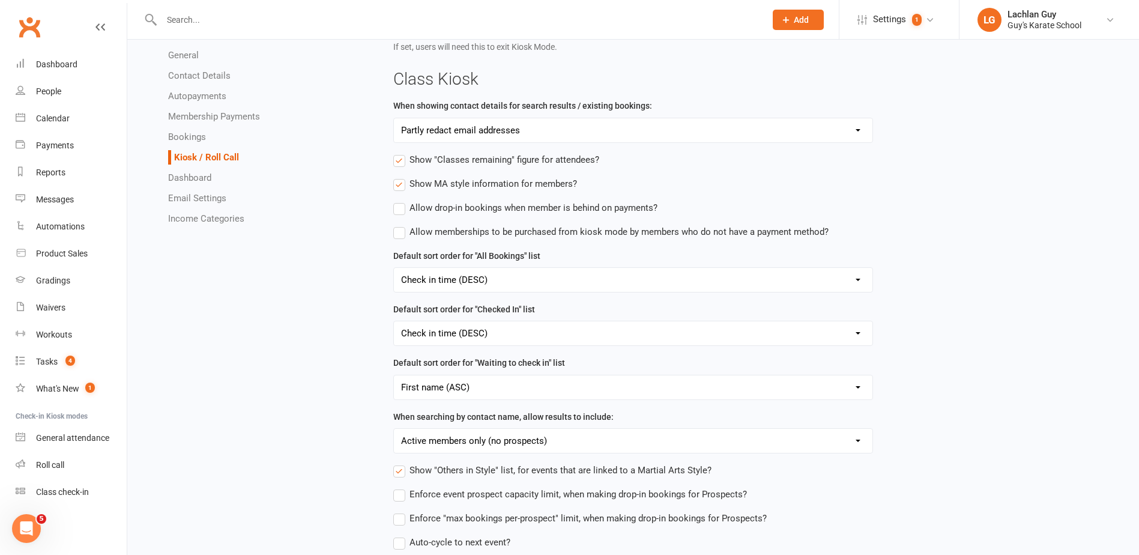
scroll to position [376, 0]
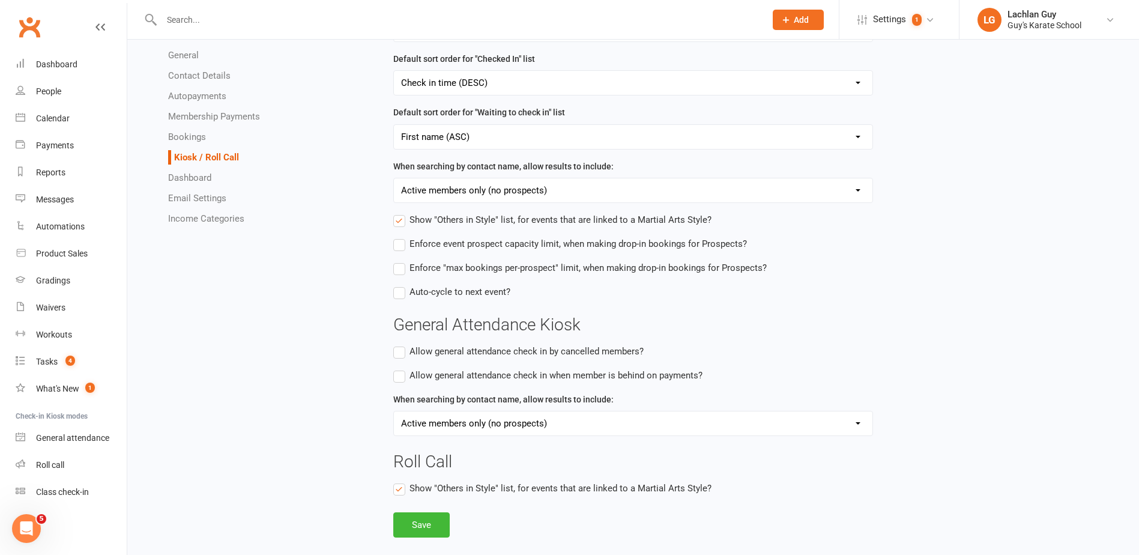
click at [193, 136] on link "Bookings" at bounding box center [187, 136] width 38 height 11
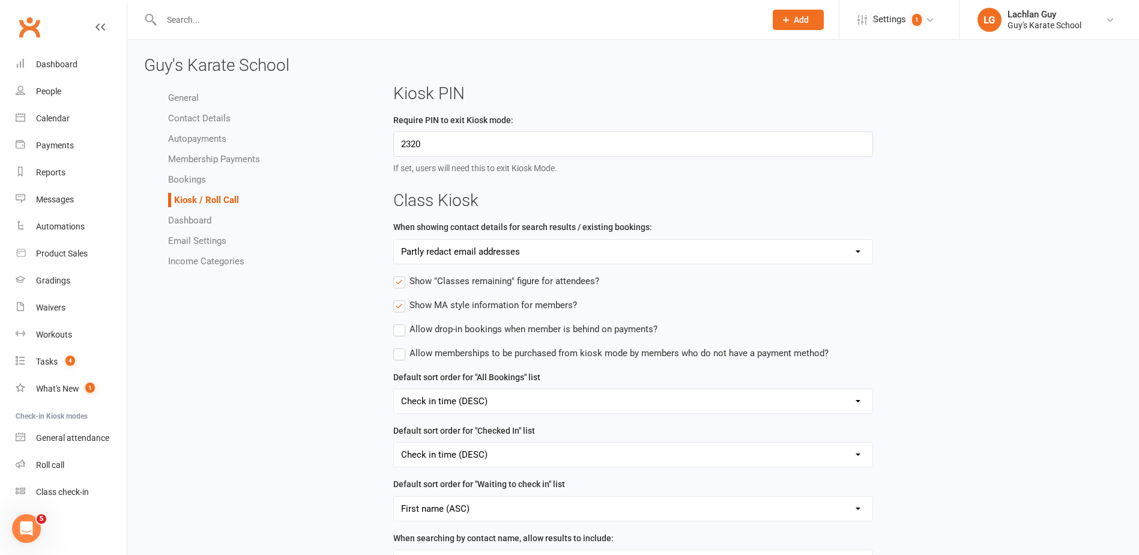
select select "send_booking_confirmation_email_to_none"
select select "send_booking_reminder_to_members"
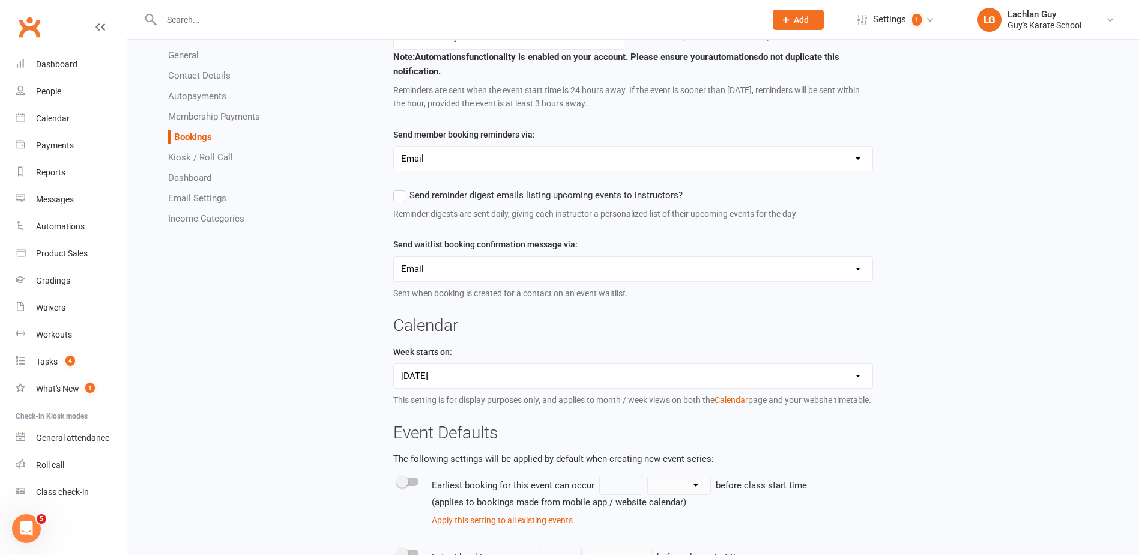
scroll to position [300, 0]
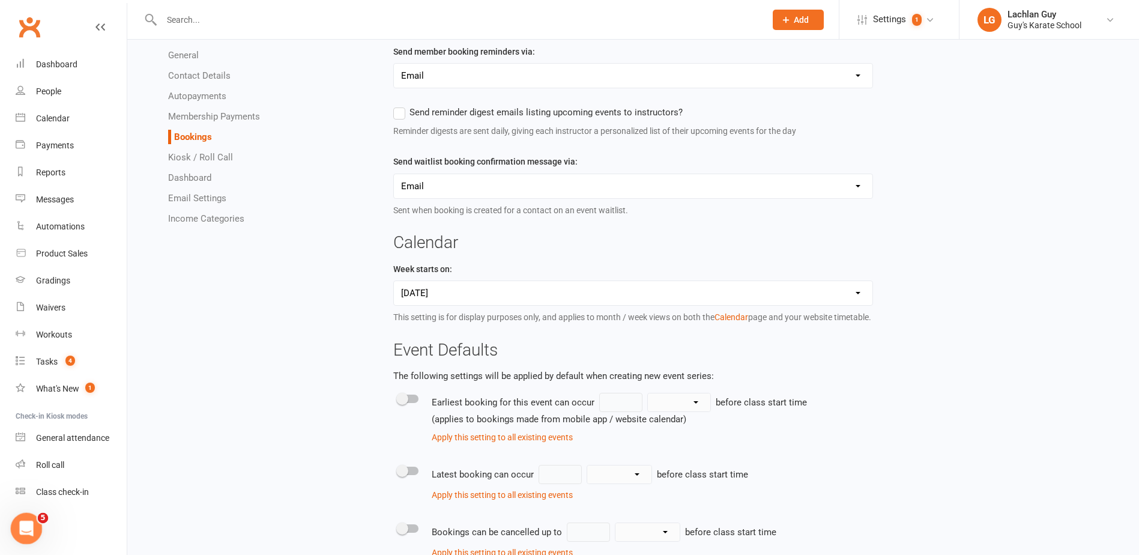
click at [22, 520] on icon "Open Intercom Messenger" at bounding box center [25, 527] width 20 height 20
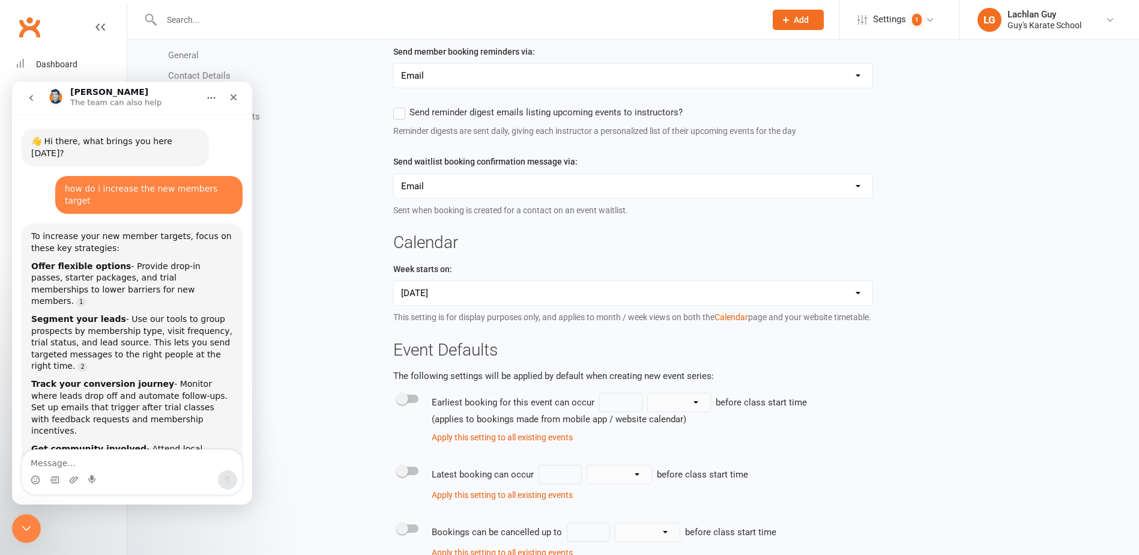
scroll to position [349, 0]
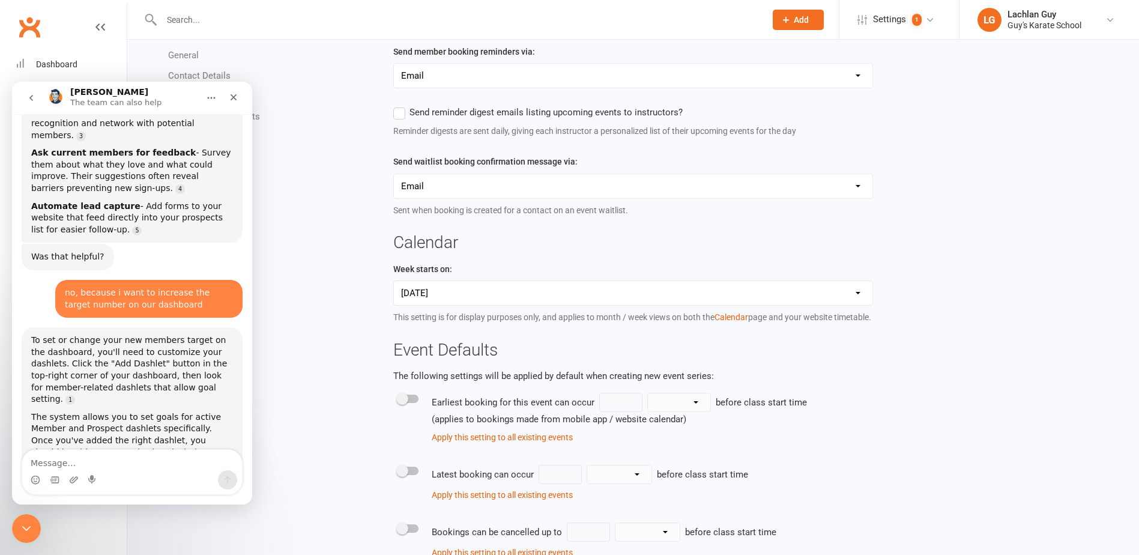
click at [143, 460] on textarea "Message…" at bounding box center [132, 460] width 220 height 20
click at [143, 459] on textarea "Message…" at bounding box center [132, 460] width 220 height 20
click at [139, 454] on textarea "Message…" at bounding box center [132, 460] width 220 height 20
type textarea "It won't let me customise the target"
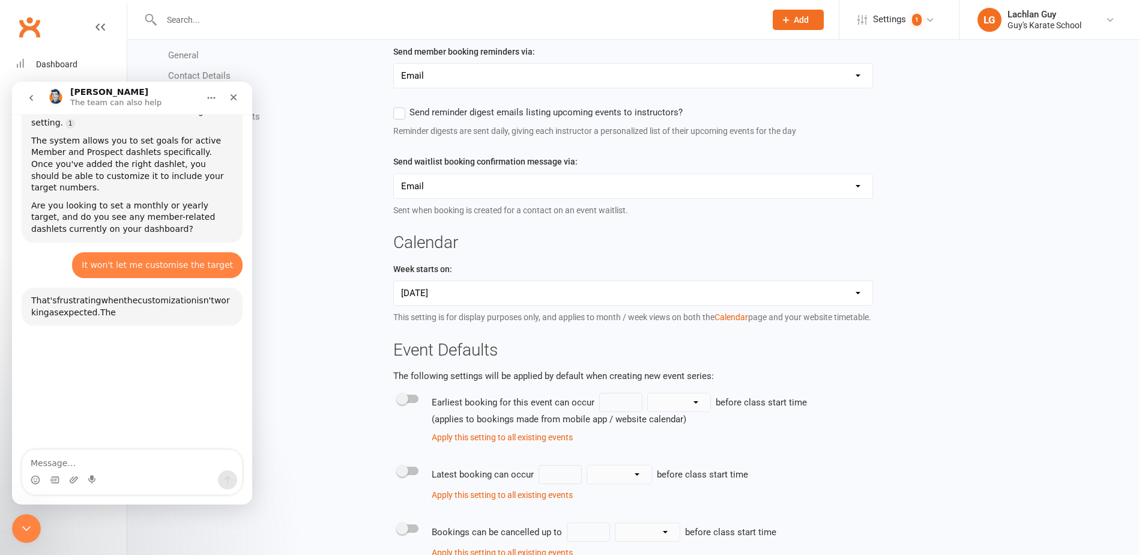
scroll to position [672, 0]
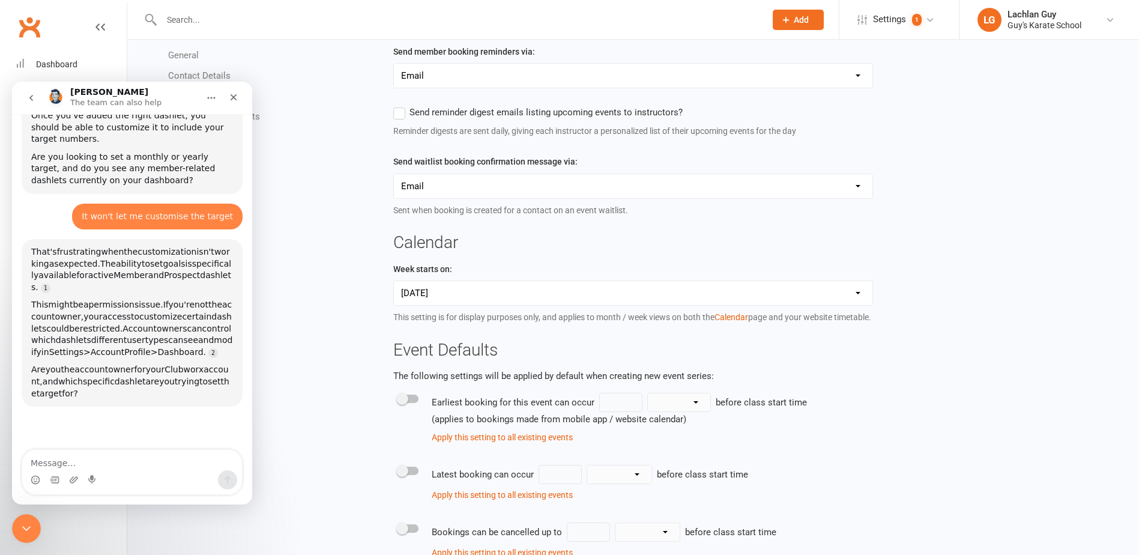
drag, startPoint x: 194, startPoint y: 319, endPoint x: 132, endPoint y: 189, distance: 144.2
click at [132, 246] on div "That's frustrating when the customization isn't working as expected. The abilit…" at bounding box center [132, 269] width 202 height 47
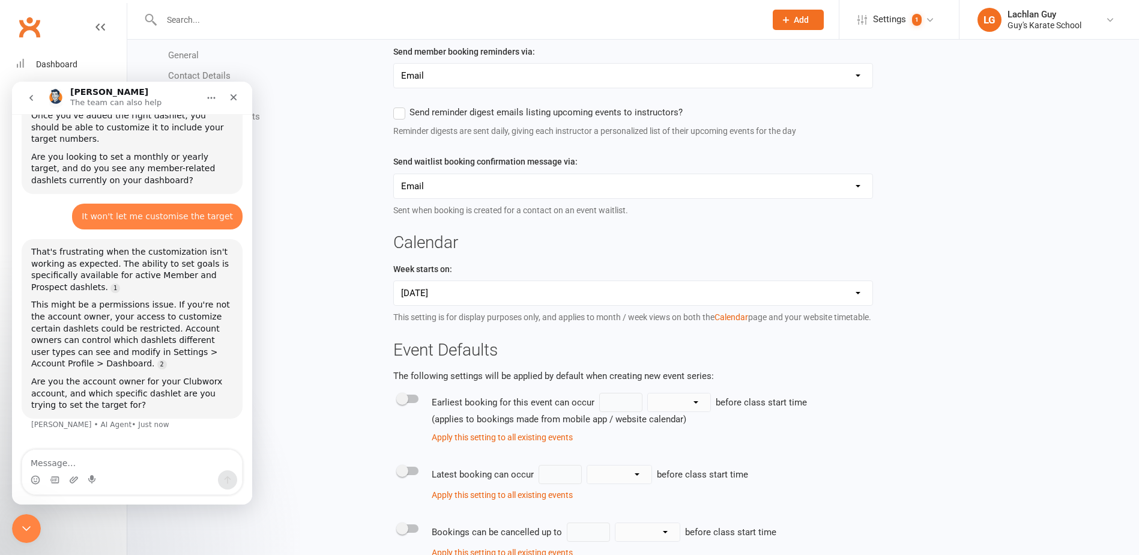
drag, startPoint x: 210, startPoint y: 364, endPoint x: 112, endPoint y: 403, distance: 104.8
click at [932, 17] on icon at bounding box center [930, 20] width 10 height 10
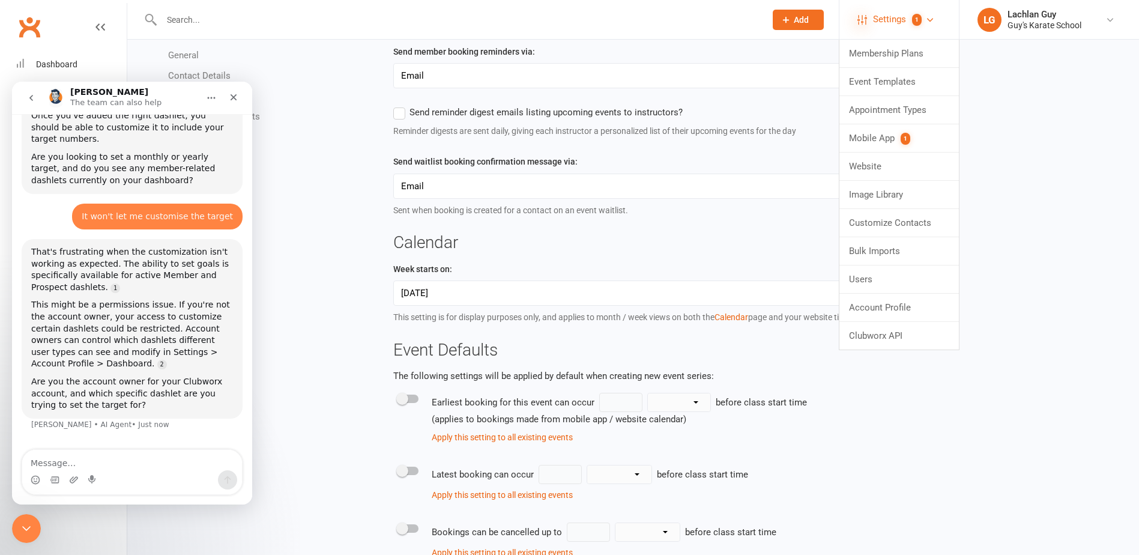
drag, startPoint x: 913, startPoint y: 307, endPoint x: 866, endPoint y: 23, distance: 287.9
click at [866, 23] on icon at bounding box center [862, 20] width 10 height 10
click at [876, 20] on span "Settings" at bounding box center [889, 19] width 33 height 27
click at [922, 25] on link "Settings 1" at bounding box center [898, 19] width 83 height 27
click at [927, 20] on icon at bounding box center [930, 20] width 10 height 10
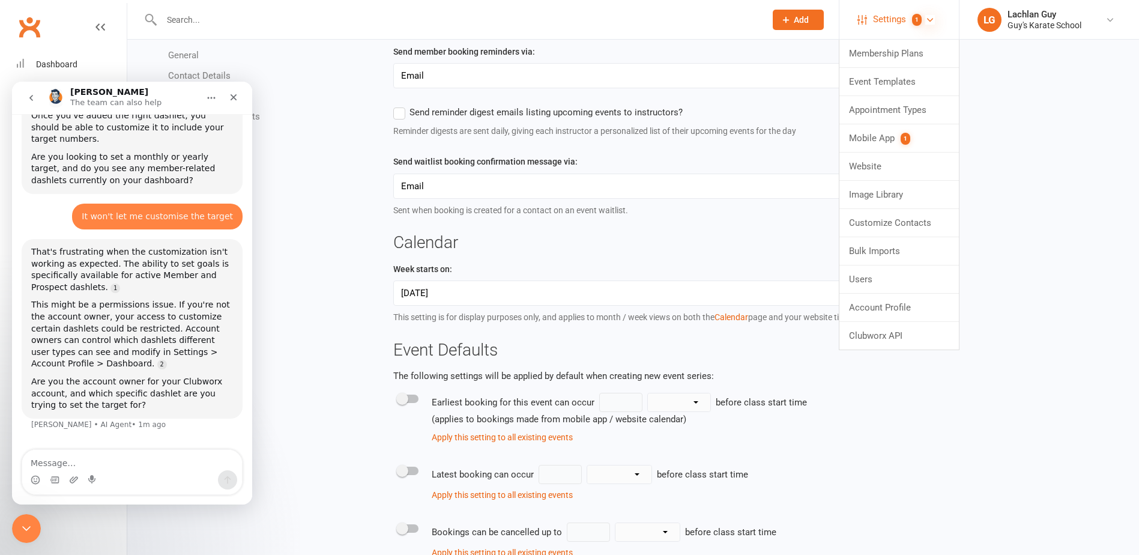
click at [932, 17] on icon at bounding box center [930, 20] width 10 height 10
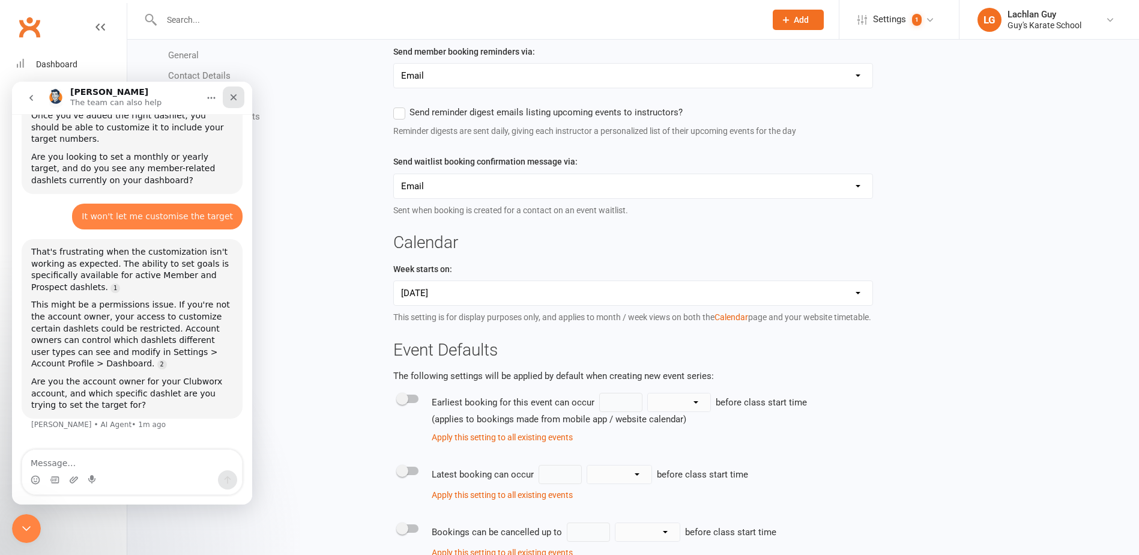
click at [230, 95] on icon "Close" at bounding box center [234, 97] width 10 height 10
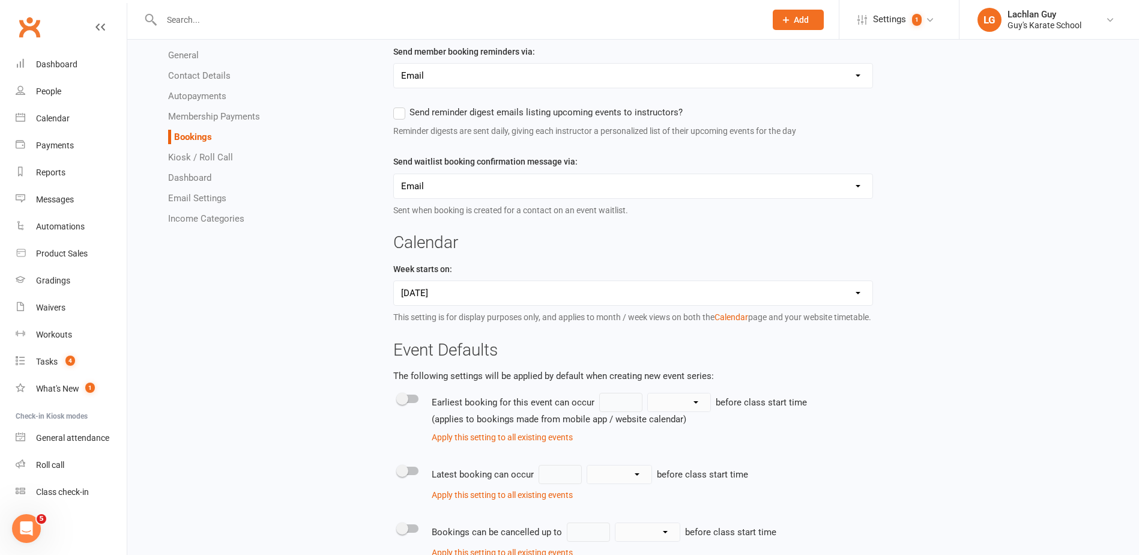
click at [176, 177] on link "Dashboard" at bounding box center [189, 177] width 43 height 11
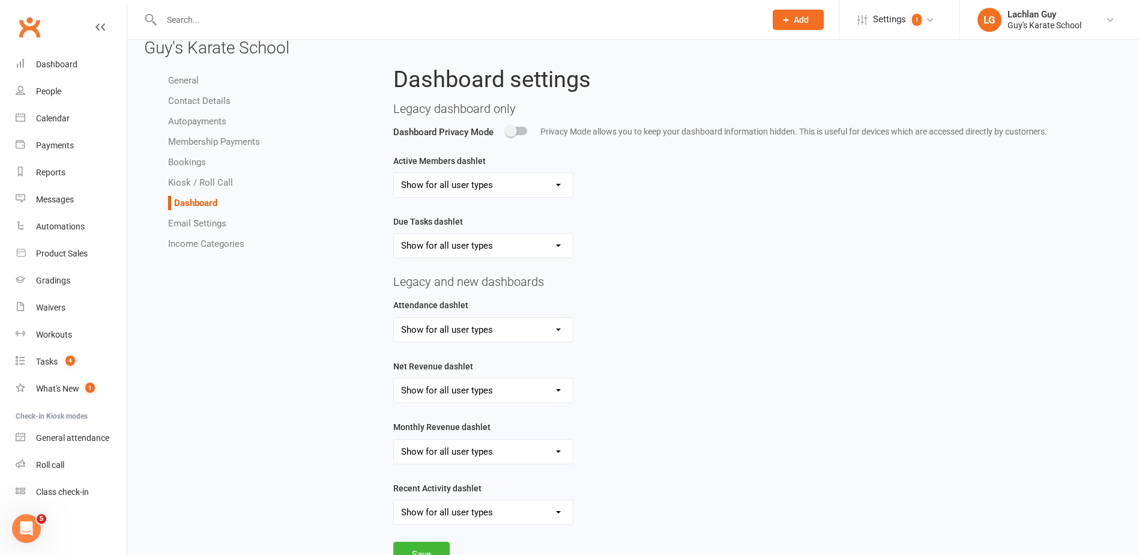
scroll to position [70, 0]
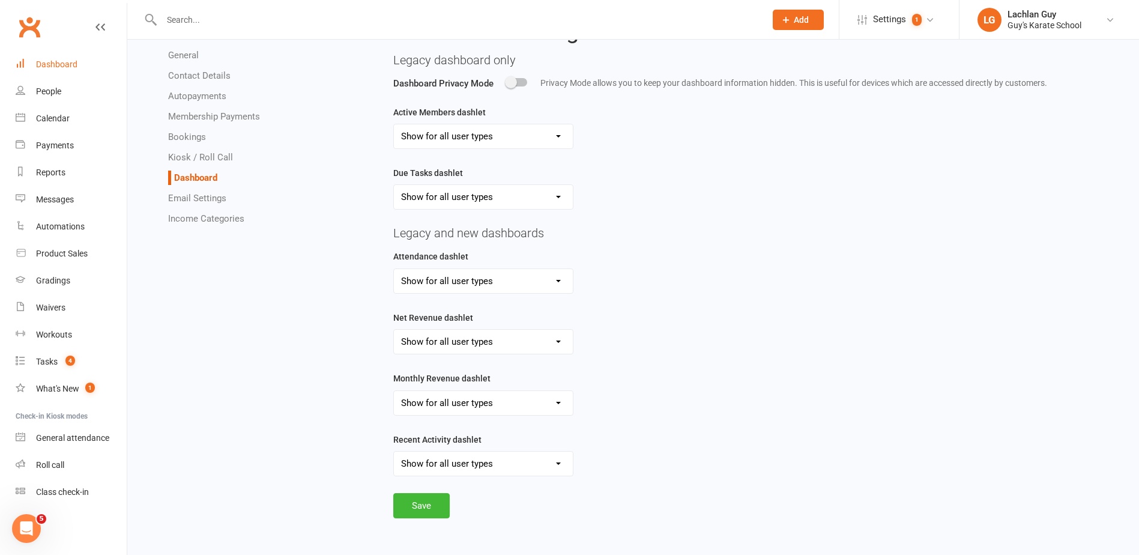
click at [48, 65] on div "Dashboard" at bounding box center [56, 64] width 41 height 10
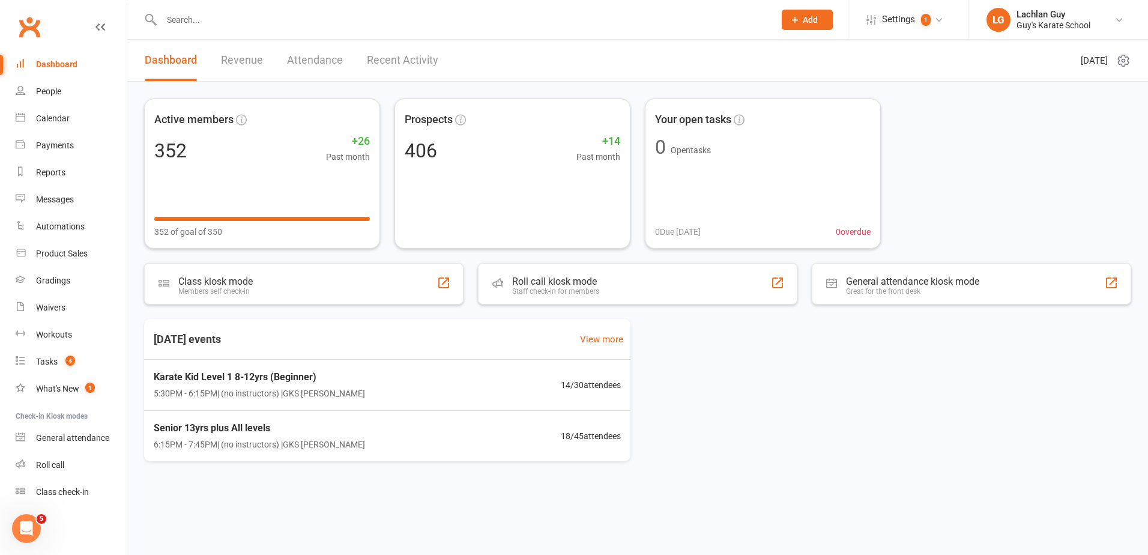
click at [965, 135] on div "Active members 352 +26 Past month 352 of goal of 350 Prospects 406 +14 Past mon…" at bounding box center [637, 173] width 987 height 150
click at [61, 67] on div "Dashboard" at bounding box center [56, 64] width 41 height 10
click at [1094, 143] on div "Active members 352 +26 Past month 352 of goal of 350 Prospects 406 +14 Past mon…" at bounding box center [637, 173] width 987 height 150
click at [947, 167] on div "Active members 352 +26 Past month 352 of goal of 350 Prospects 406 +14 Past mon…" at bounding box center [637, 173] width 987 height 150
click at [62, 253] on div "Product Sales" at bounding box center [62, 254] width 52 height 10
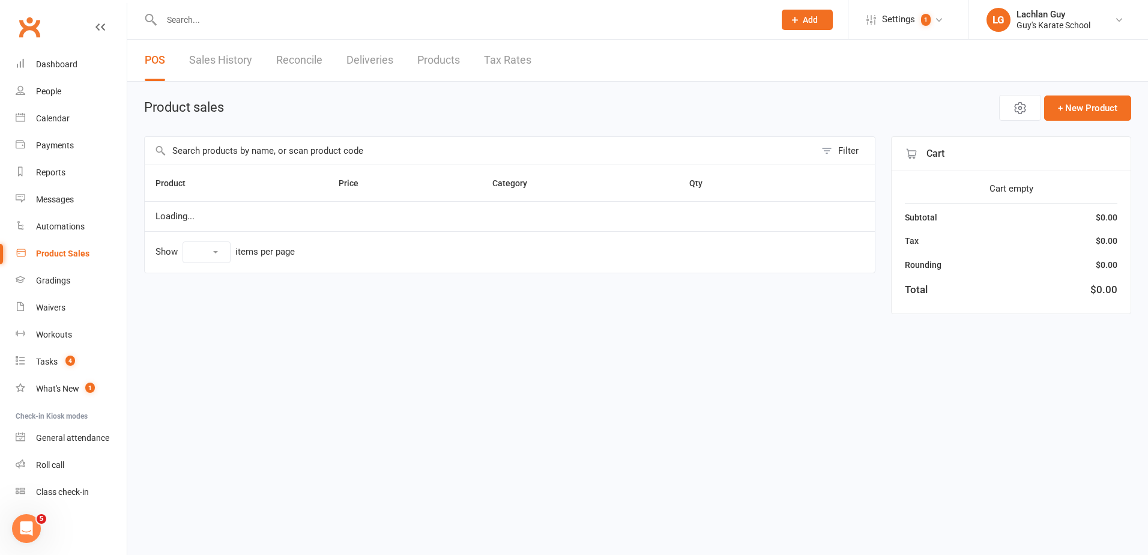
select select "10"
